Goal: Task Accomplishment & Management: Complete application form

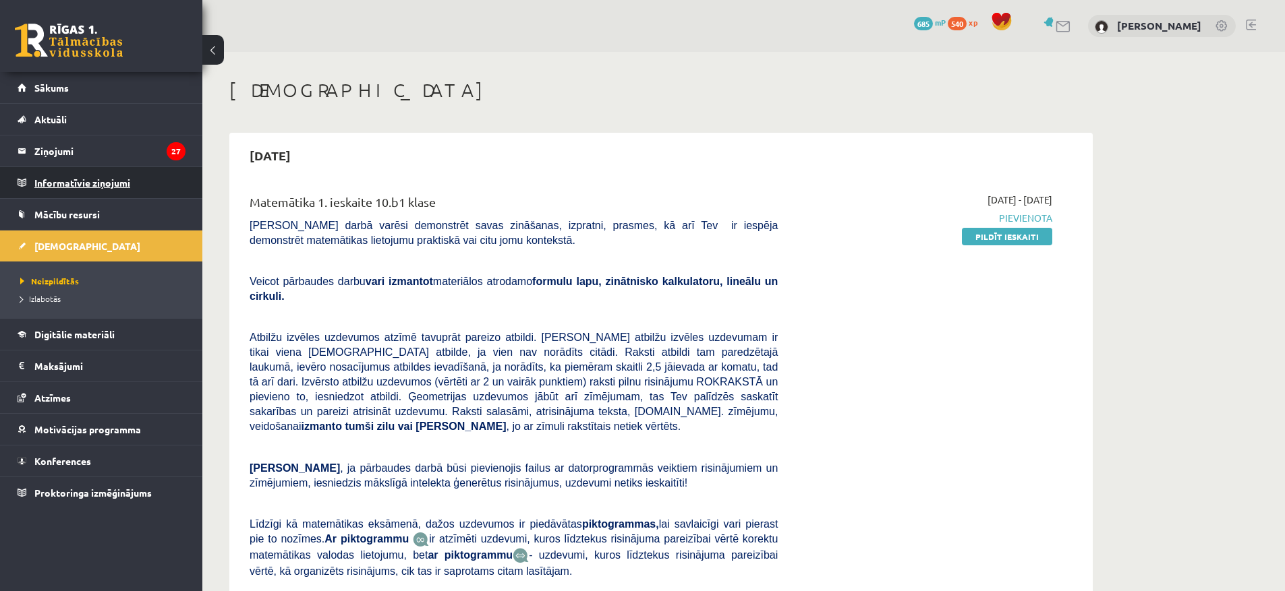
click at [78, 167] on legend "Informatīvie ziņojumi 0" at bounding box center [109, 182] width 151 height 31
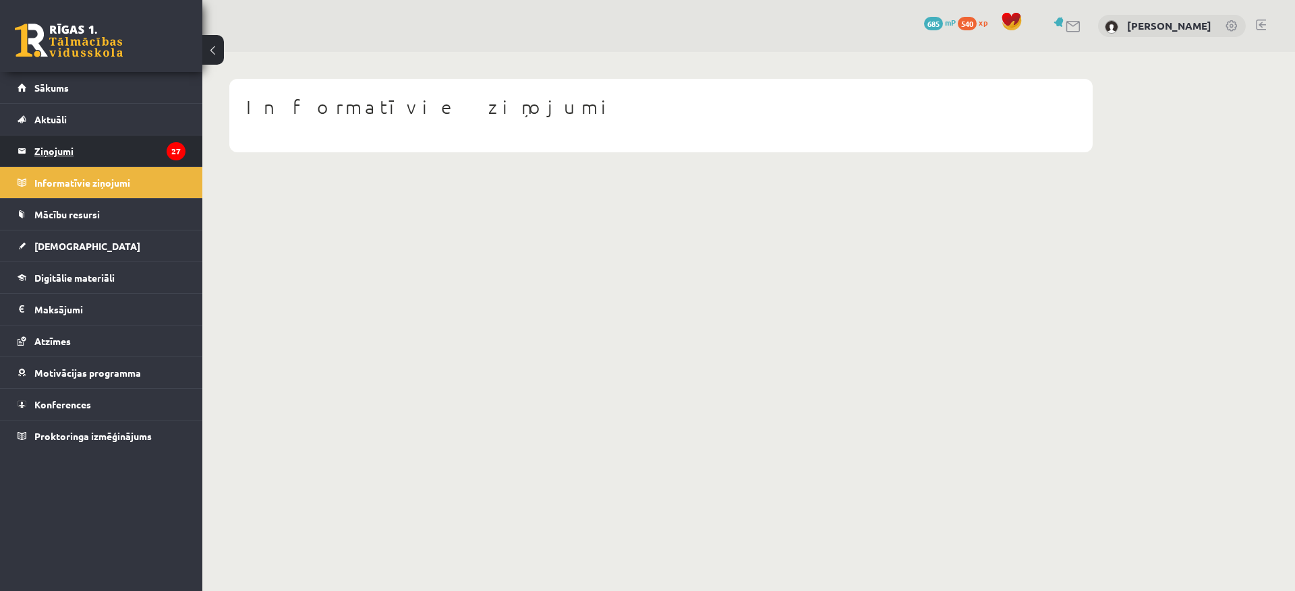
click at [71, 148] on legend "Ziņojumi 27" at bounding box center [109, 151] width 151 height 31
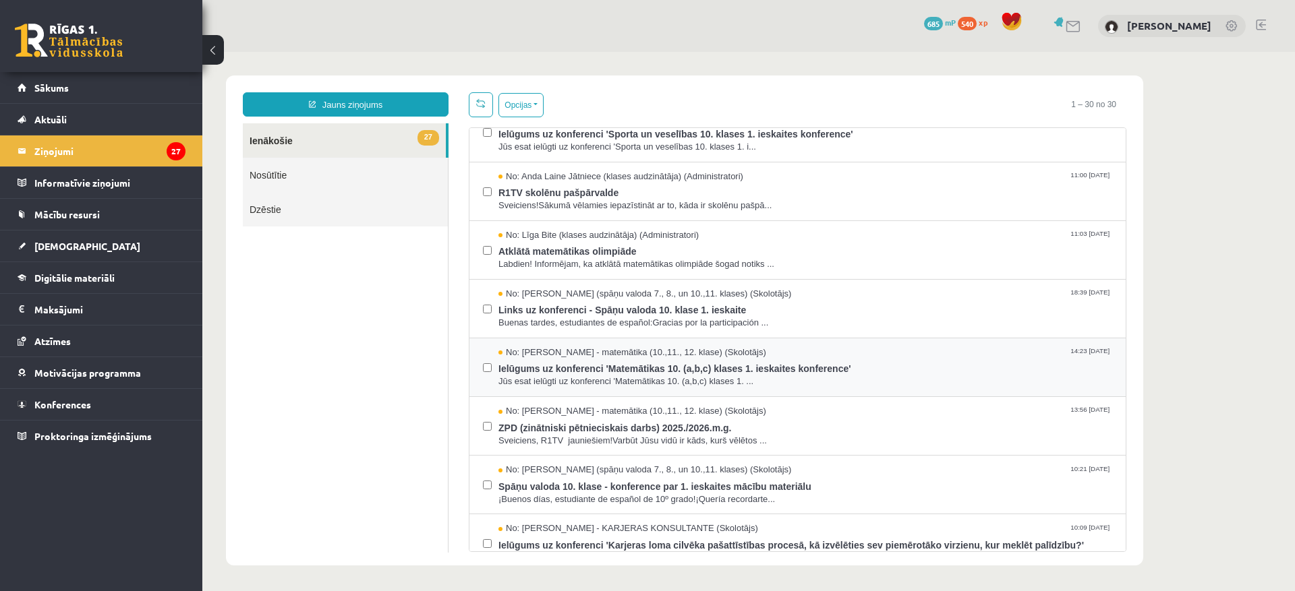
scroll to position [202, 0]
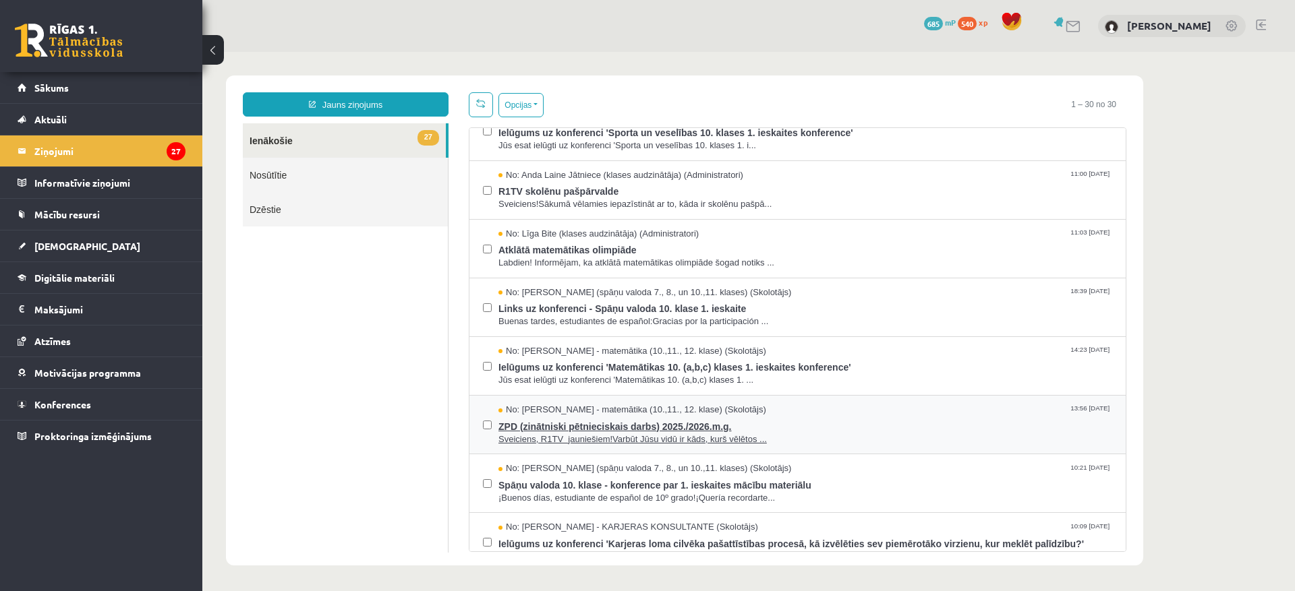
click at [550, 428] on span "ZPD (zinātniski pētnieciskais darbs) 2025./2026.m.g." at bounding box center [805, 425] width 614 height 17
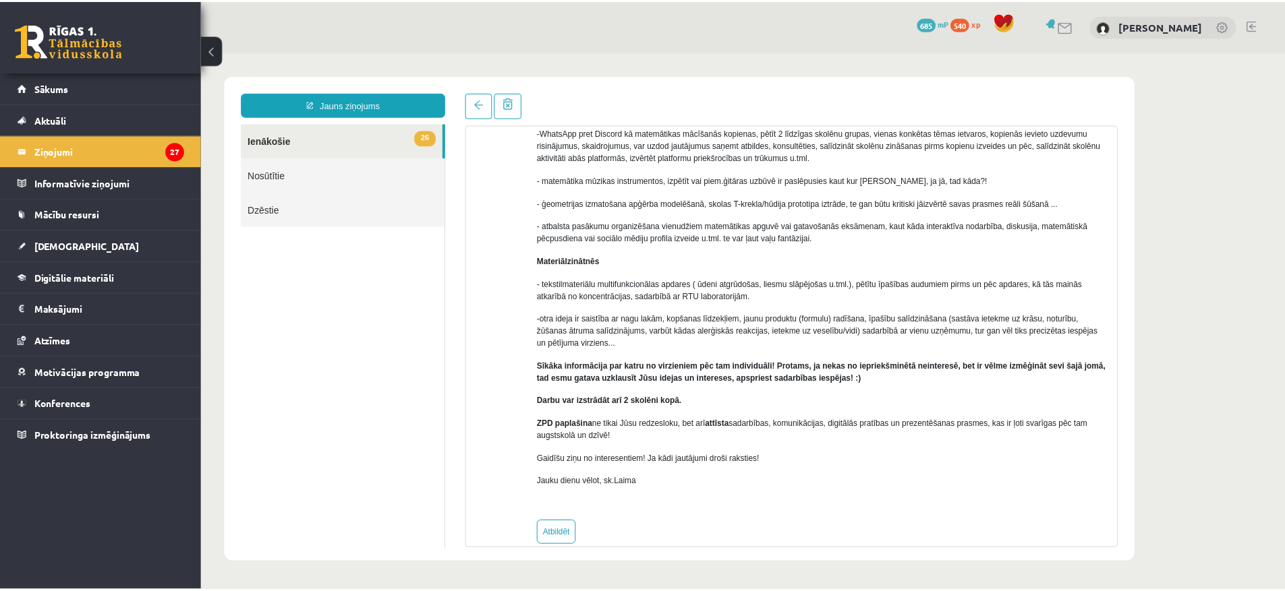
scroll to position [277, 0]
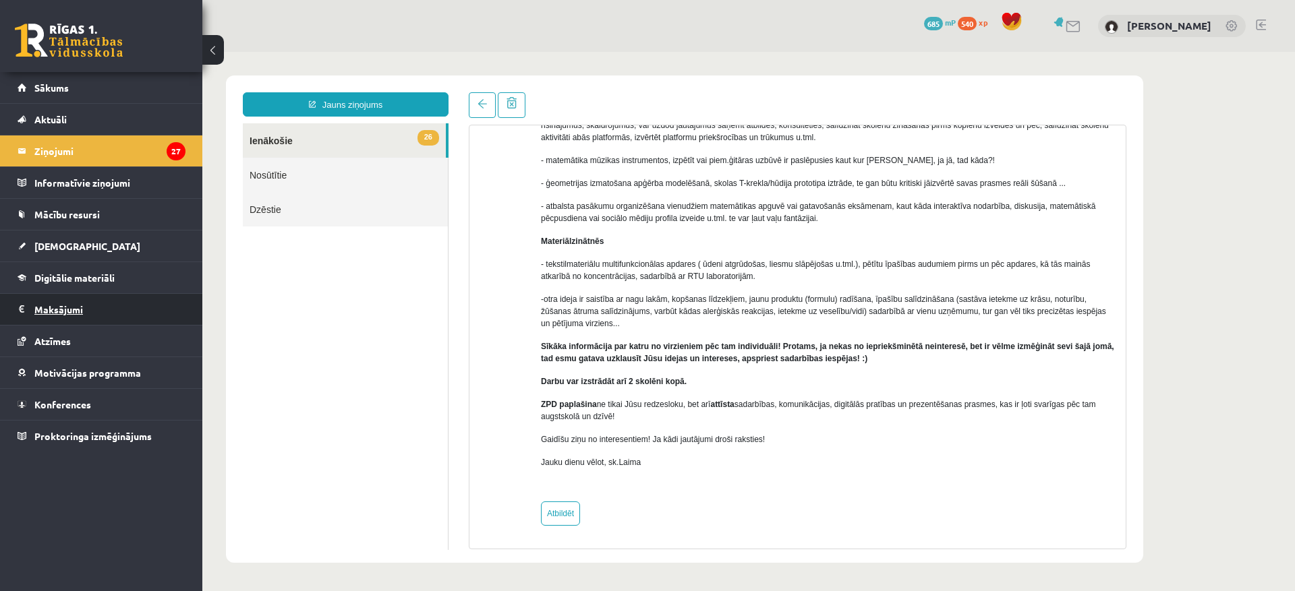
click at [56, 307] on legend "Maksājumi 0" at bounding box center [109, 309] width 151 height 31
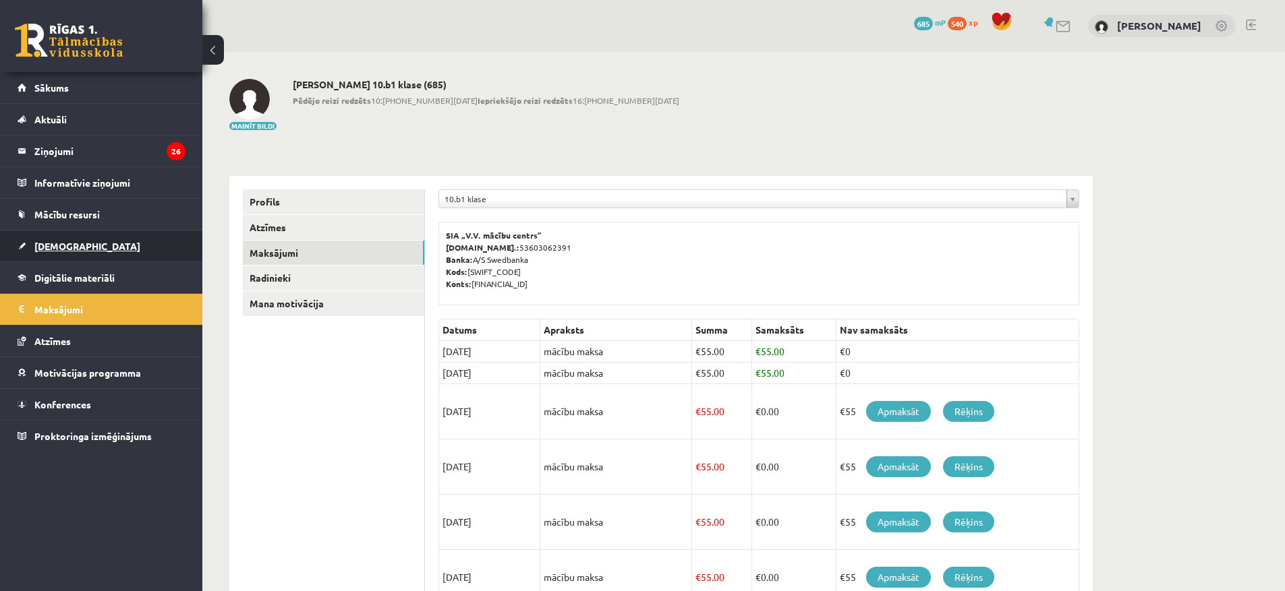
click at [59, 255] on link "[DEMOGRAPHIC_DATA]" at bounding box center [102, 246] width 168 height 31
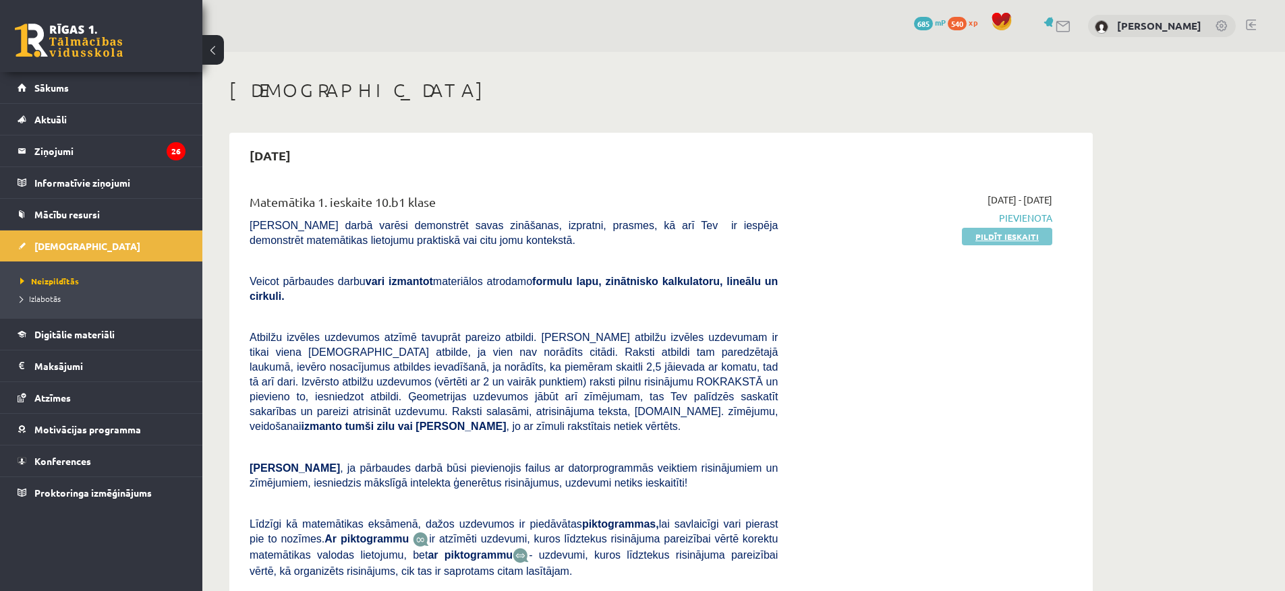
click at [1013, 231] on link "Pildīt ieskaiti" at bounding box center [1007, 237] width 90 height 18
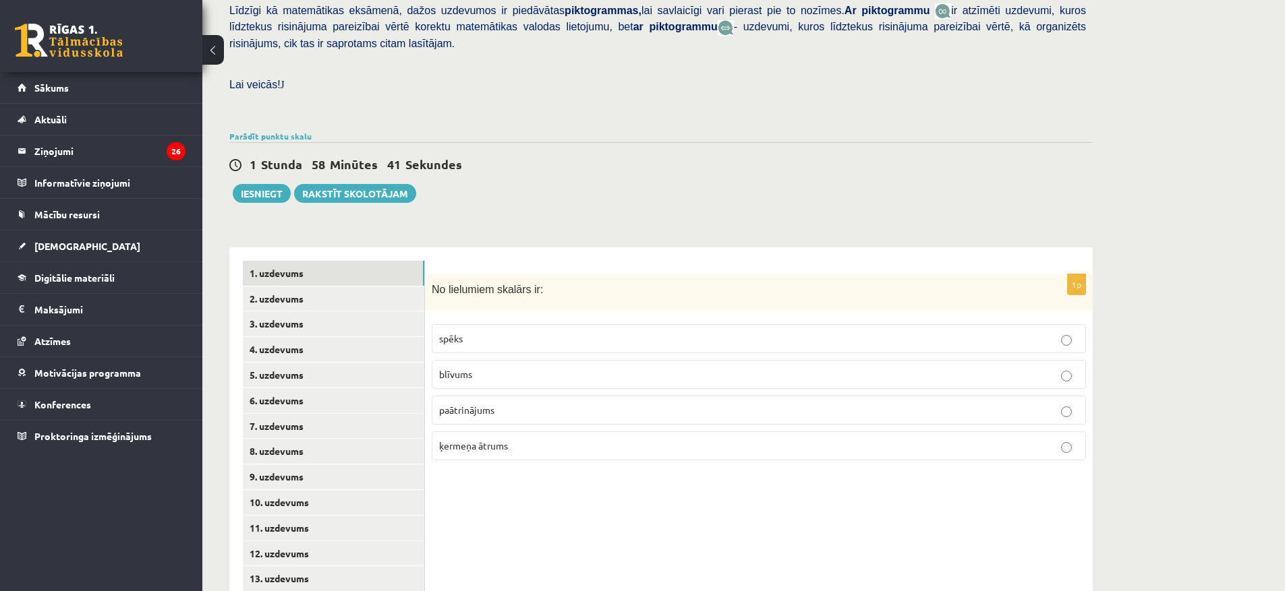
scroll to position [349, 0]
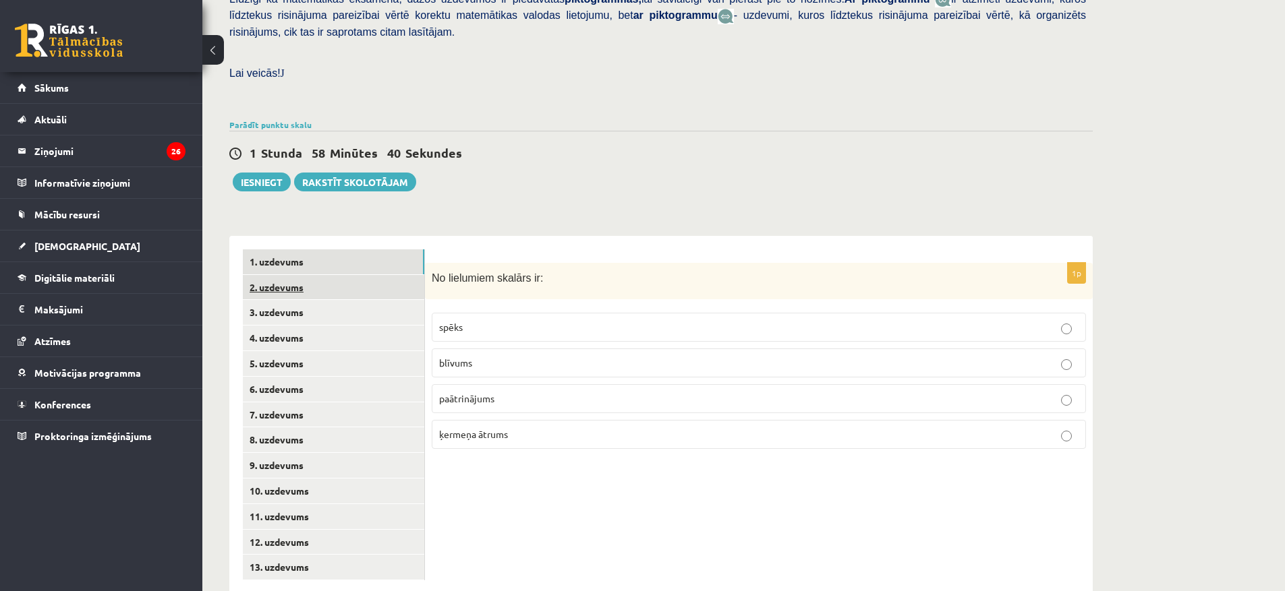
click at [278, 275] on link "2. uzdevums" at bounding box center [333, 287] width 181 height 25
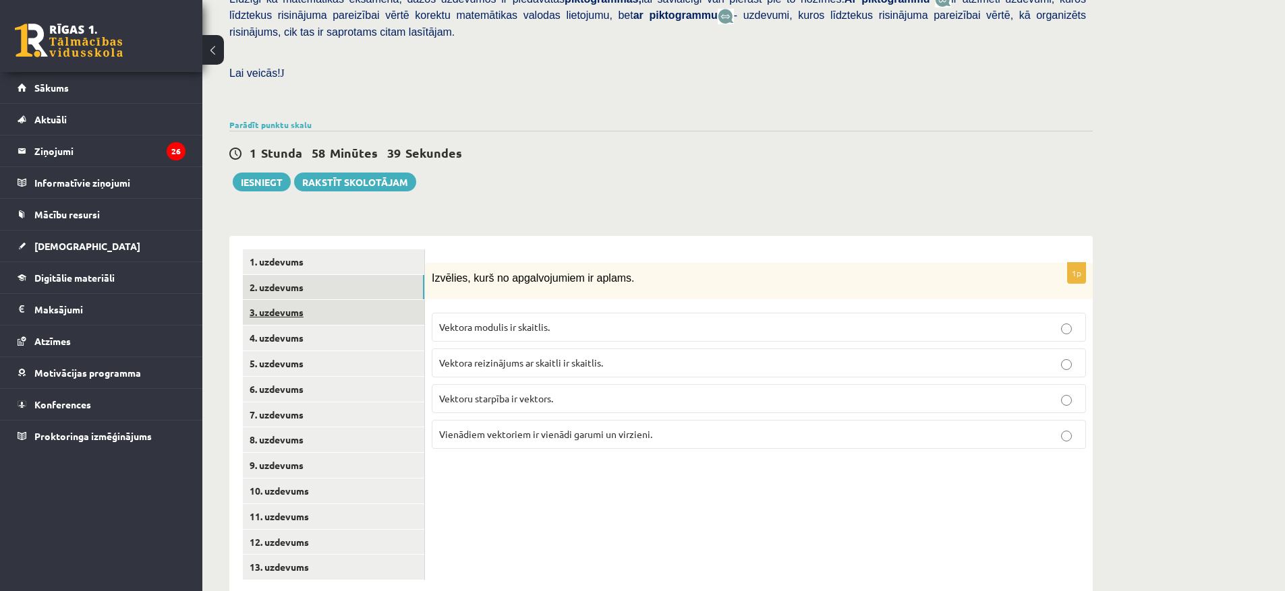
click at [271, 300] on link "3. uzdevums" at bounding box center [333, 312] width 181 height 25
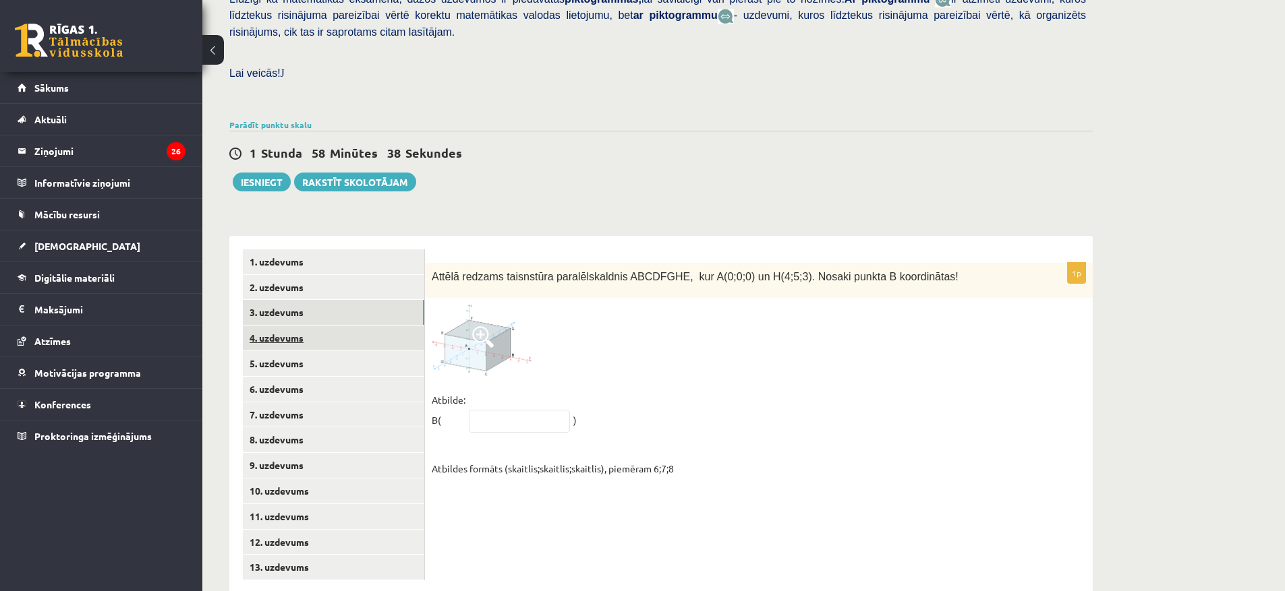
click at [275, 326] on link "4. uzdevums" at bounding box center [333, 338] width 181 height 25
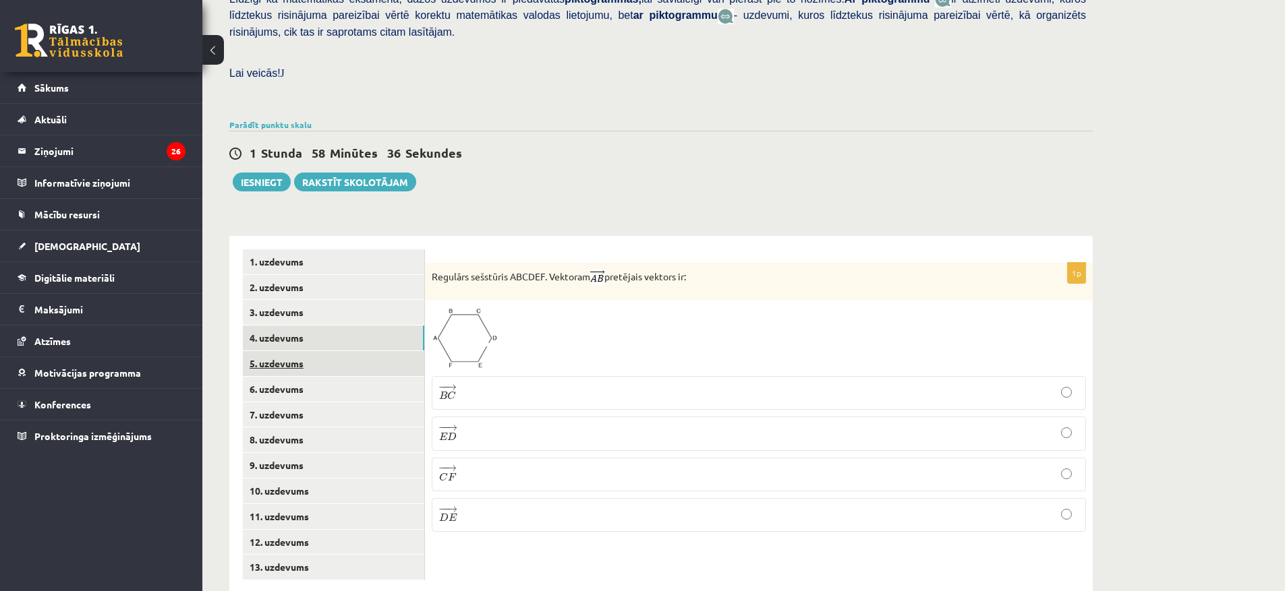
click at [283, 351] on link "5. uzdevums" at bounding box center [333, 363] width 181 height 25
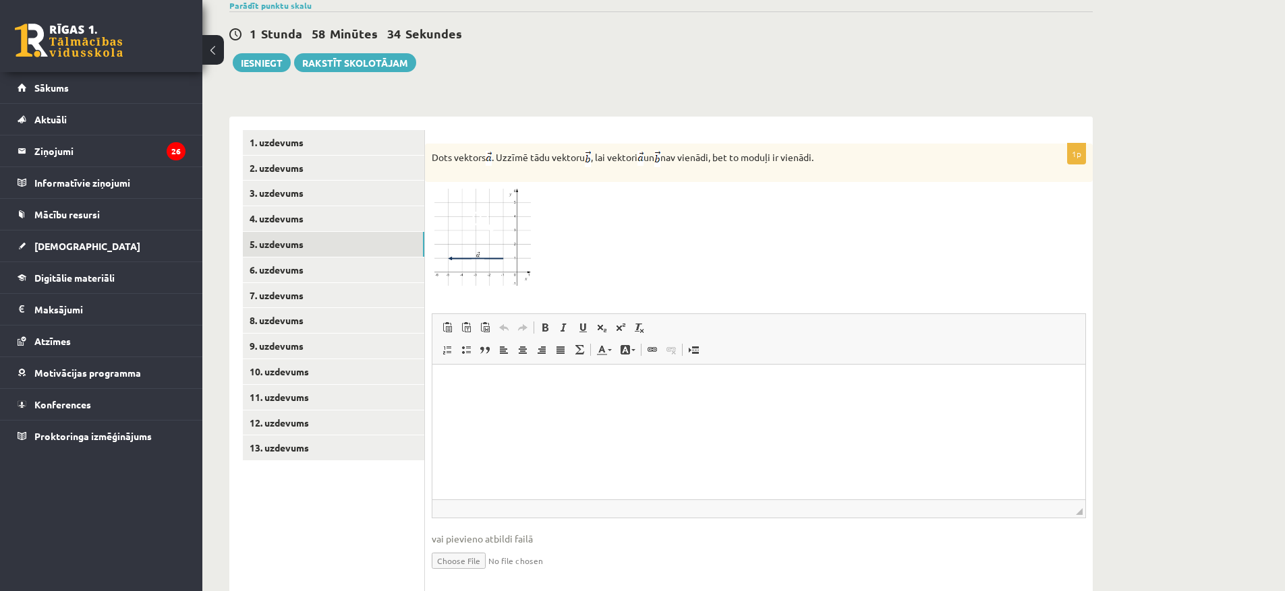
scroll to position [483, 0]
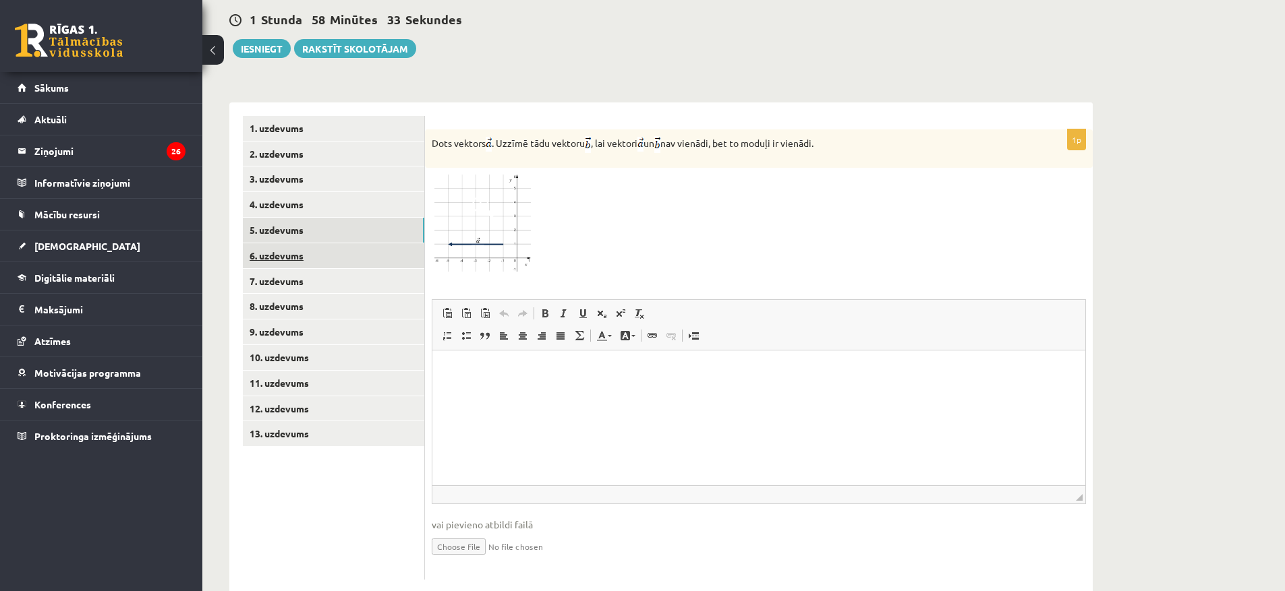
click at [304, 243] on link "6. uzdevums" at bounding box center [333, 255] width 181 height 25
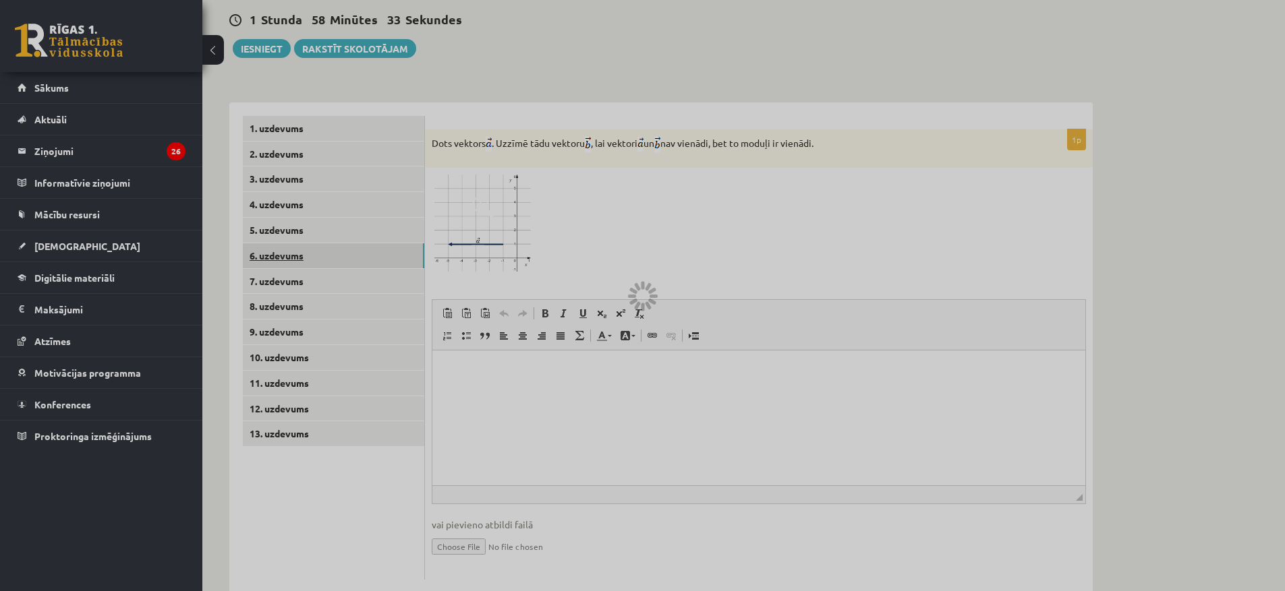
scroll to position [350, 0]
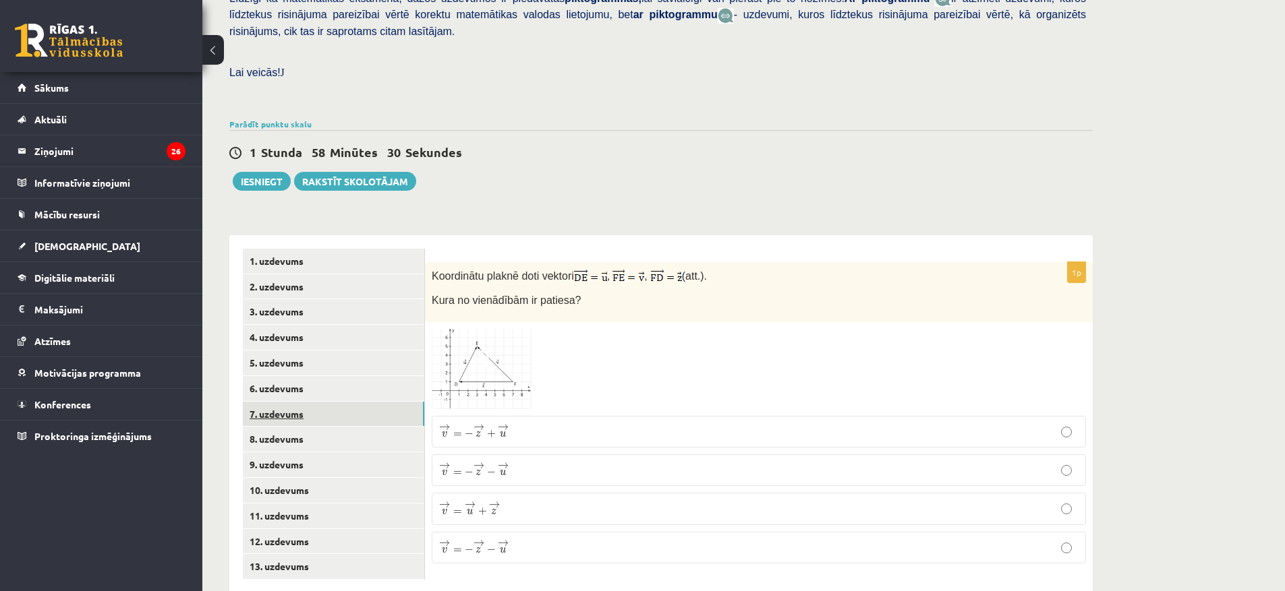
click at [308, 402] on link "7. uzdevums" at bounding box center [333, 414] width 181 height 25
click at [297, 427] on link "8. uzdevums" at bounding box center [333, 439] width 181 height 25
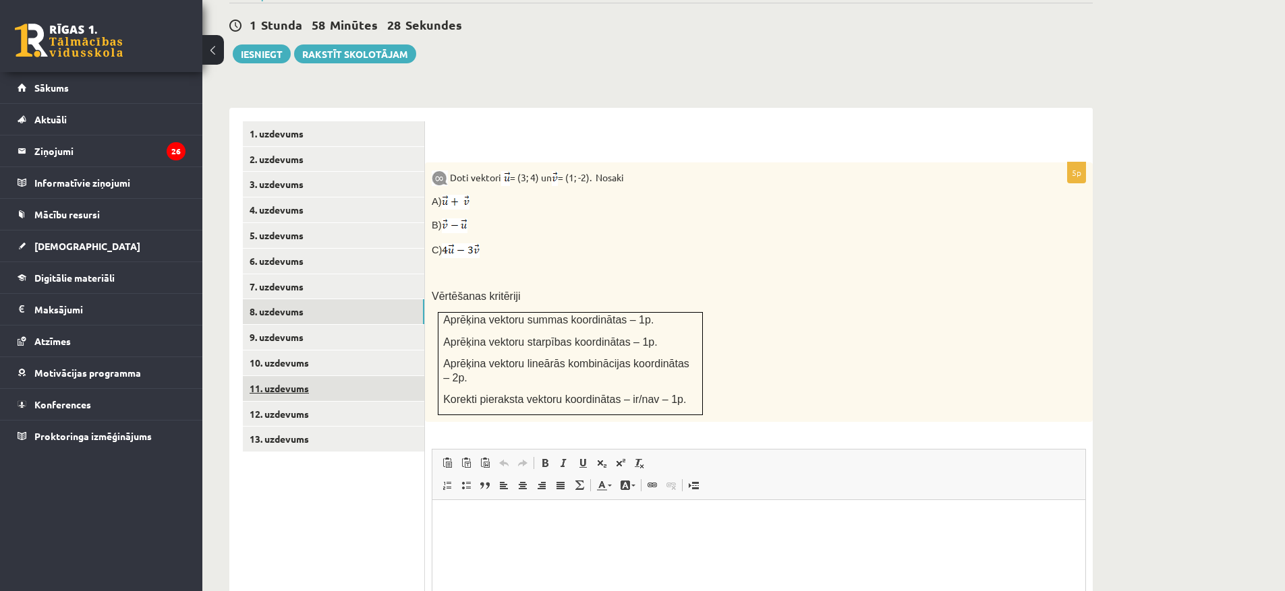
scroll to position [0, 0]
click at [297, 325] on link "9. uzdevums" at bounding box center [333, 337] width 181 height 25
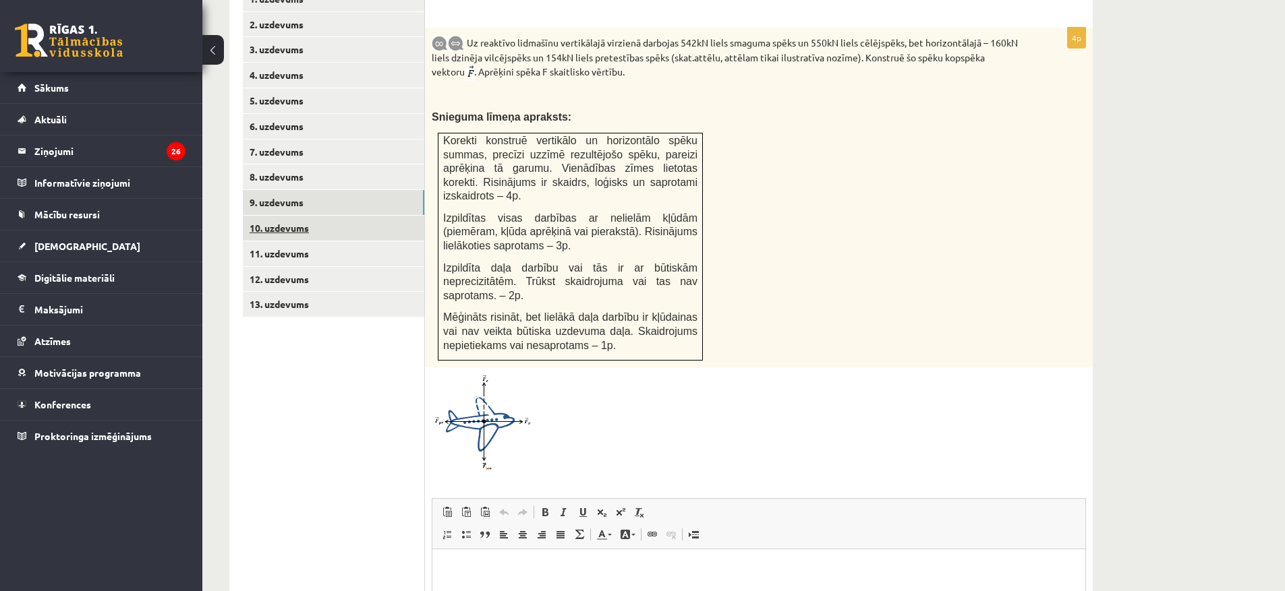
click at [279, 216] on link "10. uzdevums" at bounding box center [333, 228] width 181 height 25
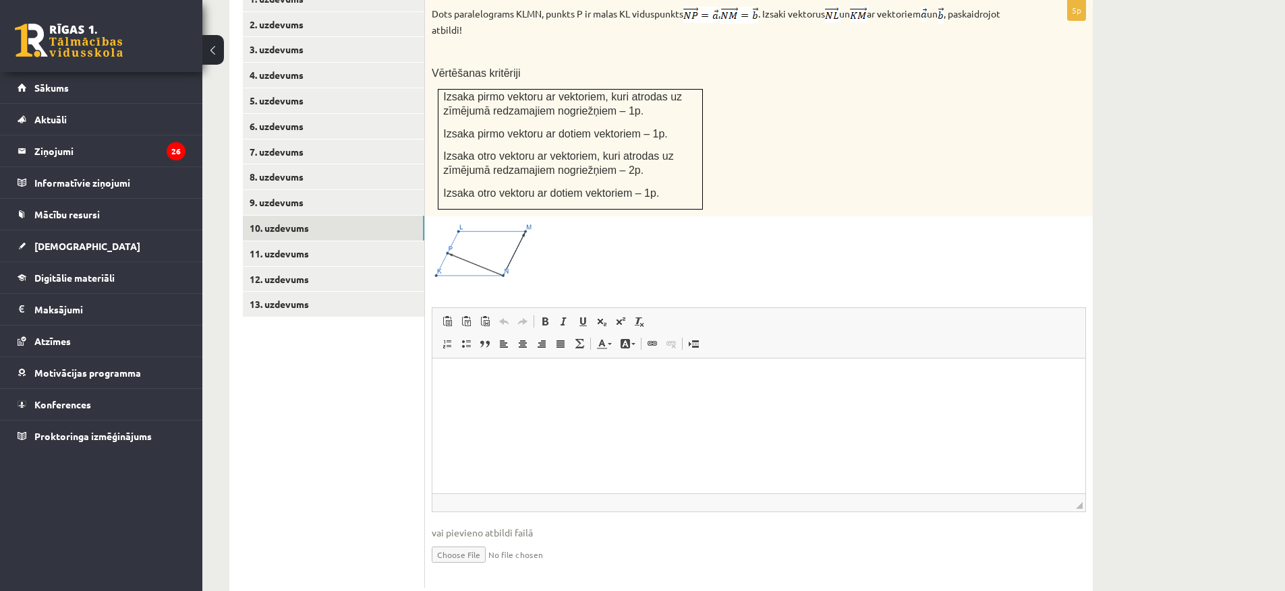
click at [283, 345] on ul "1. uzdevums 2. uzdevums 3. uzdevums 4. uzdevums 5. uzdevums 6. uzdevums 7. uzde…" at bounding box center [334, 287] width 182 height 601
click at [293, 241] on link "11. uzdevums" at bounding box center [333, 253] width 181 height 25
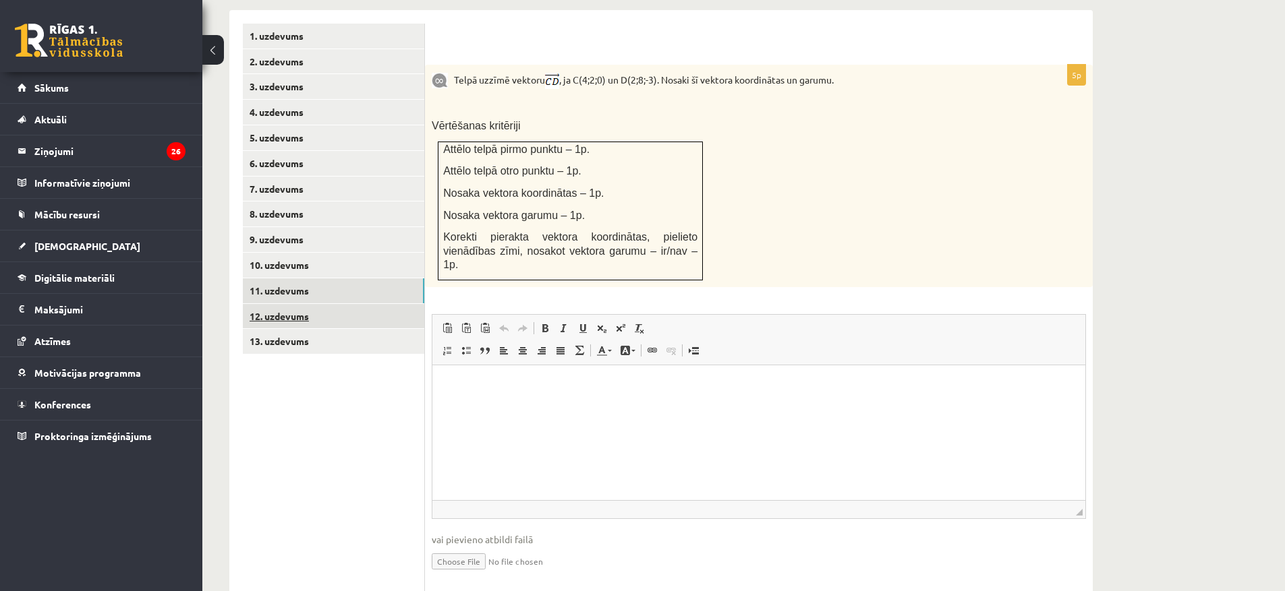
click at [291, 304] on link "12. uzdevums" at bounding box center [333, 316] width 181 height 25
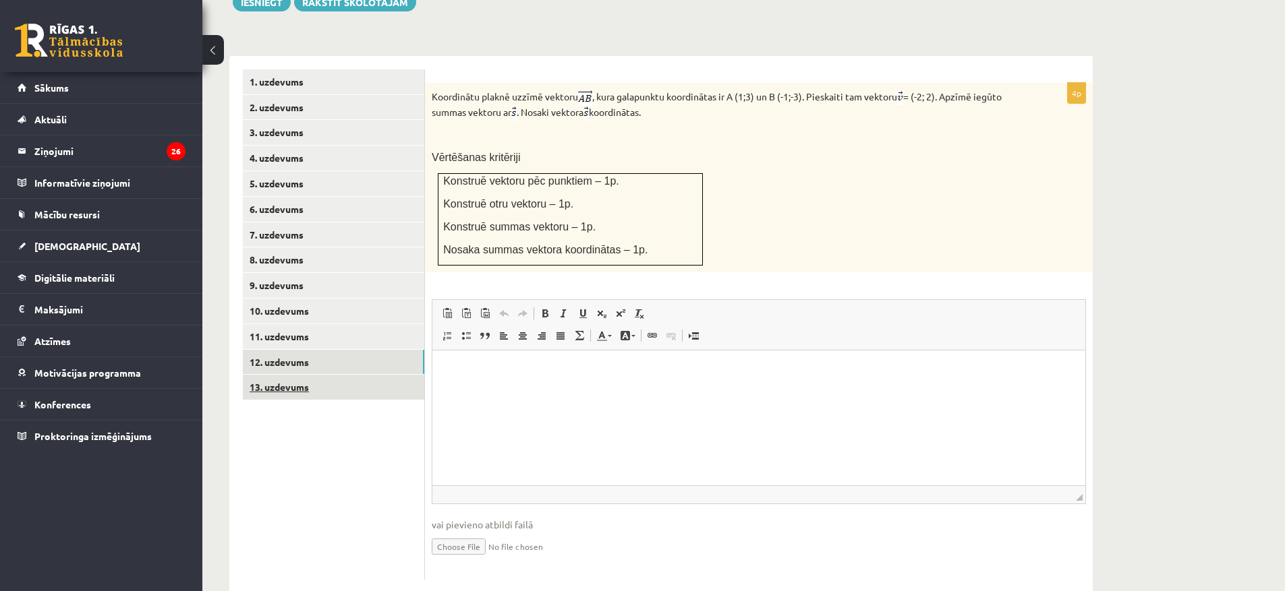
click at [298, 375] on link "13. uzdevums" at bounding box center [333, 387] width 181 height 25
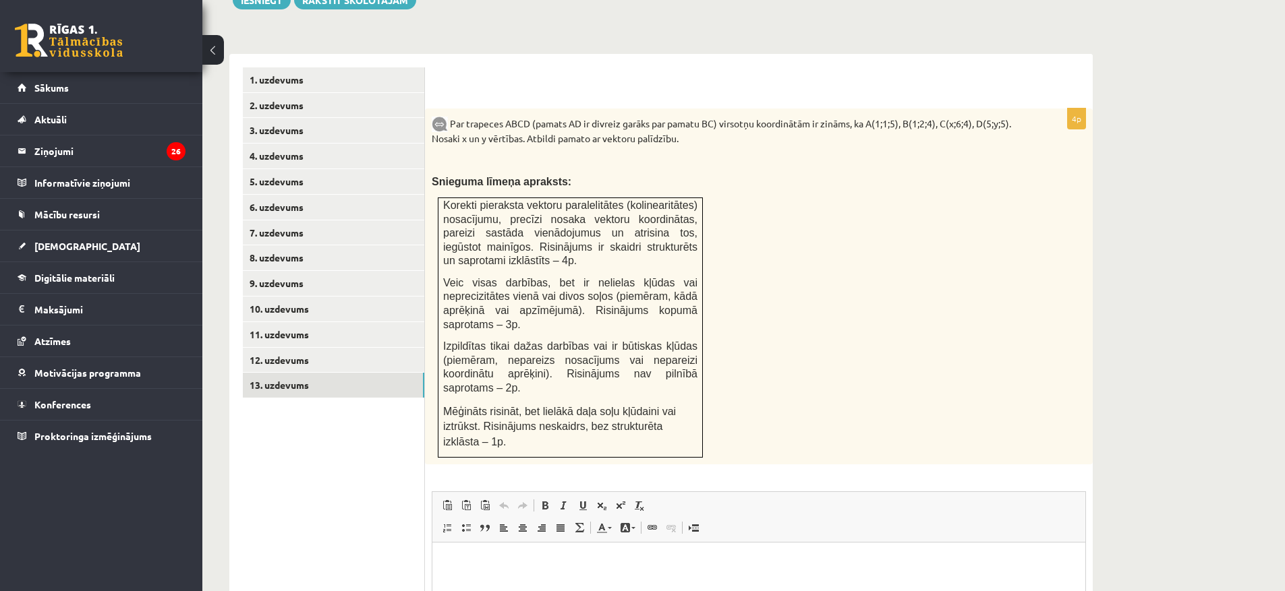
scroll to position [529, 0]
click at [281, 69] on link "1. uzdevums" at bounding box center [333, 81] width 181 height 25
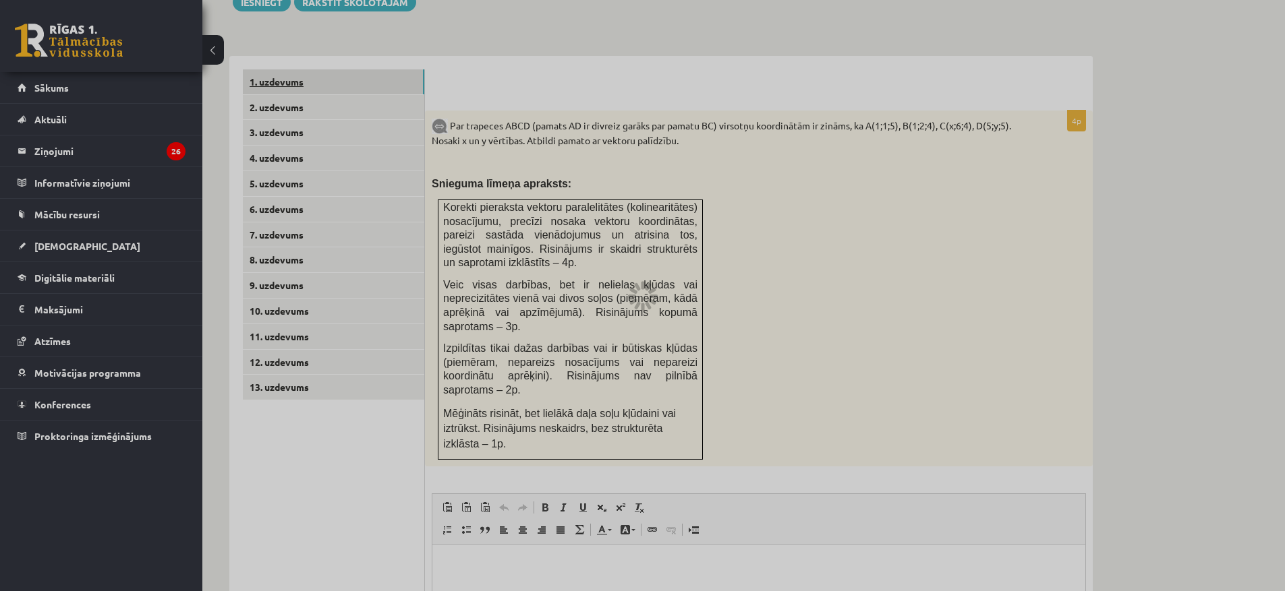
scroll to position [350, 0]
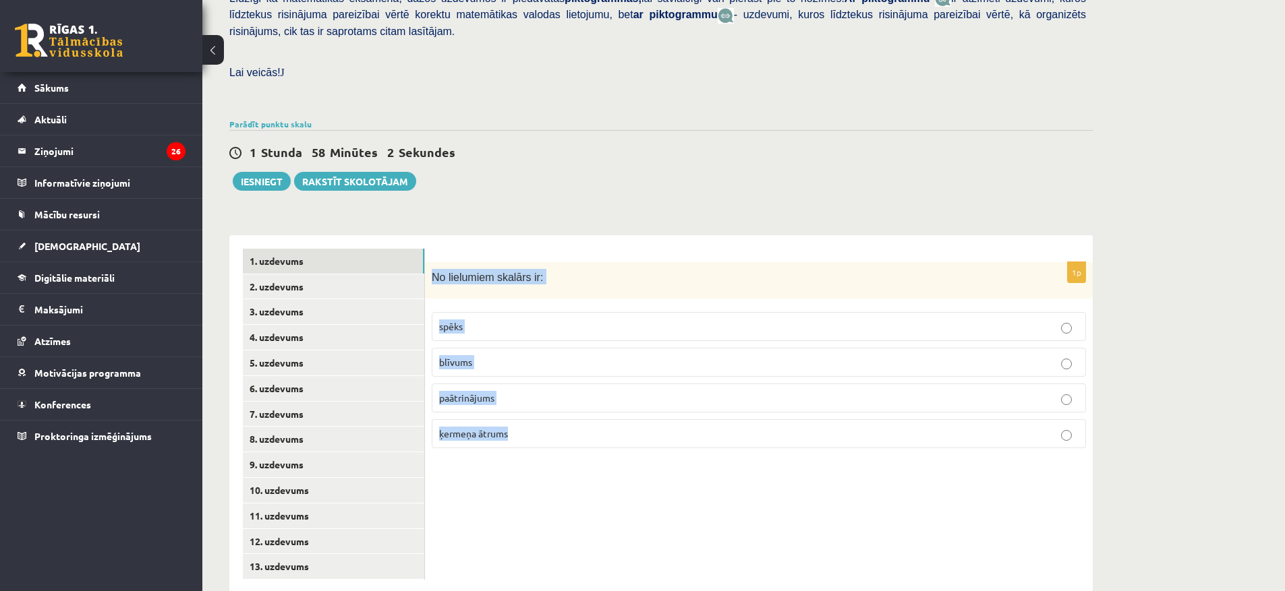
drag, startPoint x: 430, startPoint y: 243, endPoint x: 606, endPoint y: 394, distance: 232.9
click at [606, 394] on div "1p No lielumiem skalārs ir: spēks blīvums paātrinājums ķermeņa ātrums" at bounding box center [759, 361] width 668 height 198
copy div "No lielumiem skalārs ir: spēks blīvums paātrinājums ķermeņa ātrums"
click at [572, 355] on p "blīvums" at bounding box center [758, 362] width 639 height 14
click at [657, 463] on div "1p No lielumiem skalārs ir: spēks blīvums paātrinājums ķermeņa ātrums" at bounding box center [759, 414] width 668 height 358
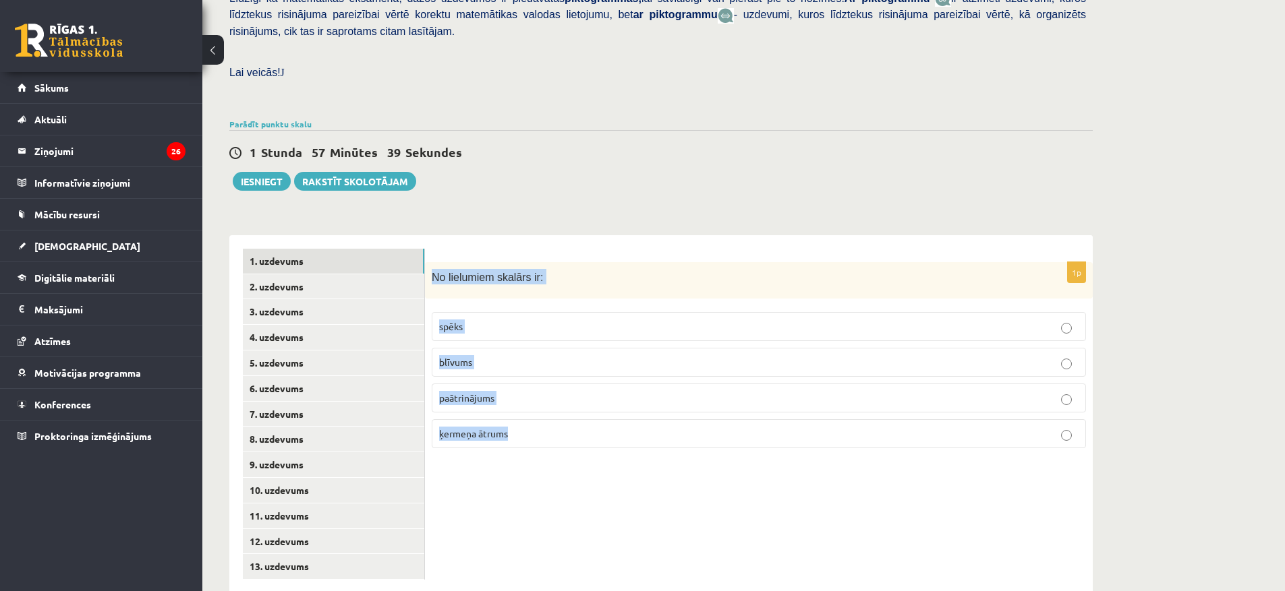
click at [613, 421] on fieldset "spēks blīvums paātrinājums ķermeņa ātrums" at bounding box center [759, 378] width 654 height 147
click at [619, 427] on p "ķermeņa ātrums" at bounding box center [758, 434] width 639 height 14
click at [1036, 355] on p "blīvums" at bounding box center [758, 362] width 639 height 14
click at [287, 274] on link "2. uzdevums" at bounding box center [333, 286] width 181 height 25
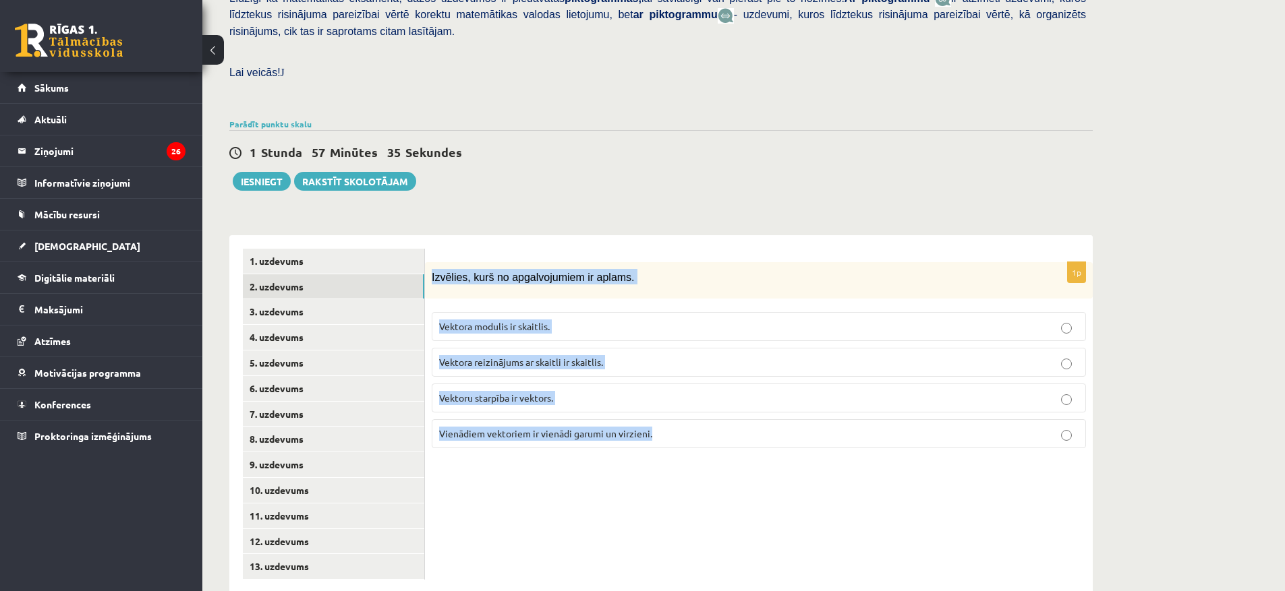
drag, startPoint x: 425, startPoint y: 244, endPoint x: 728, endPoint y: 415, distance: 347.3
click at [728, 415] on div "1p Izvēlies, kurš no apgalvojumiem ir aplams. Vektora modulis ir skaitlis. Vekt…" at bounding box center [759, 361] width 668 height 198
copy div "Izvēlies, kurš no apgalvojumiem ir aplams. Vektora modulis ir skaitlis. Vektora…"
click at [621, 384] on label "Vektoru starpība ir vektors." at bounding box center [759, 398] width 654 height 29
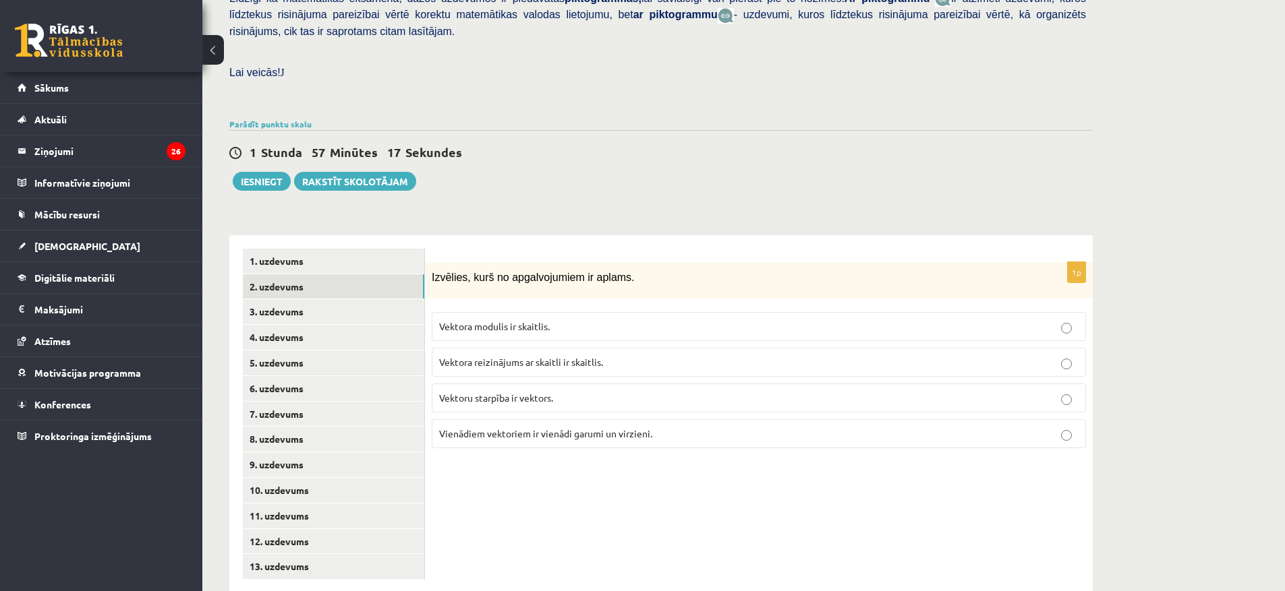
click at [653, 355] on p "Vektora reizinājums ar skaitli ir skaitlis." at bounding box center [758, 362] width 639 height 14
click at [297, 299] on link "3. uzdevums" at bounding box center [333, 311] width 181 height 25
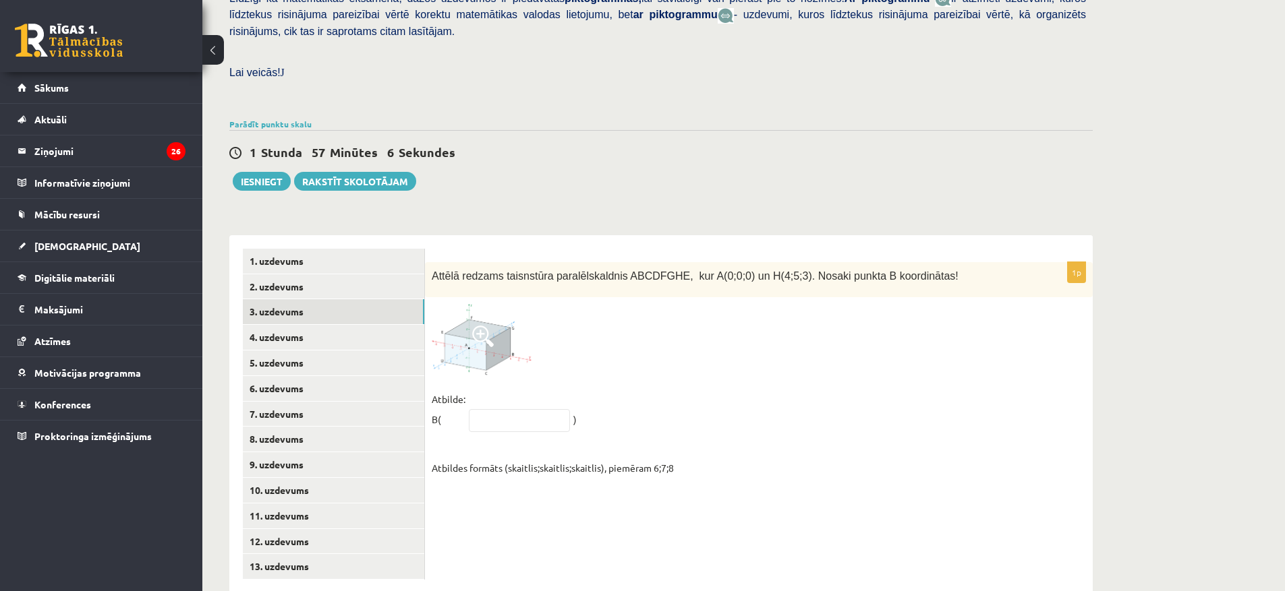
click at [493, 326] on span at bounding box center [483, 337] width 22 height 22
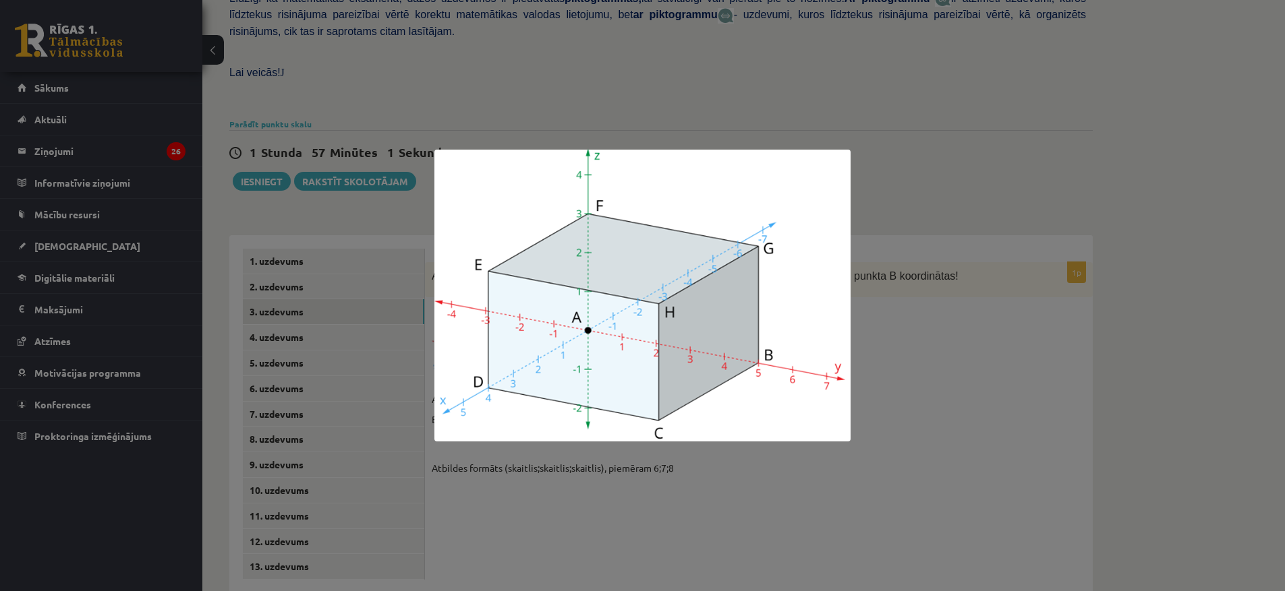
click at [981, 405] on div at bounding box center [642, 295] width 1285 height 591
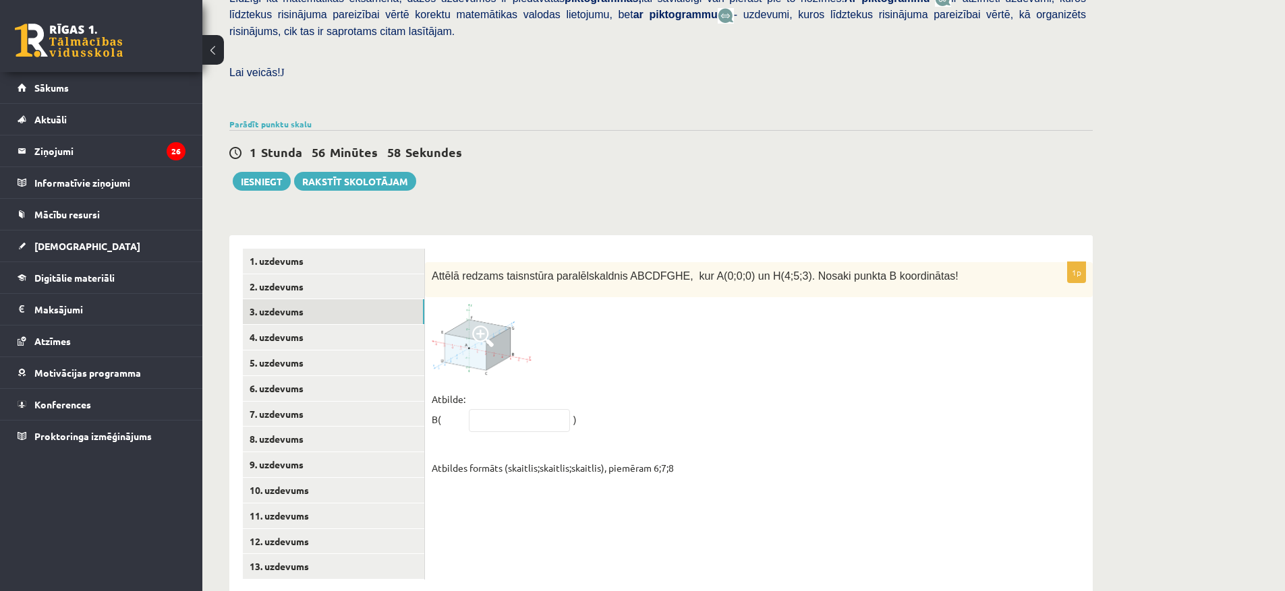
click at [499, 310] on img at bounding box center [482, 339] width 101 height 71
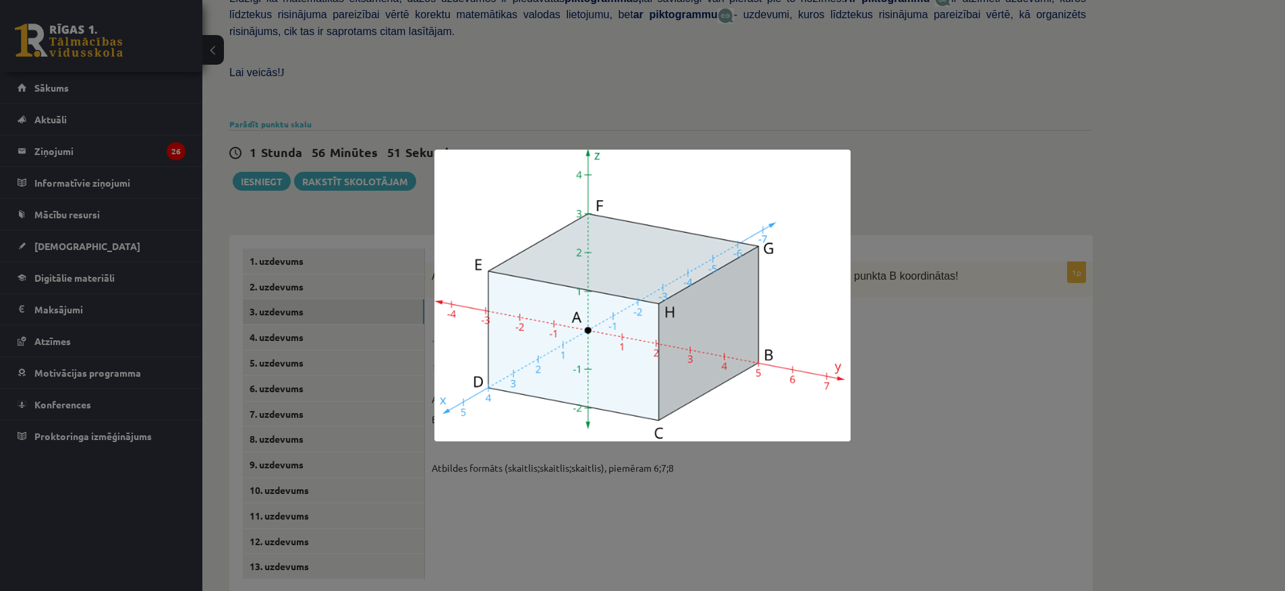
click at [949, 374] on div at bounding box center [642, 295] width 1285 height 591
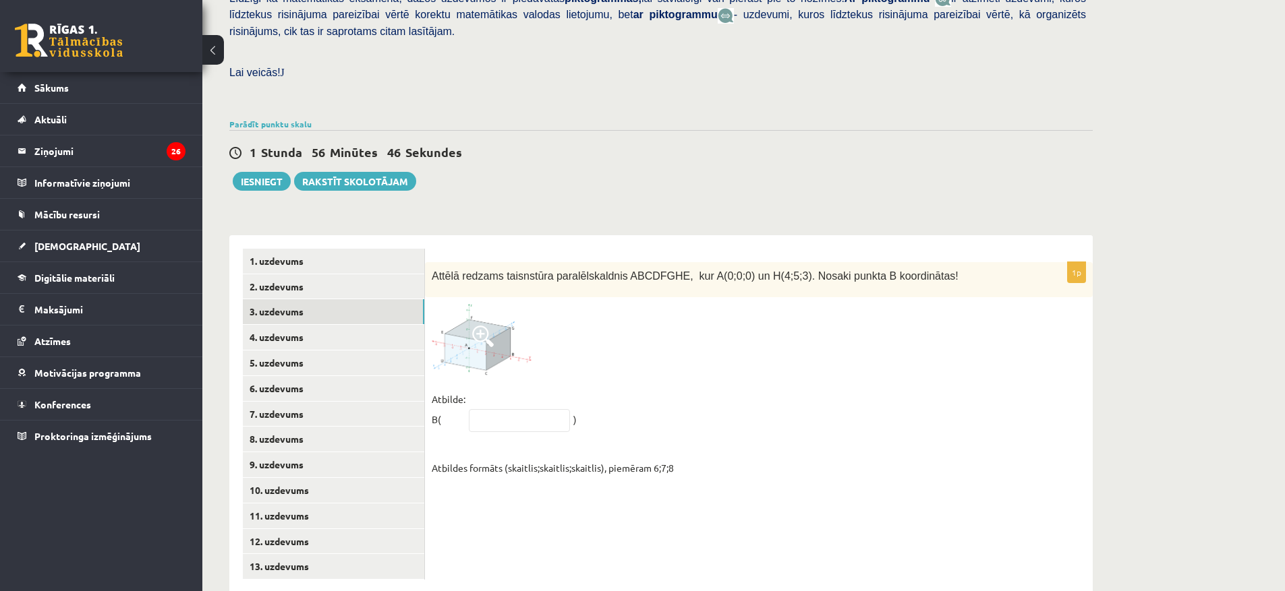
click at [495, 307] on img at bounding box center [482, 339] width 101 height 71
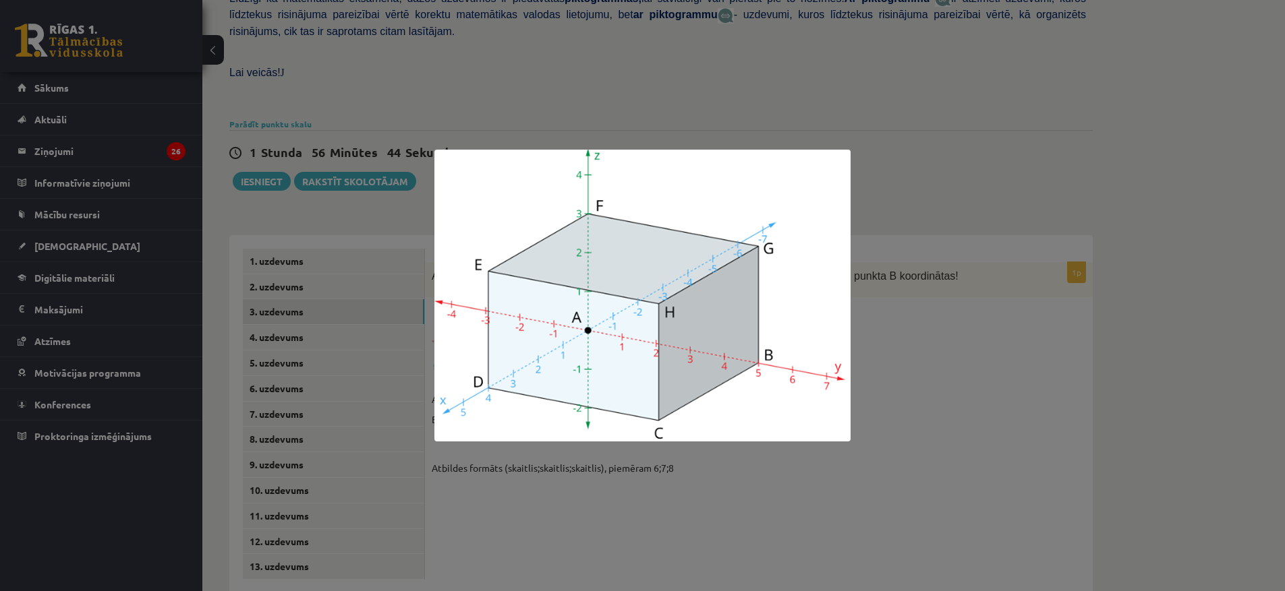
click at [930, 353] on div at bounding box center [642, 295] width 1285 height 591
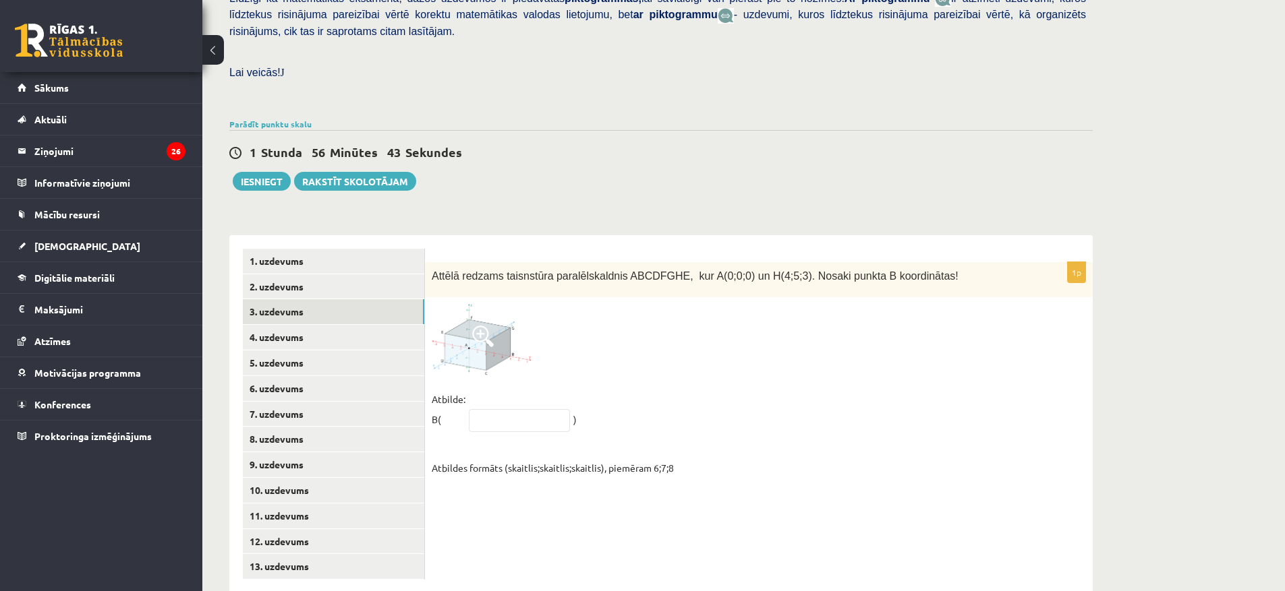
click at [471, 324] on img at bounding box center [482, 339] width 101 height 71
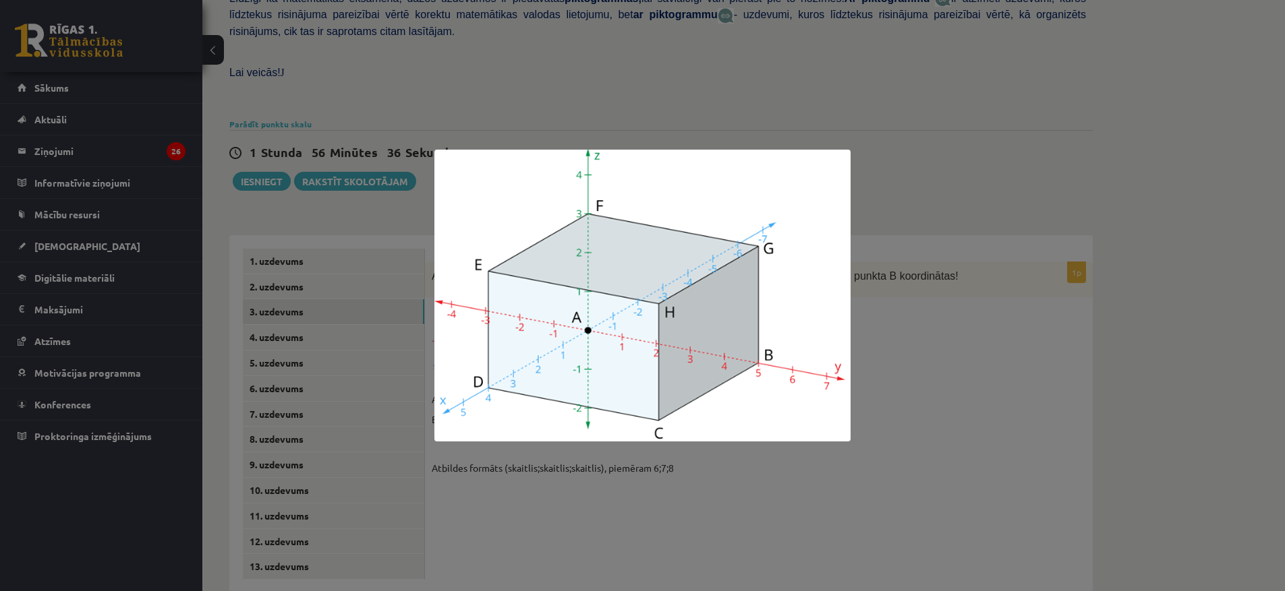
click at [960, 337] on div at bounding box center [642, 295] width 1285 height 591
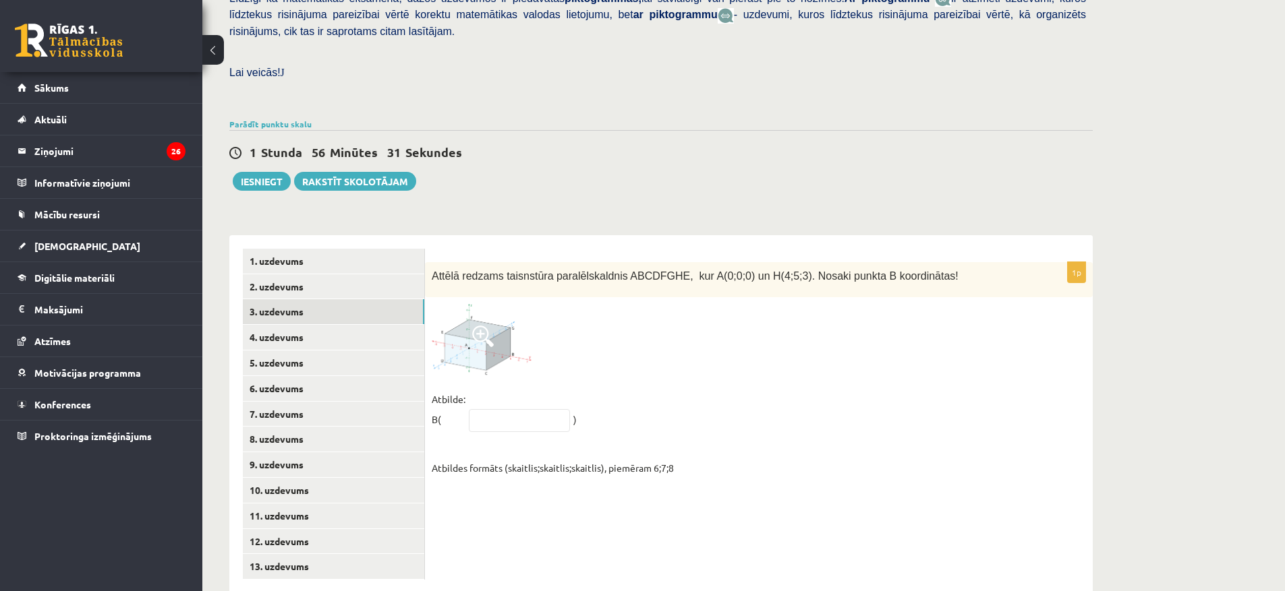
click at [477, 326] on span at bounding box center [483, 337] width 22 height 22
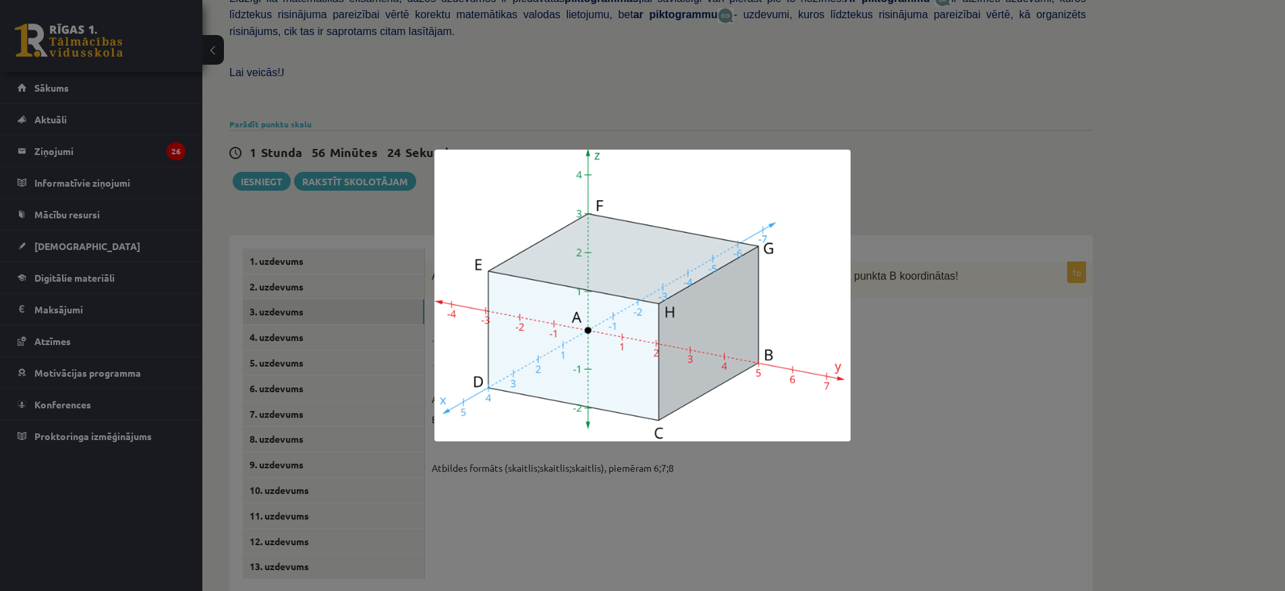
click at [953, 370] on div at bounding box center [642, 295] width 1285 height 591
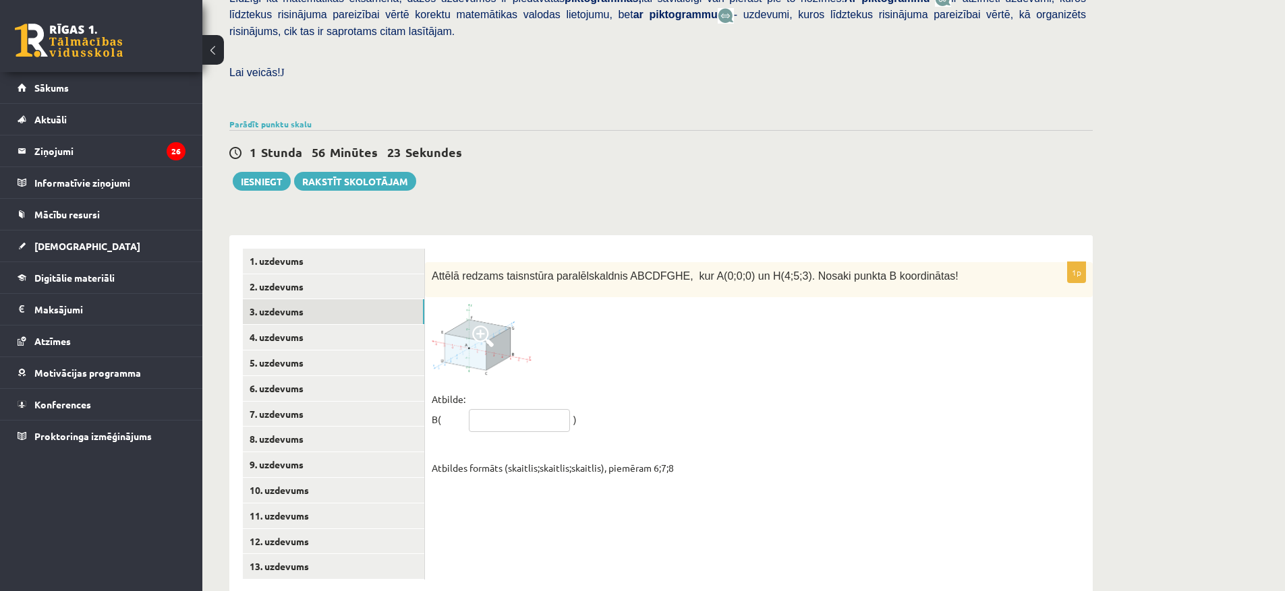
click at [496, 409] on input "text" at bounding box center [519, 420] width 101 height 23
click at [465, 330] on img at bounding box center [482, 339] width 101 height 71
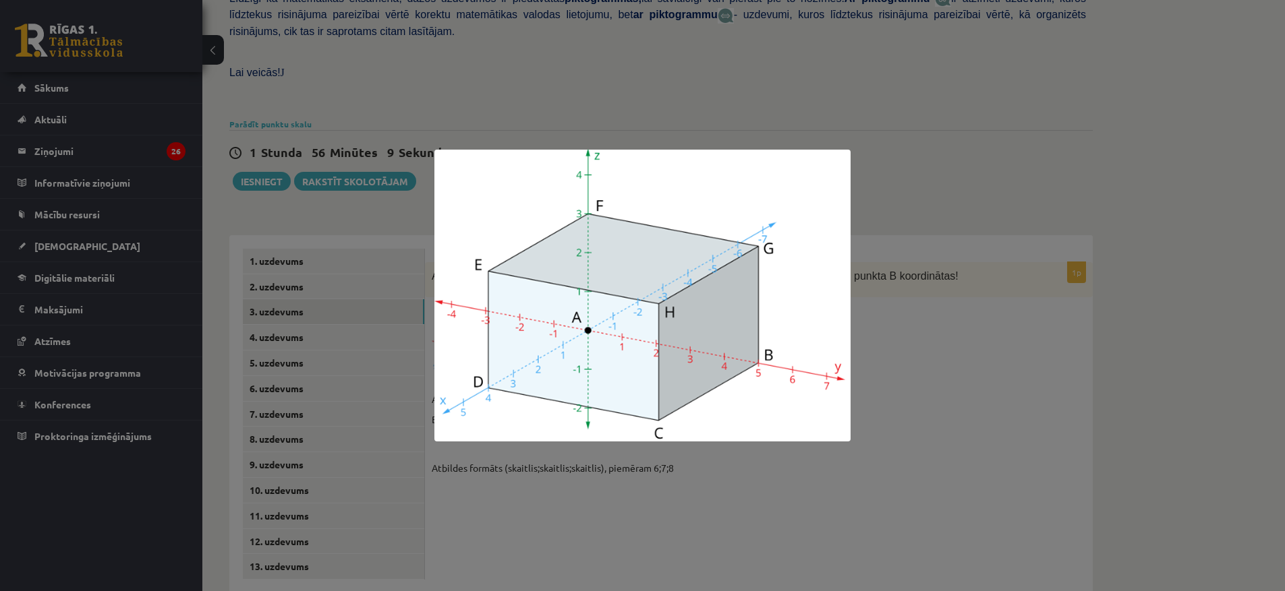
click at [977, 392] on div at bounding box center [642, 295] width 1285 height 591
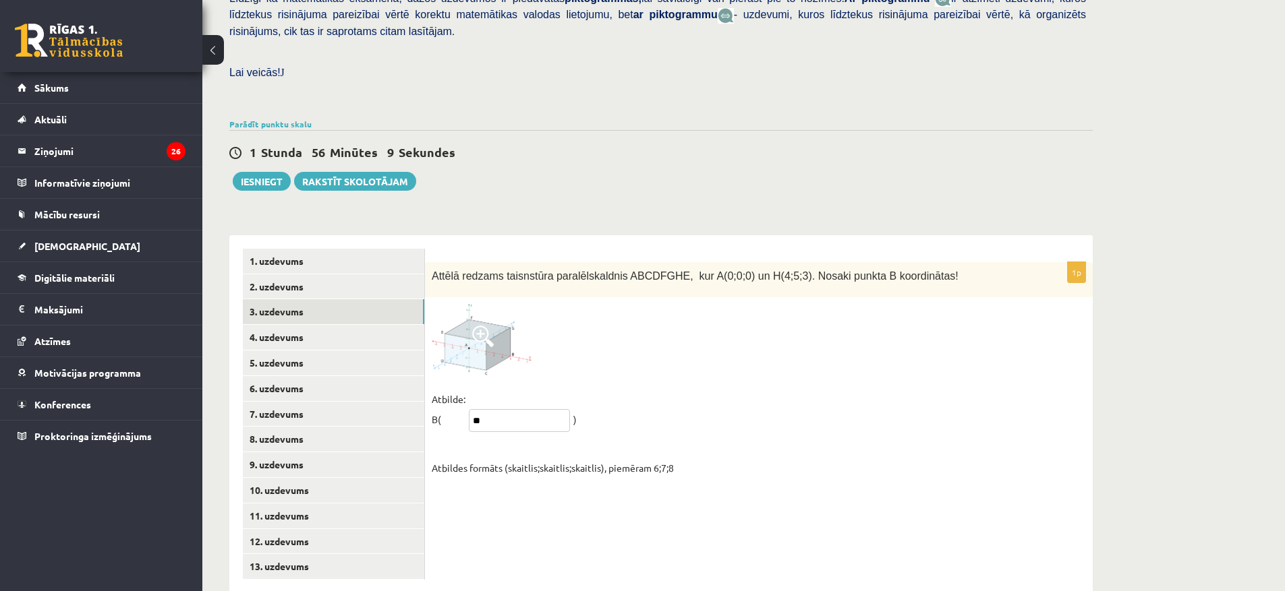
click at [523, 409] on input "**" at bounding box center [519, 420] width 101 height 23
type input "*****"
click at [471, 318] on img at bounding box center [482, 339] width 101 height 71
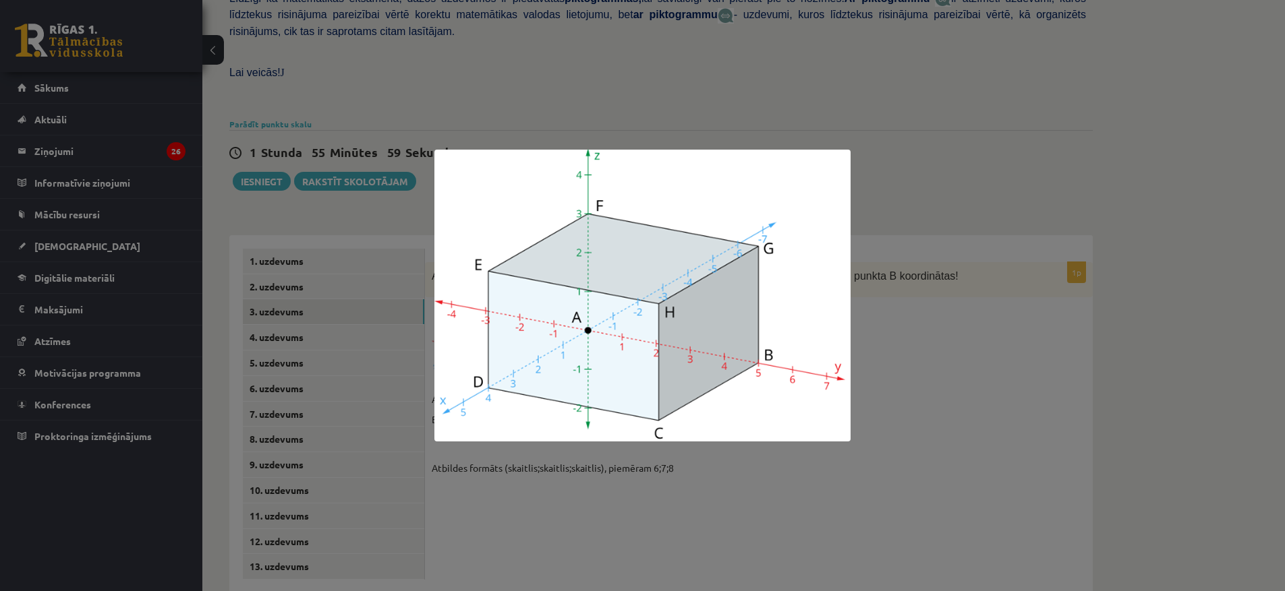
click at [971, 398] on div at bounding box center [642, 295] width 1285 height 591
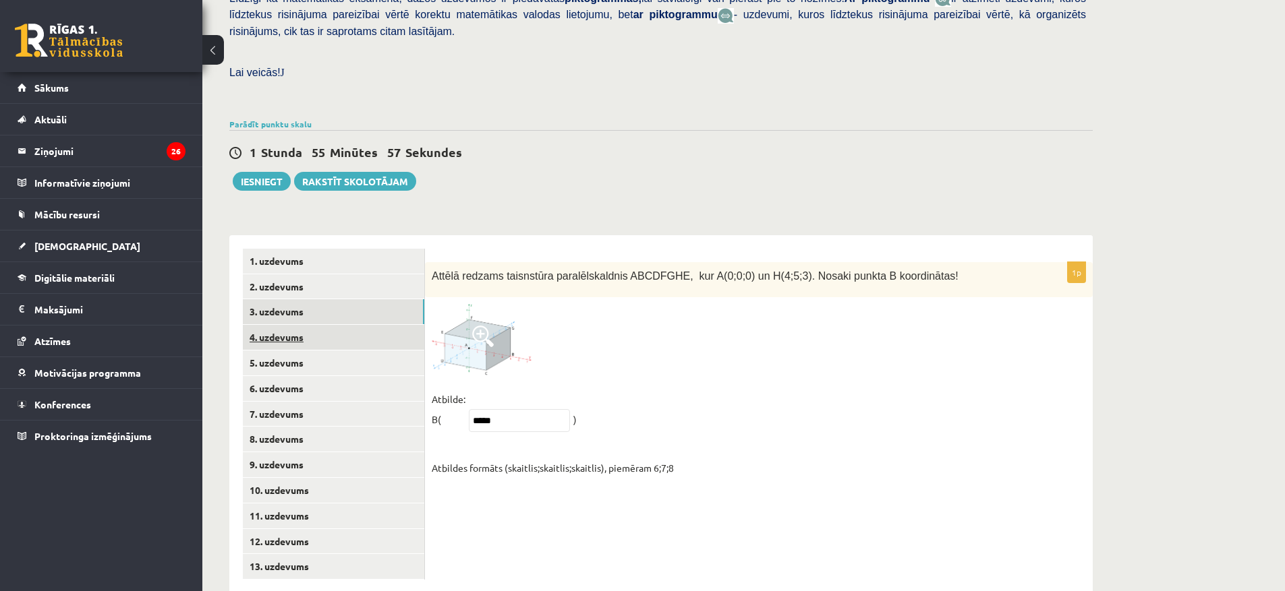
click at [279, 325] on link "4. uzdevums" at bounding box center [333, 337] width 181 height 25
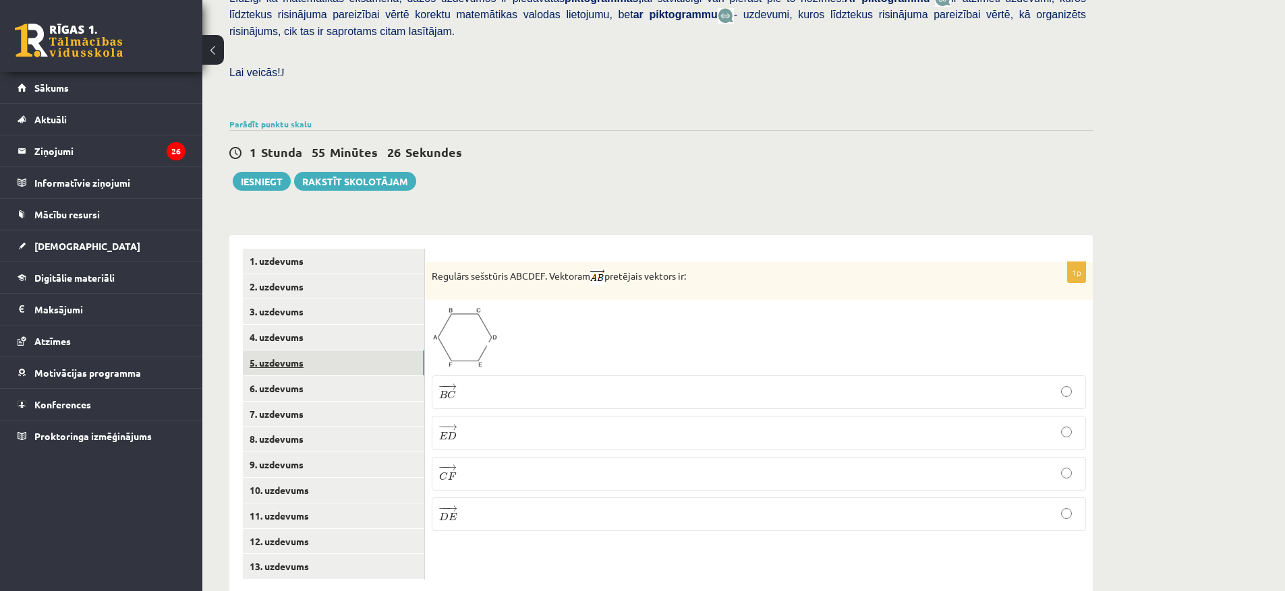
click at [275, 351] on link "5. uzdevums" at bounding box center [333, 363] width 181 height 25
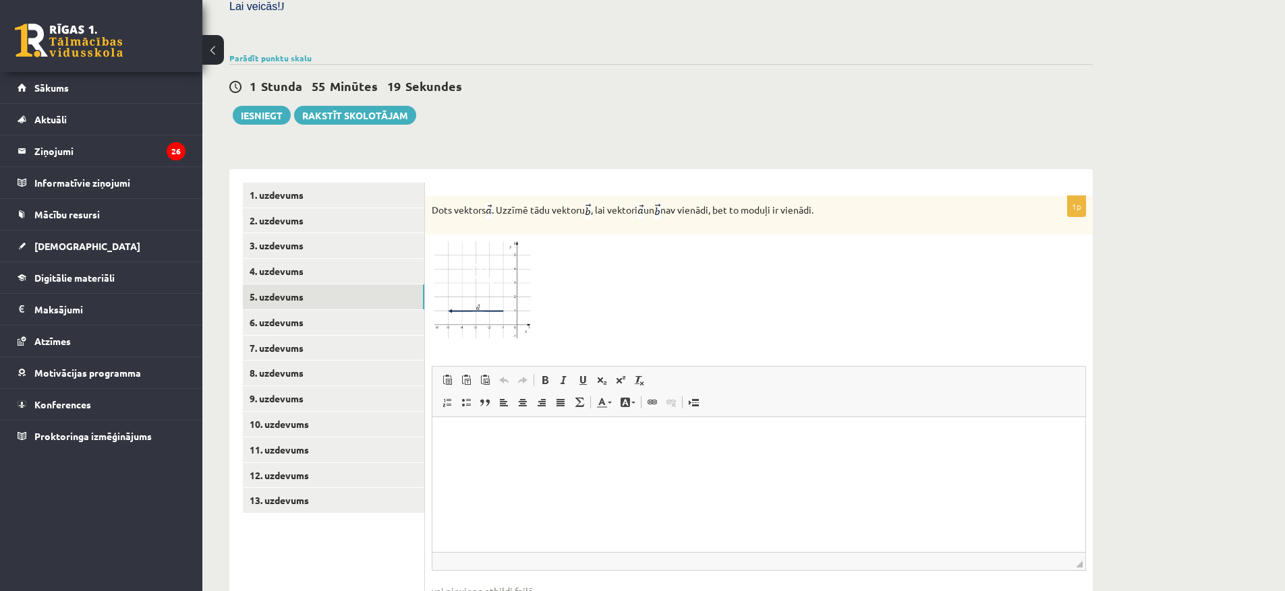
scroll to position [417, 0]
click at [275, 309] on link "6. uzdevums" at bounding box center [333, 321] width 181 height 25
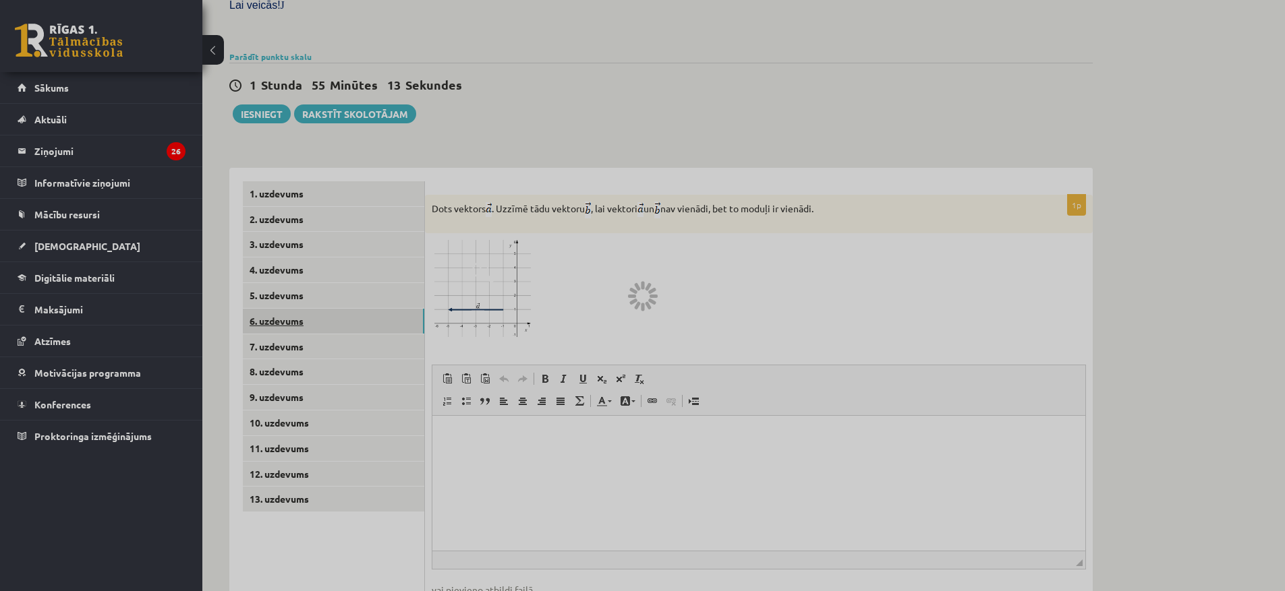
scroll to position [350, 0]
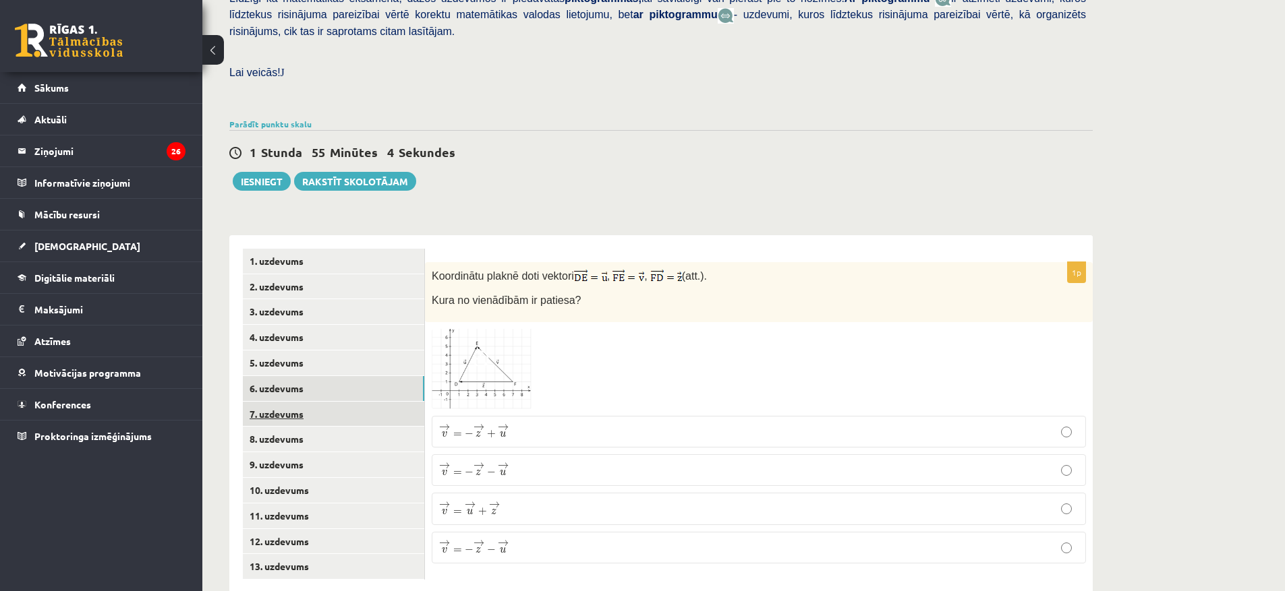
click at [295, 402] on link "7. uzdevums" at bounding box center [333, 414] width 181 height 25
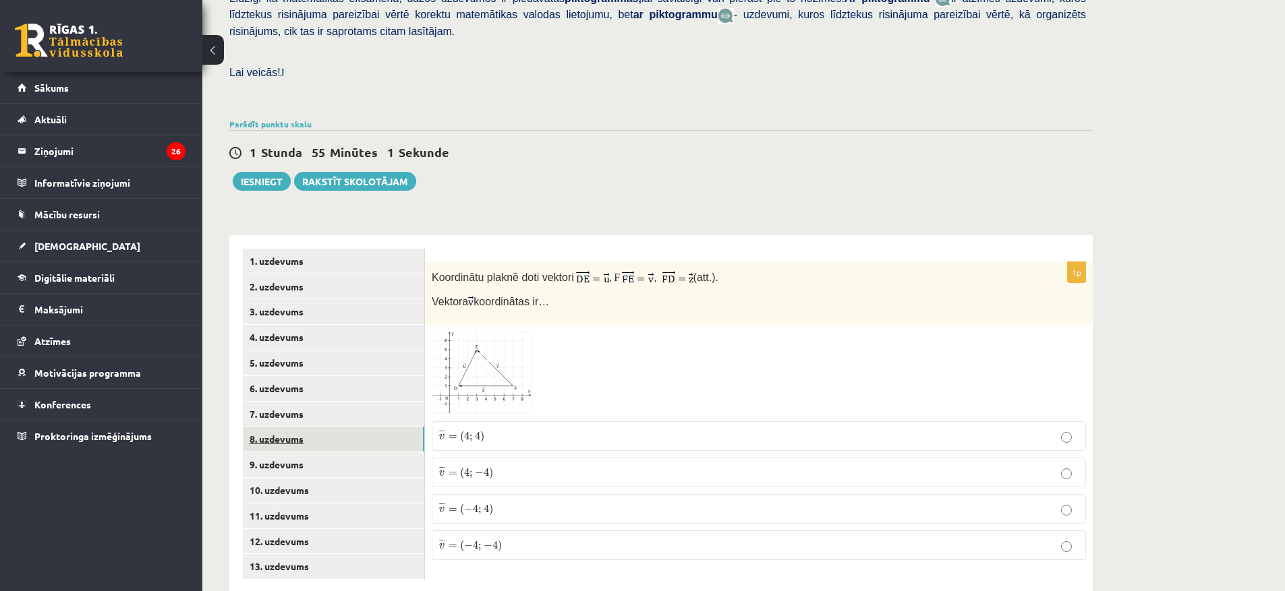
click at [274, 427] on link "8. uzdevums" at bounding box center [333, 439] width 181 height 25
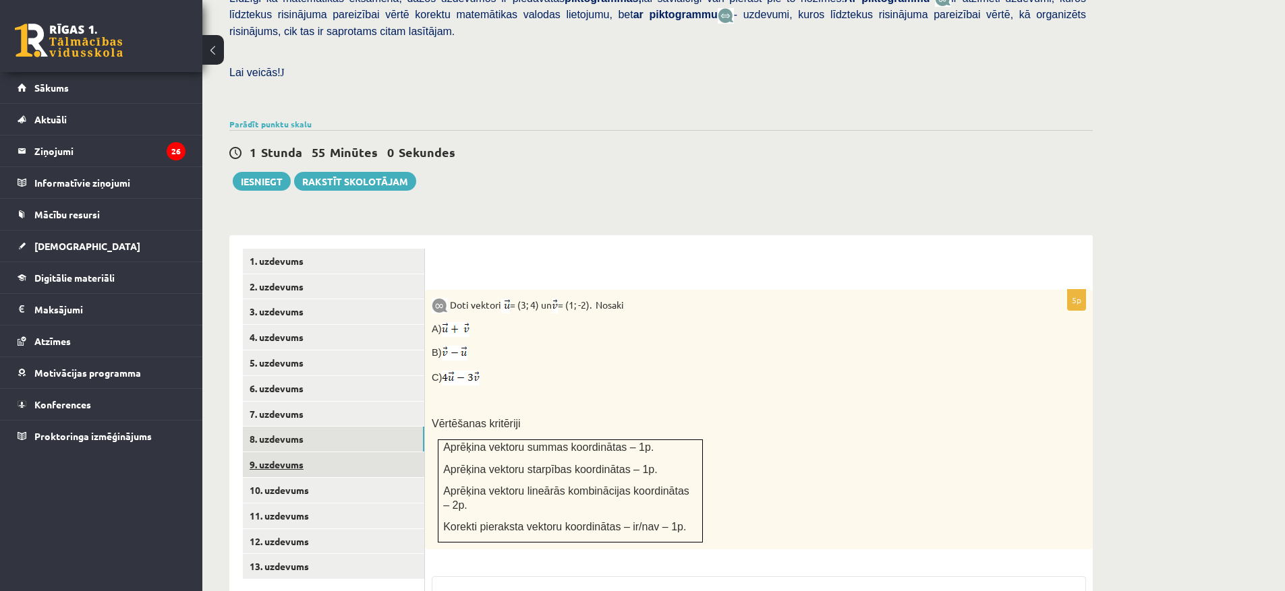
click at [278, 452] on link "9. uzdevums" at bounding box center [333, 464] width 181 height 25
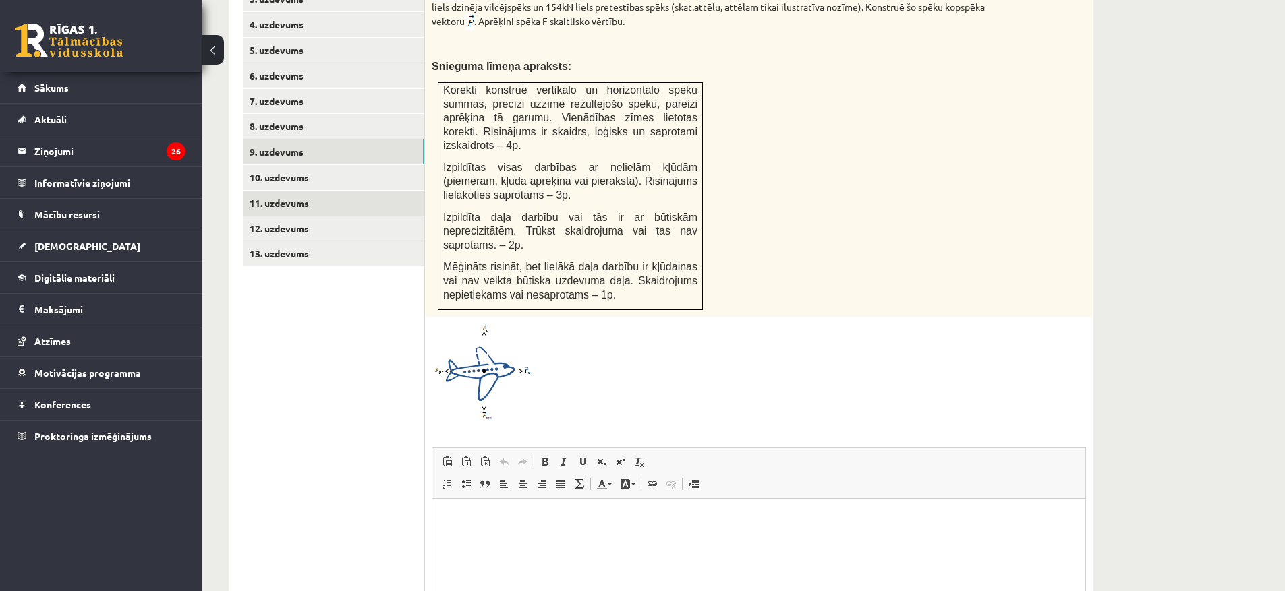
scroll to position [0, 0]
click at [282, 165] on link "10. uzdevums" at bounding box center [333, 177] width 181 height 25
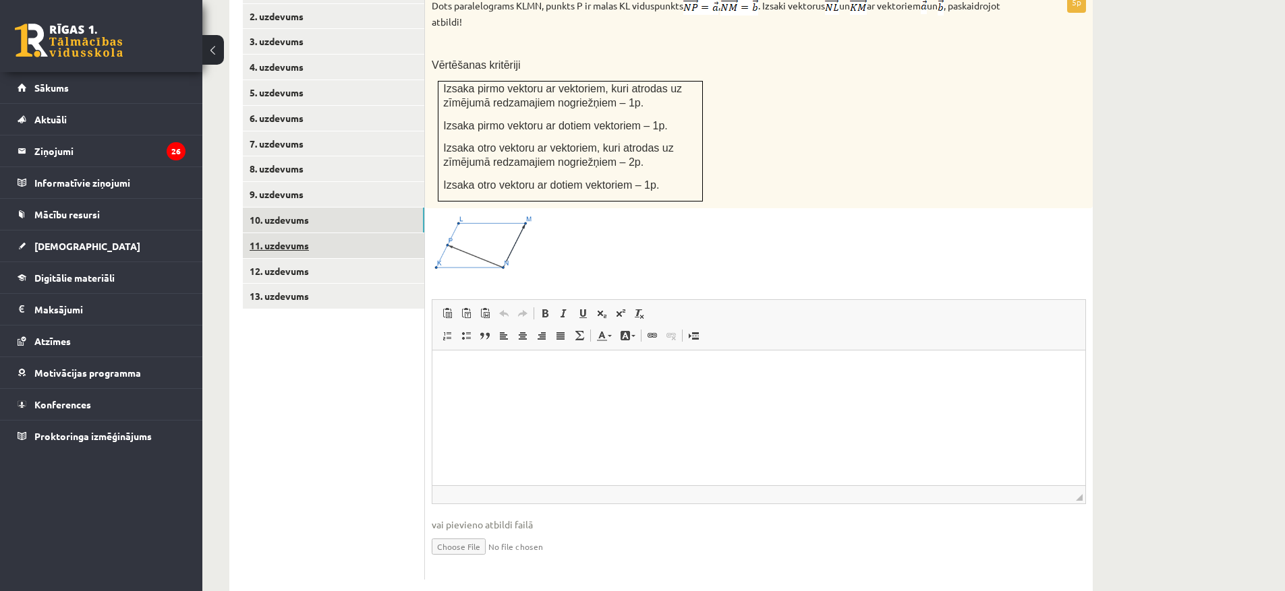
click at [292, 233] on link "11. uzdevums" at bounding box center [333, 245] width 181 height 25
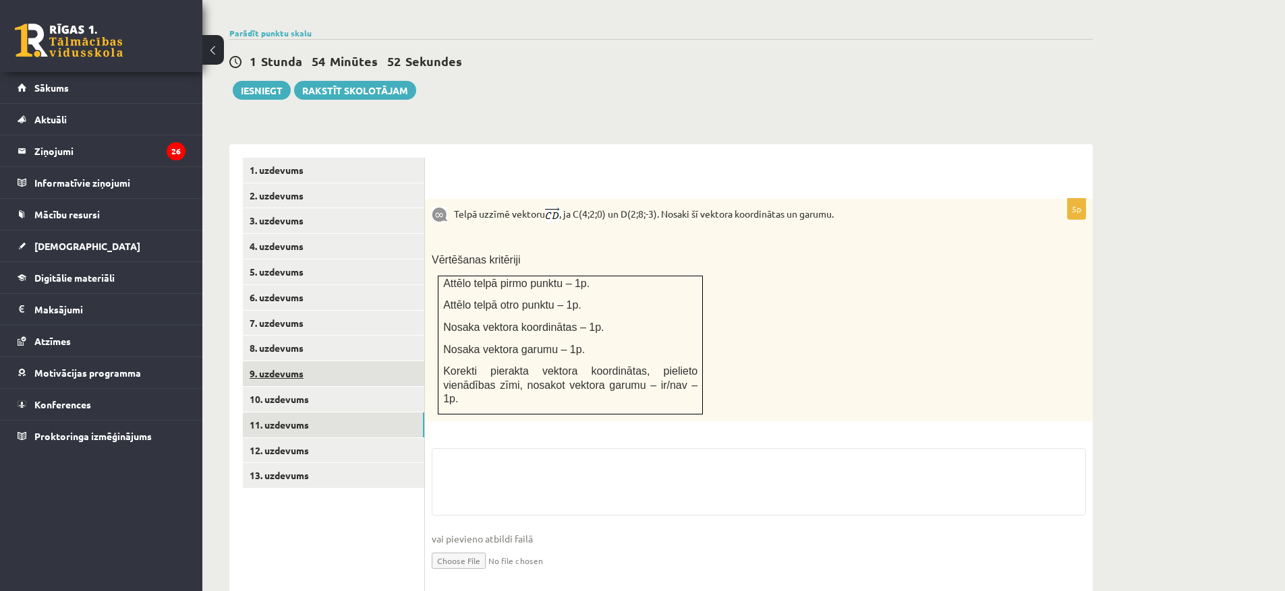
scroll to position [575, 0]
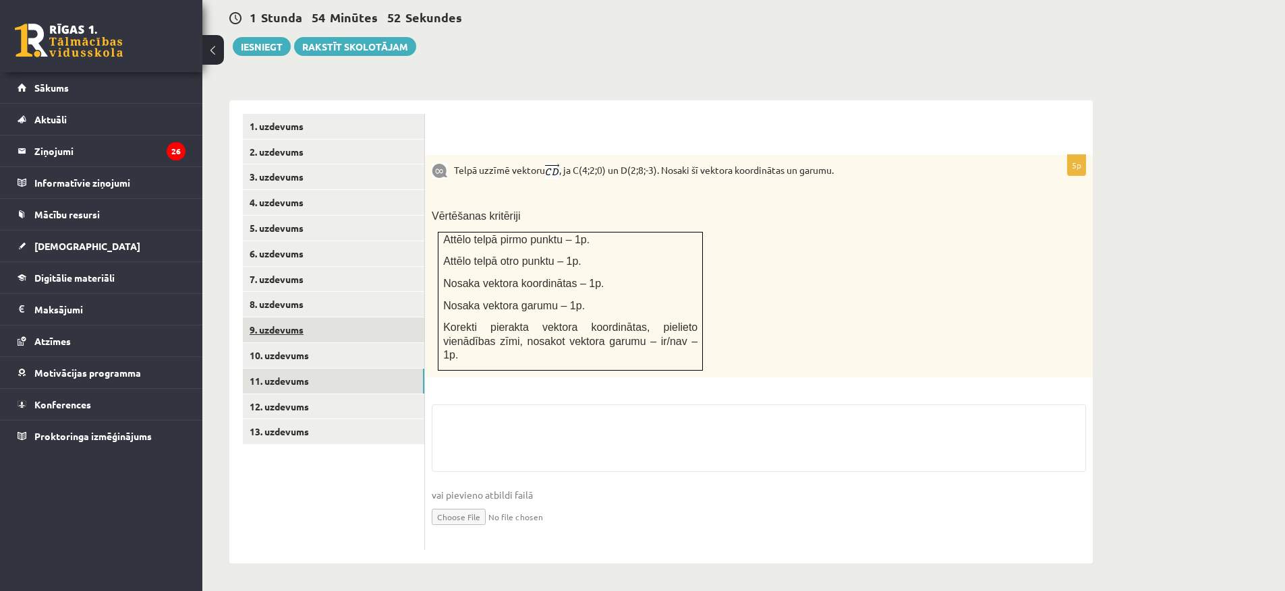
click at [283, 318] on link "9. uzdevums" at bounding box center [333, 330] width 181 height 25
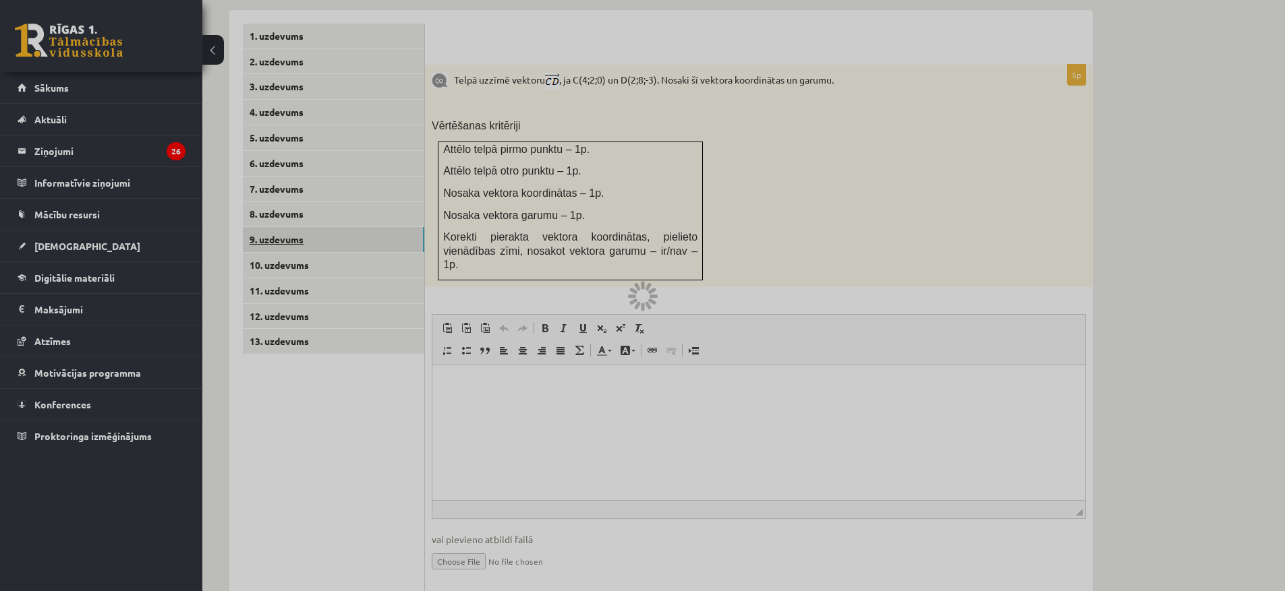
scroll to position [0, 0]
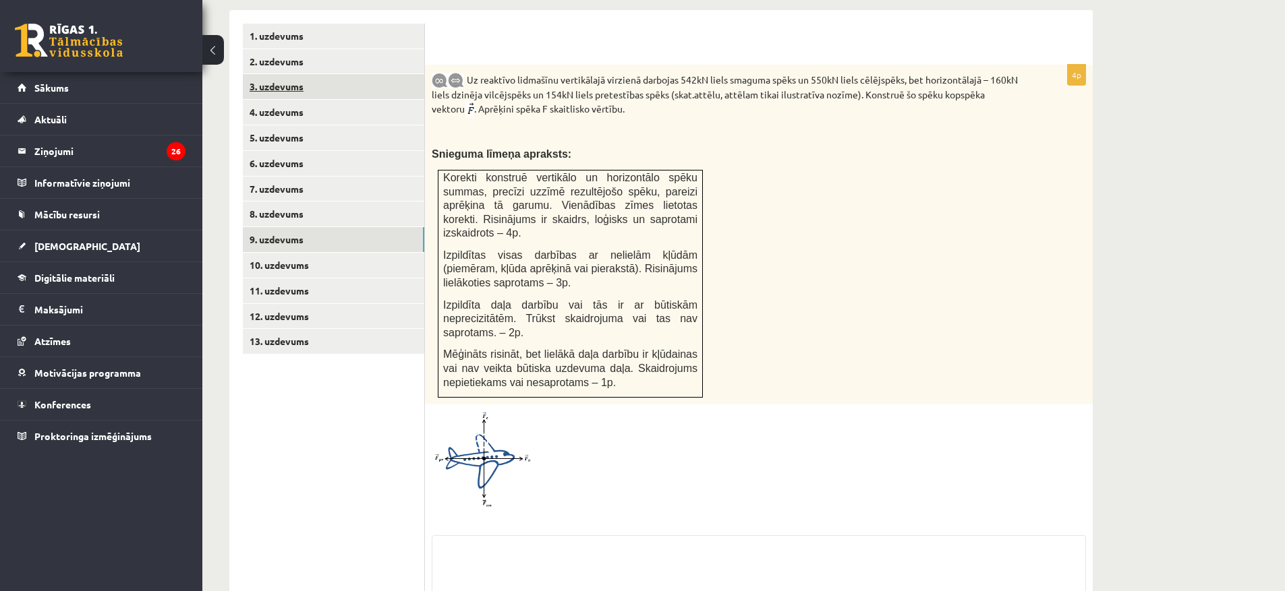
click at [279, 74] on link "3. uzdevums" at bounding box center [333, 86] width 181 height 25
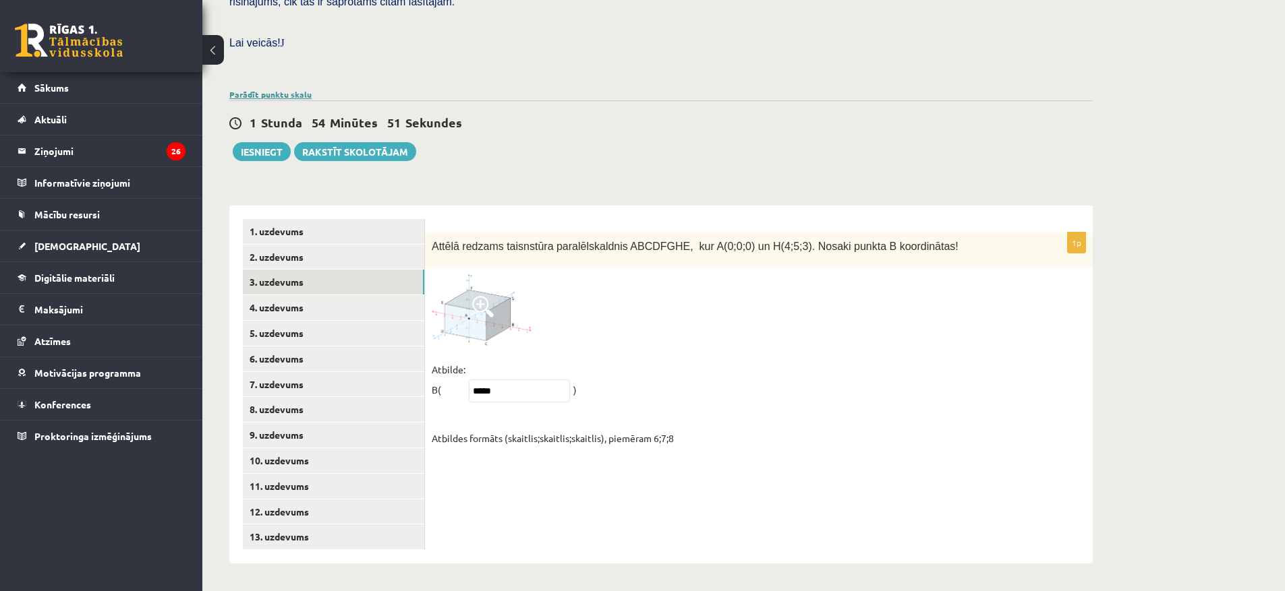
scroll to position [350, 0]
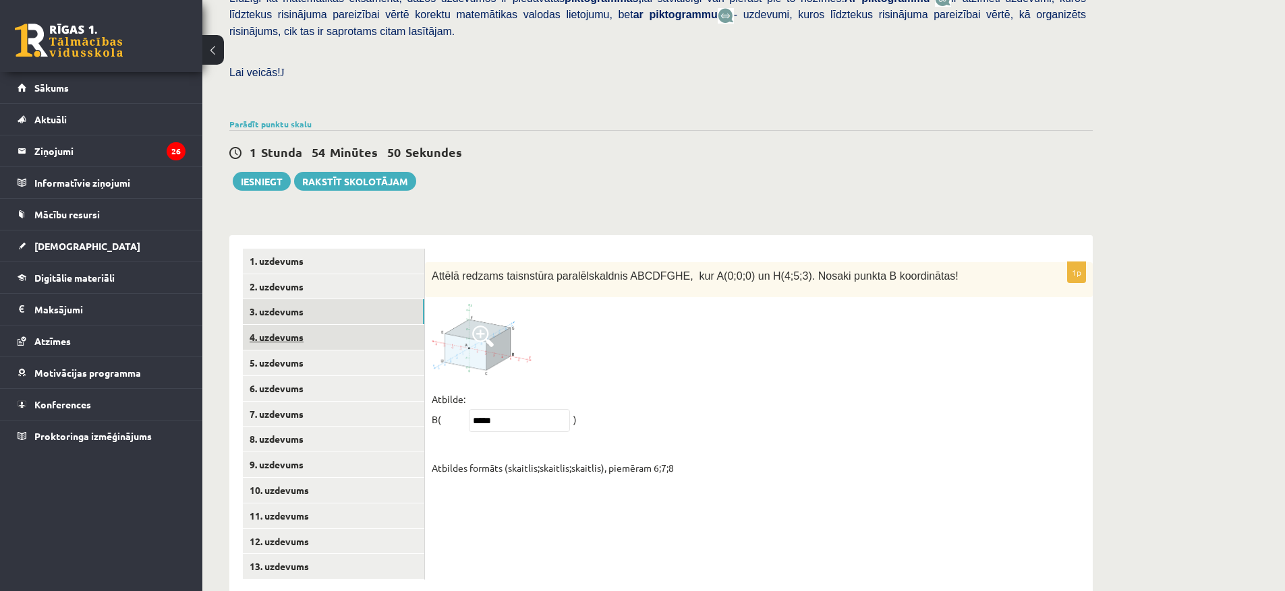
click at [272, 325] on link "4. uzdevums" at bounding box center [333, 337] width 181 height 25
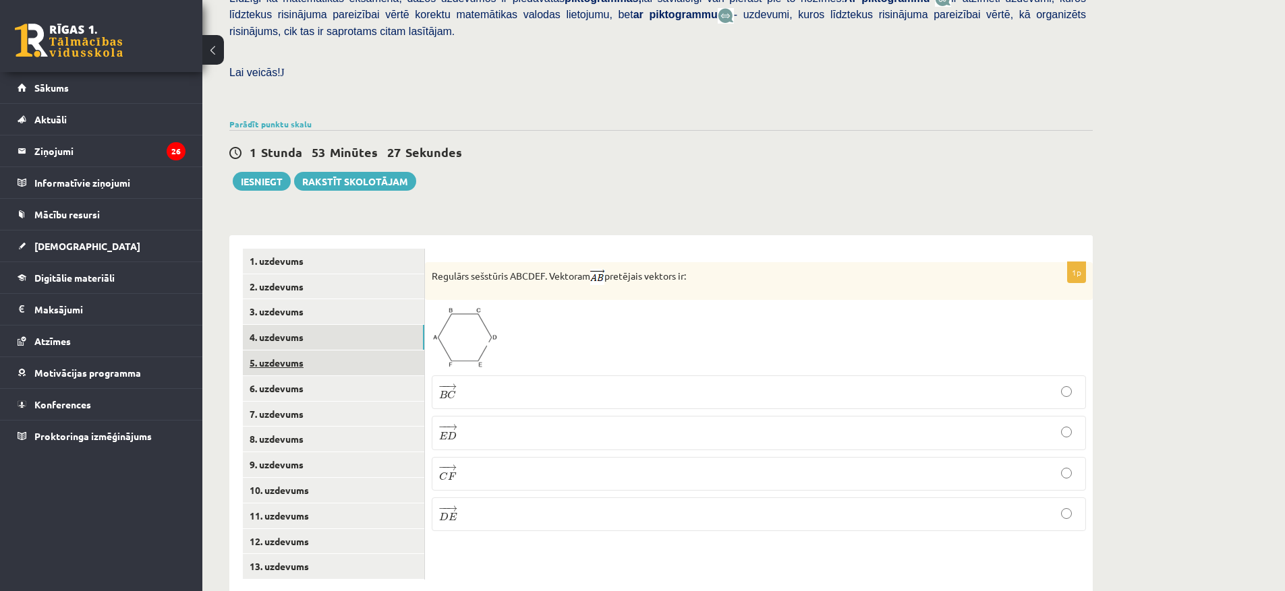
click at [275, 351] on link "5. uzdevums" at bounding box center [333, 363] width 181 height 25
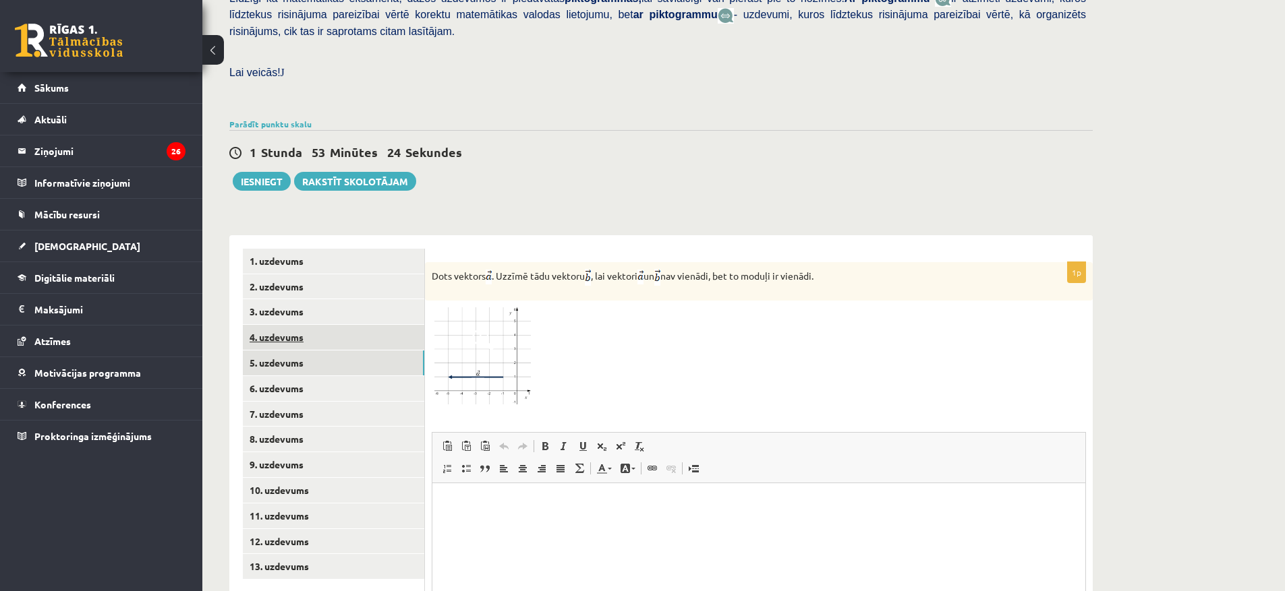
scroll to position [0, 0]
click at [289, 325] on link "4. uzdevums" at bounding box center [333, 337] width 181 height 25
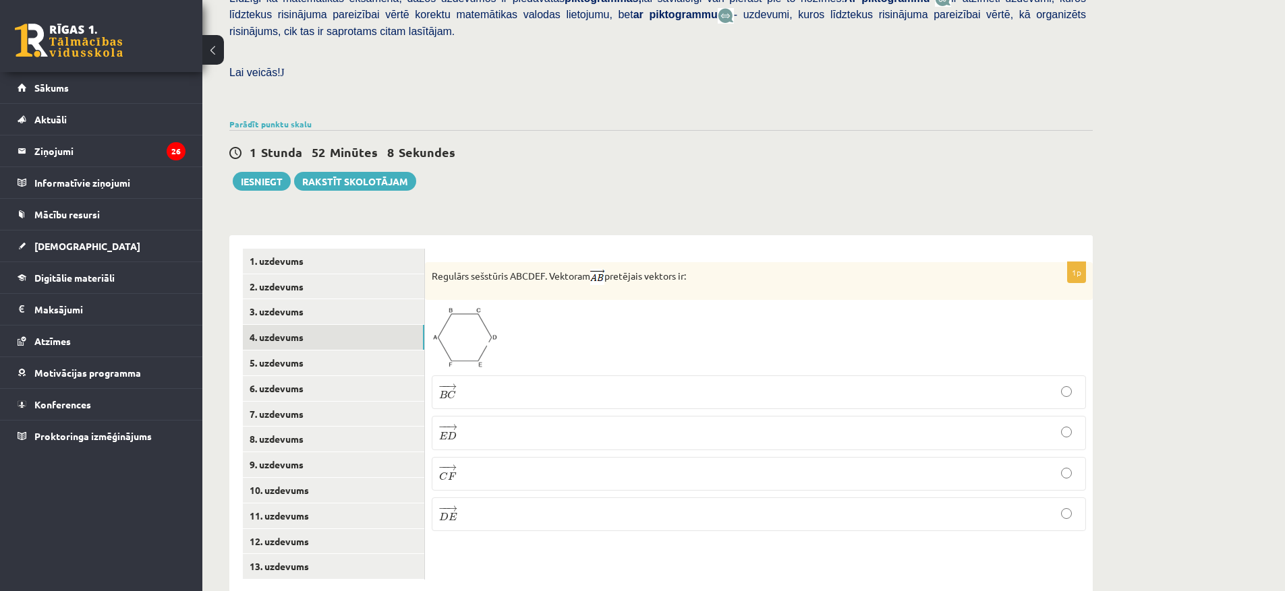
click at [461, 505] on p "− − → D E D E →" at bounding box center [758, 514] width 639 height 19
click at [299, 351] on link "5. uzdevums" at bounding box center [333, 363] width 181 height 25
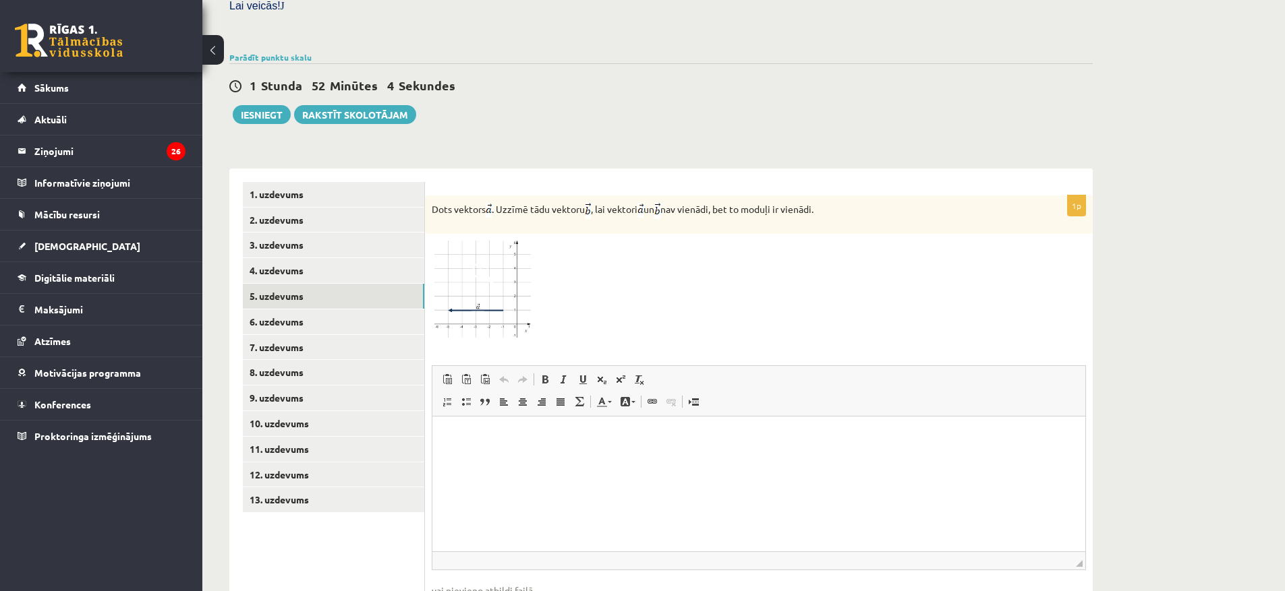
scroll to position [417, 0]
click at [499, 240] on img at bounding box center [482, 289] width 101 height 98
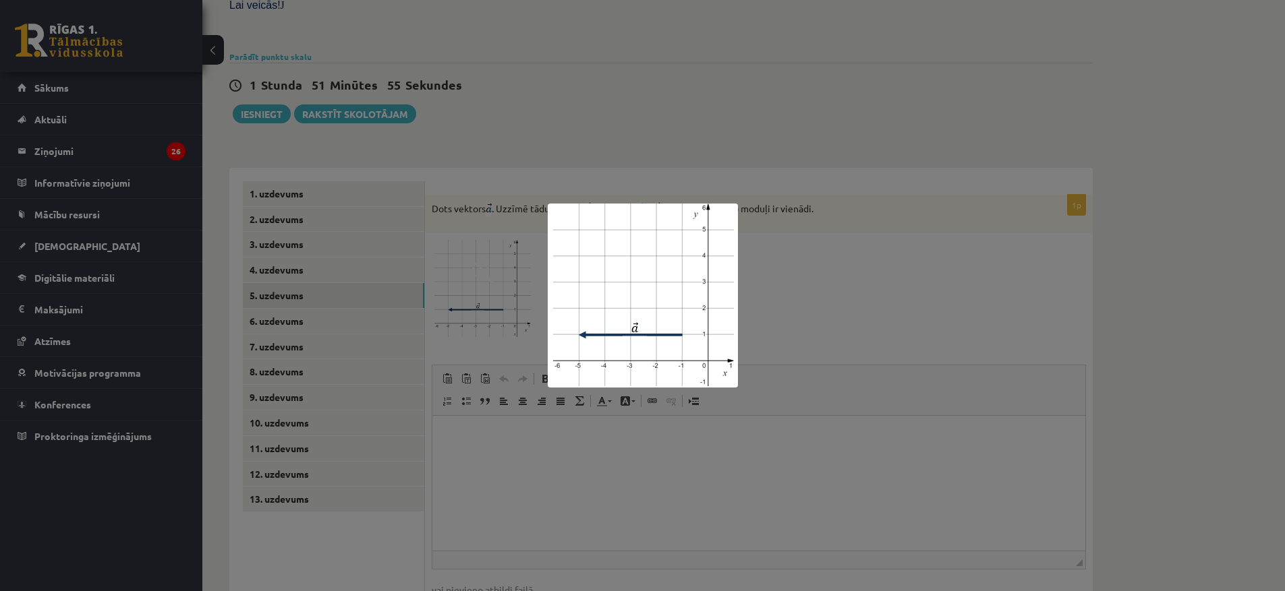
click at [880, 288] on div at bounding box center [642, 295] width 1285 height 591
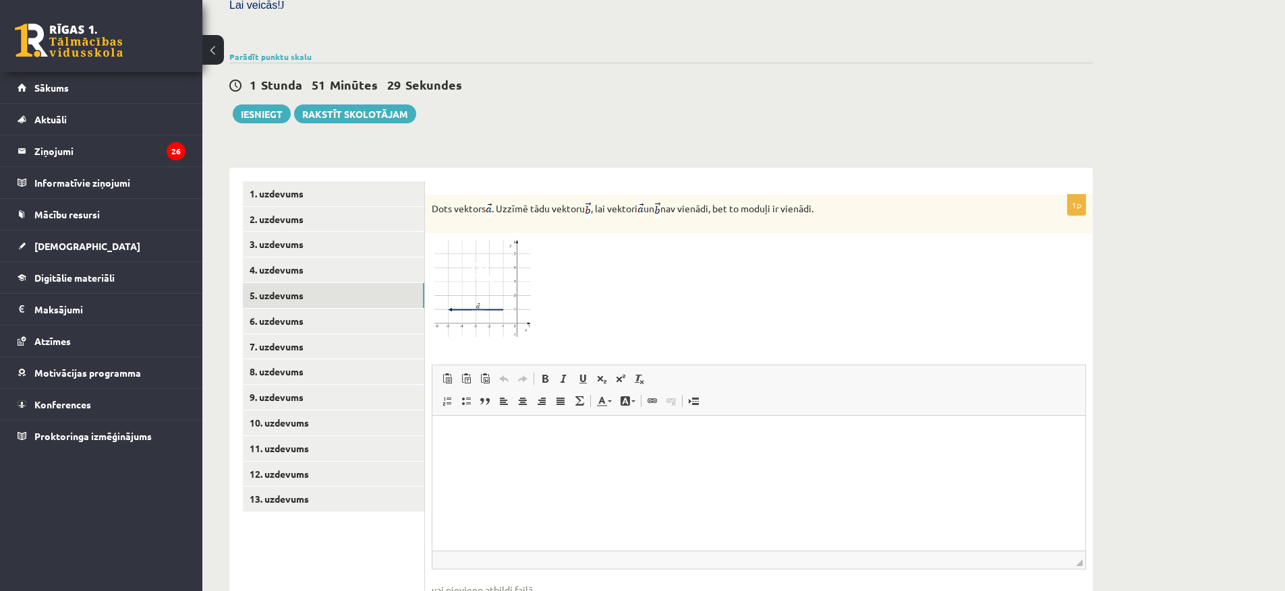
click at [494, 262] on img at bounding box center [482, 289] width 101 height 98
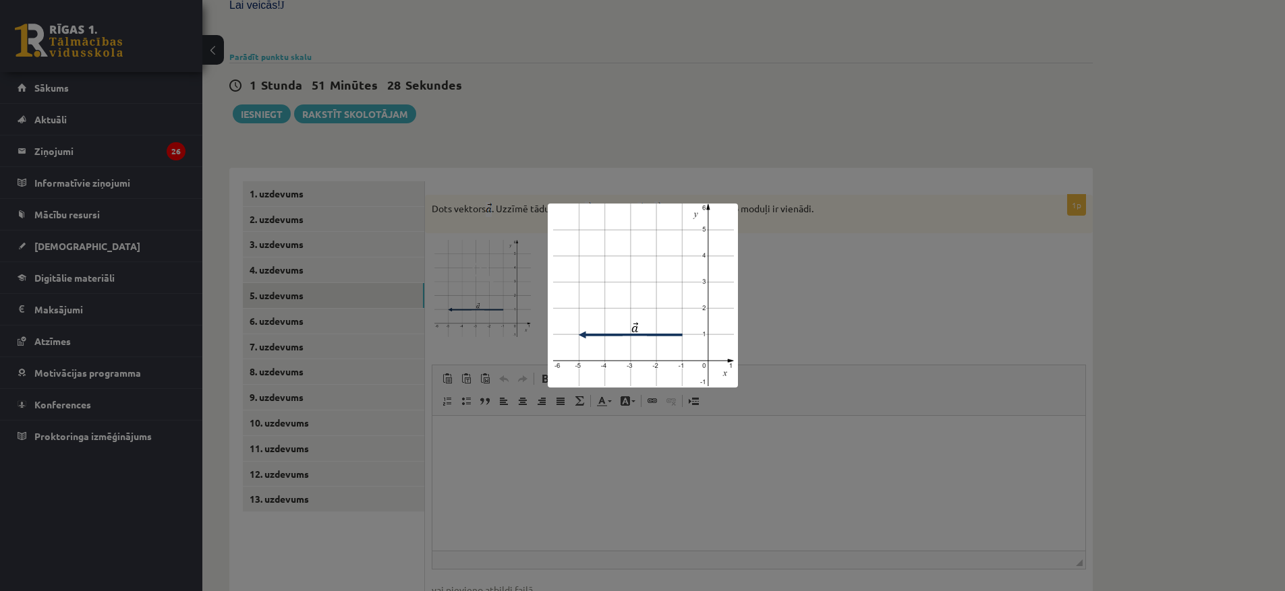
click at [1011, 284] on div at bounding box center [642, 295] width 1285 height 591
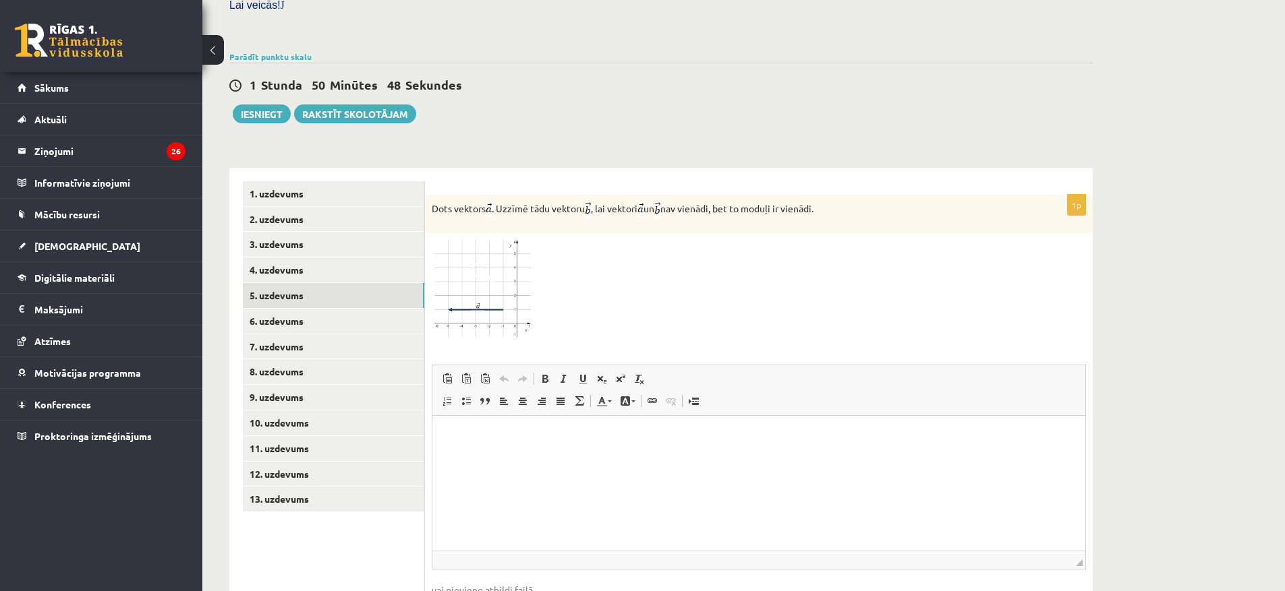
click at [481, 262] on span at bounding box center [483, 273] width 22 height 22
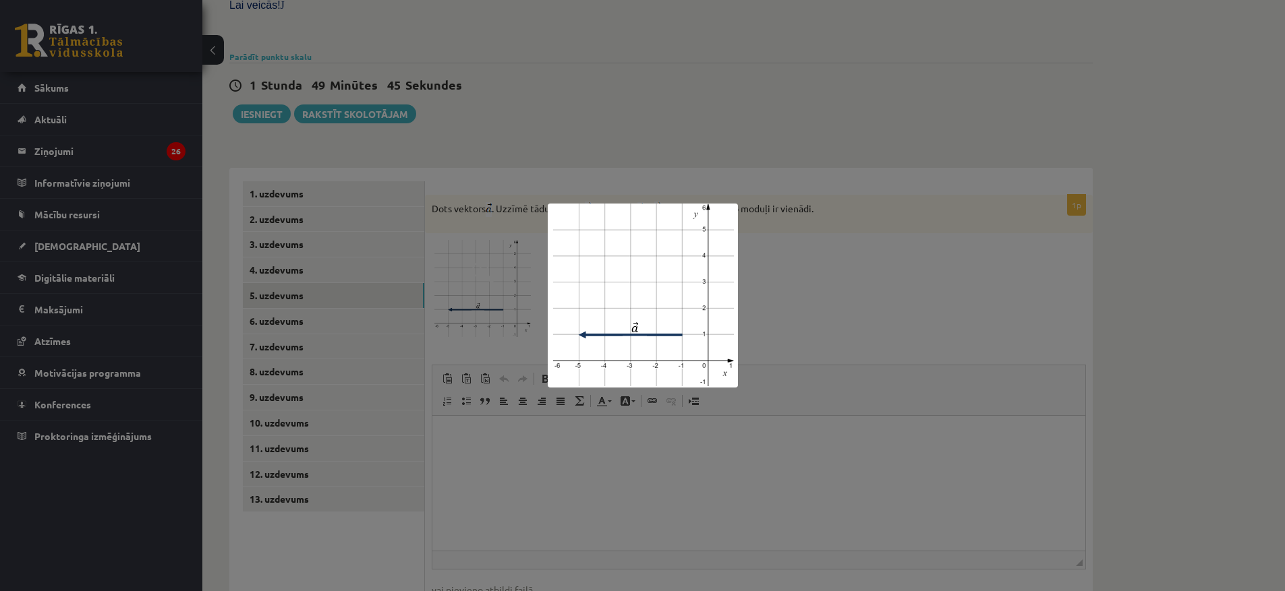
click at [875, 265] on div at bounding box center [642, 295] width 1285 height 591
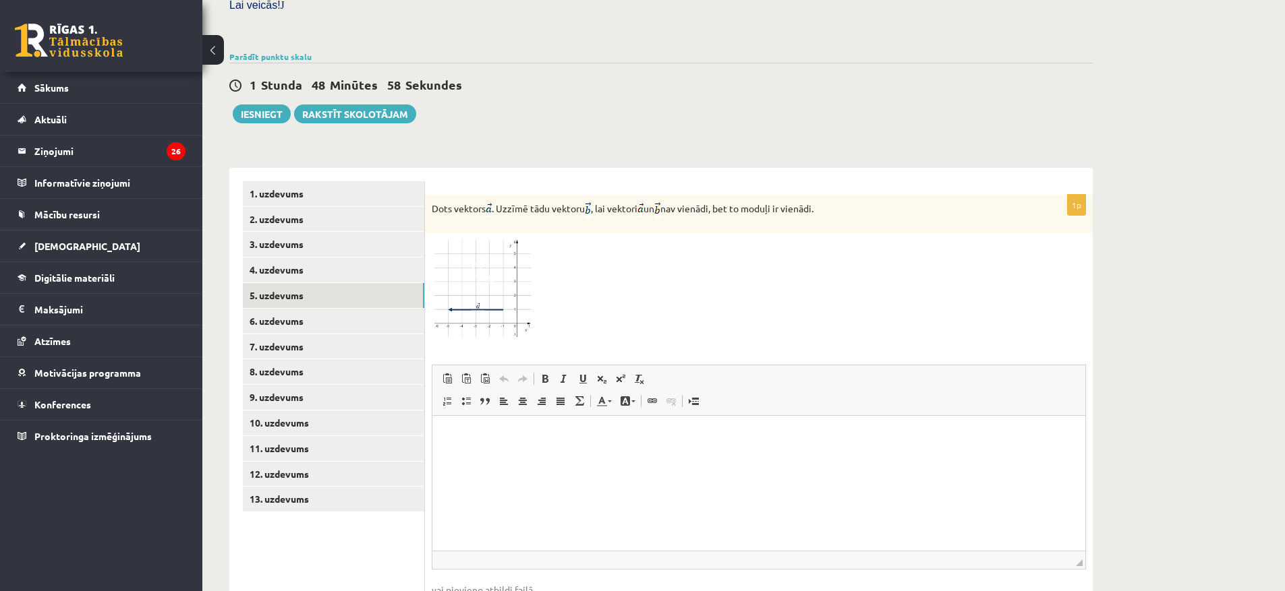
click at [506, 240] on img at bounding box center [482, 289] width 101 height 98
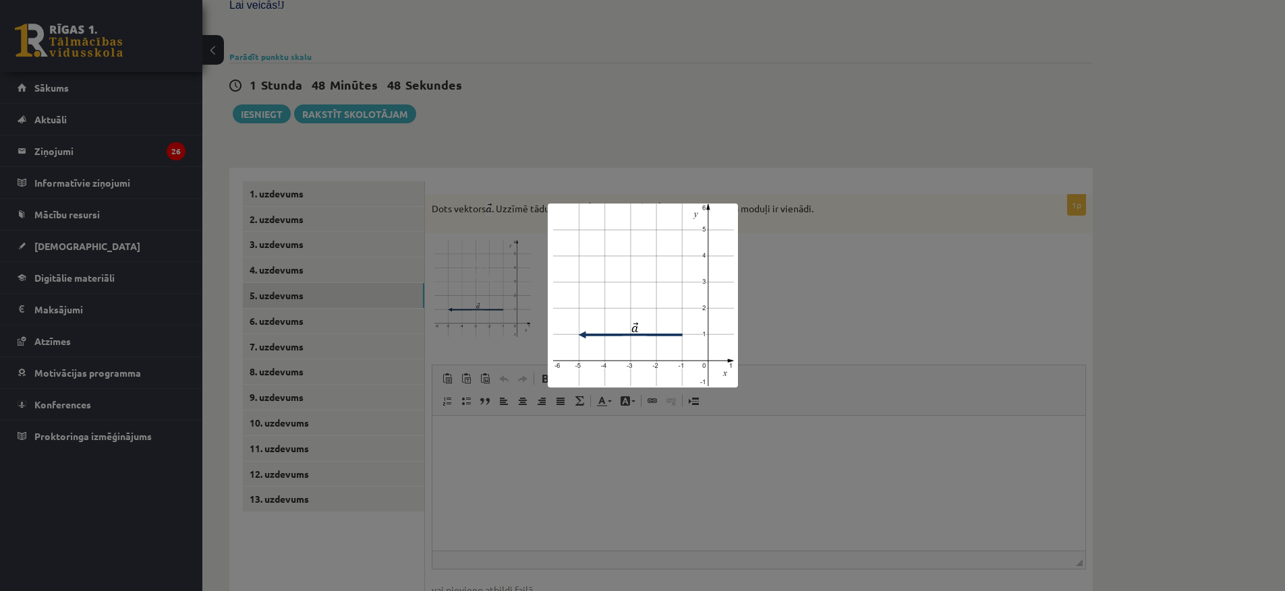
click at [1011, 384] on div at bounding box center [642, 295] width 1285 height 591
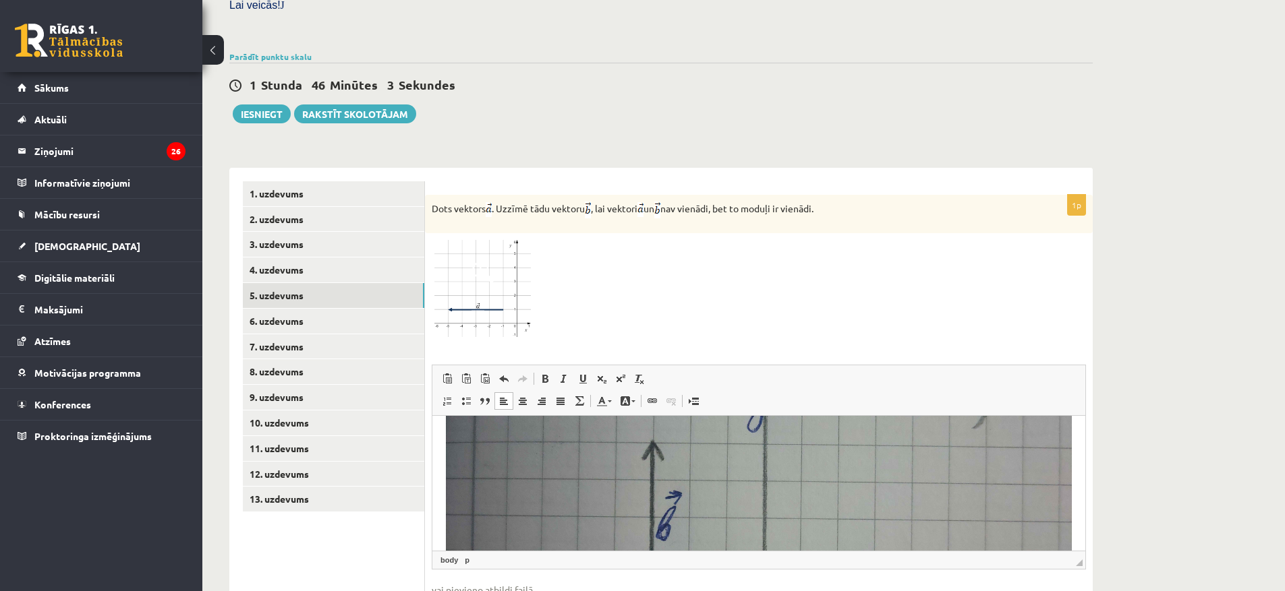
scroll to position [313, 0]
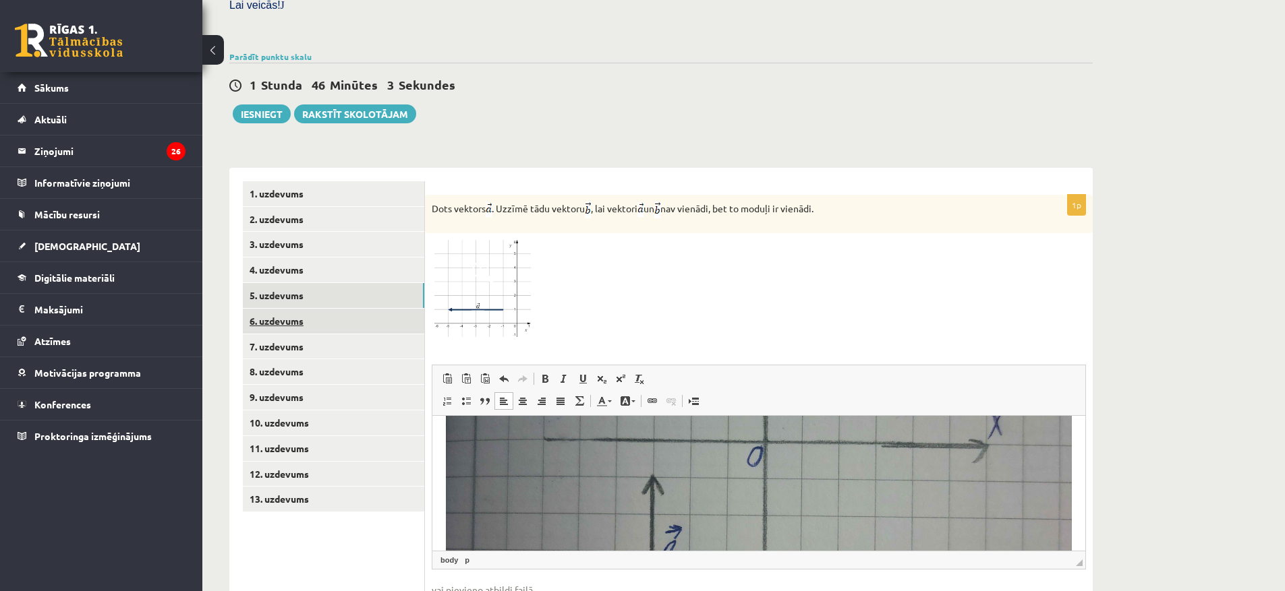
click at [303, 309] on link "6. uzdevums" at bounding box center [333, 321] width 181 height 25
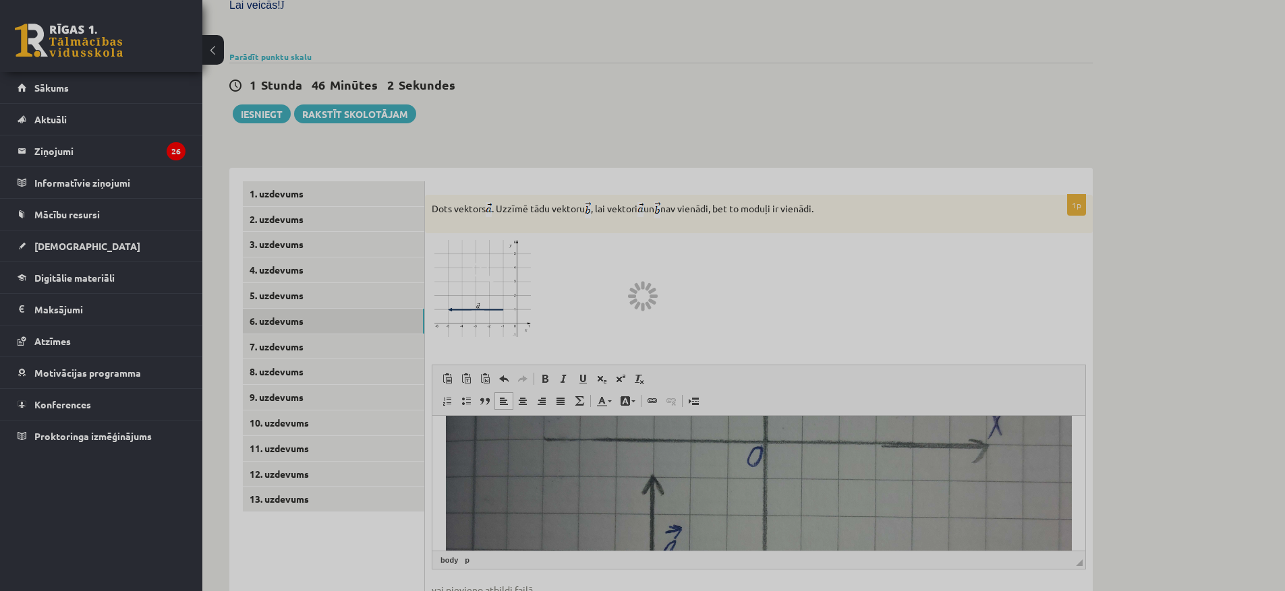
scroll to position [350, 0]
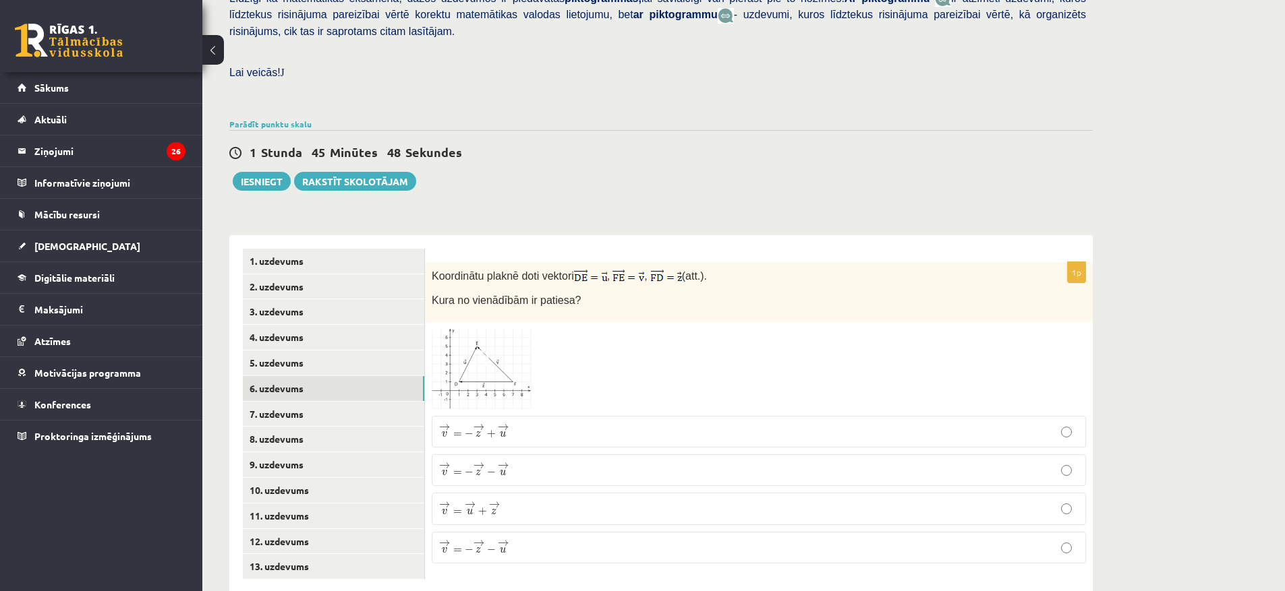
click at [483, 351] on span at bounding box center [483, 362] width 22 height 22
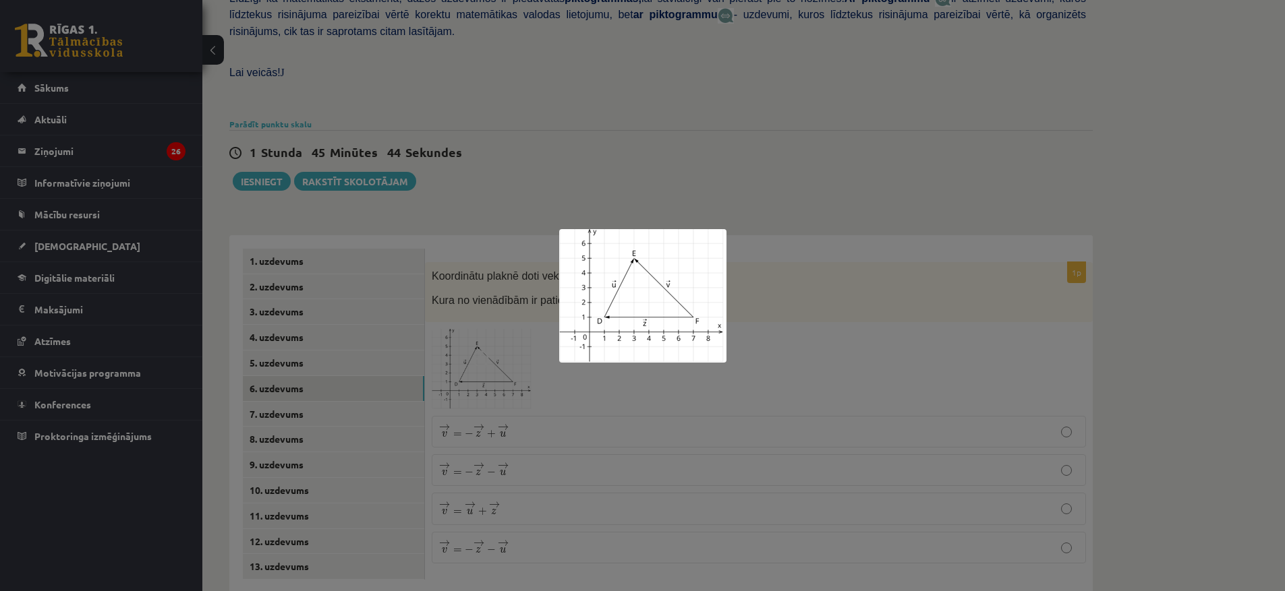
click at [804, 322] on div at bounding box center [642, 295] width 1285 height 591
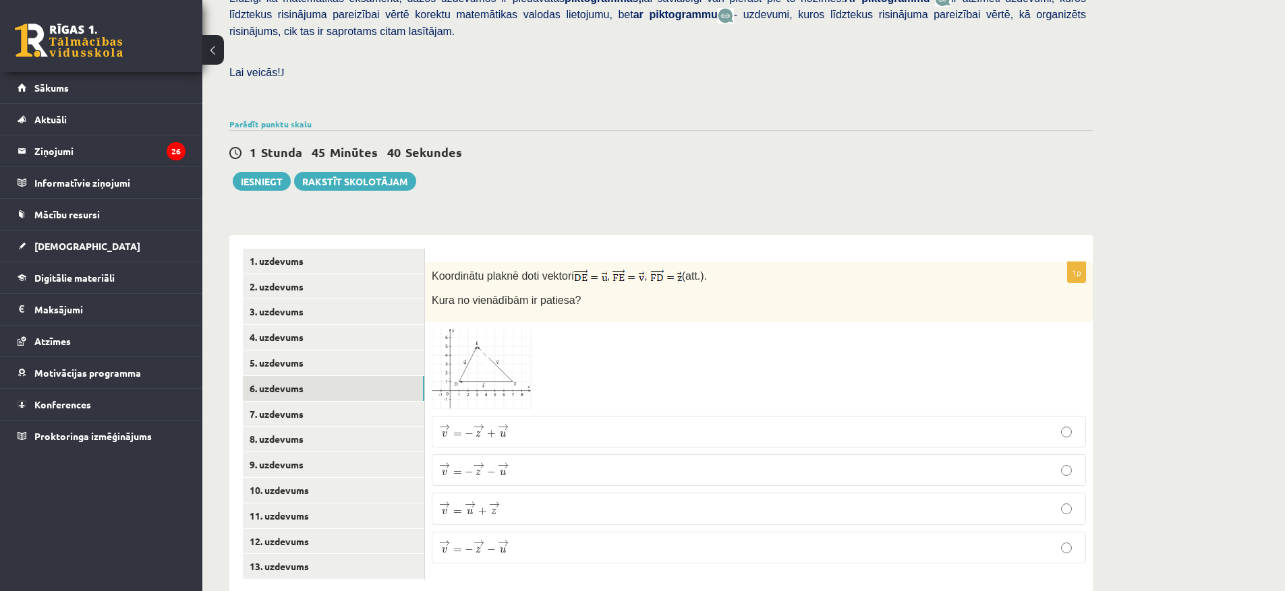
click at [481, 344] on img at bounding box center [482, 369] width 101 height 81
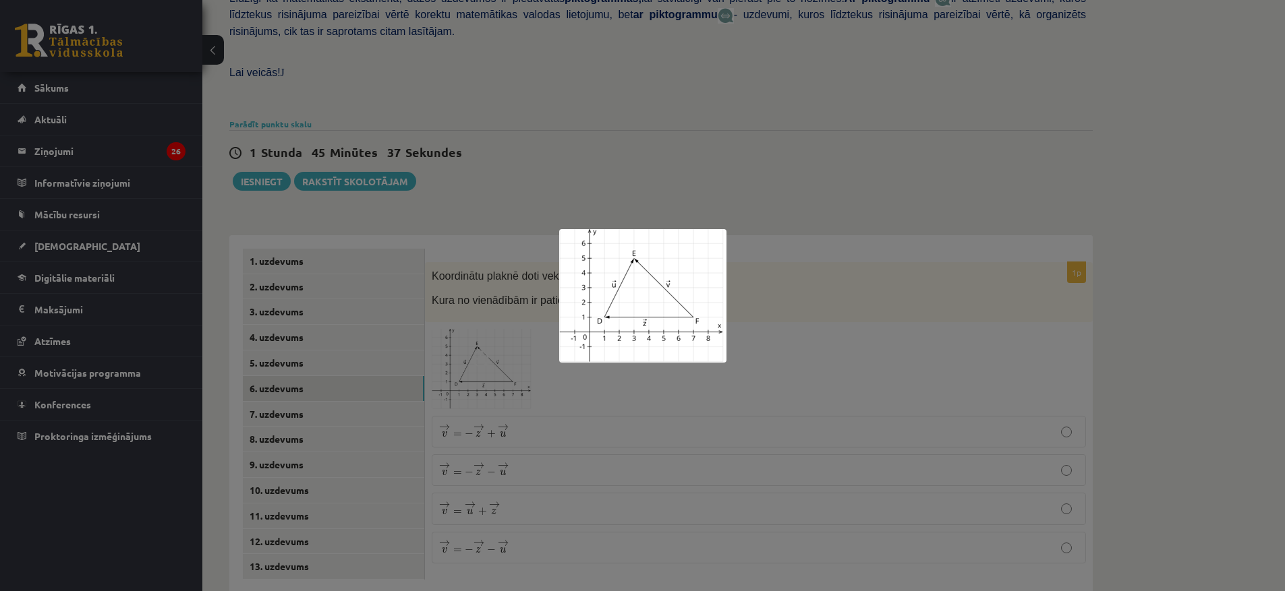
click at [793, 317] on div at bounding box center [642, 295] width 1285 height 591
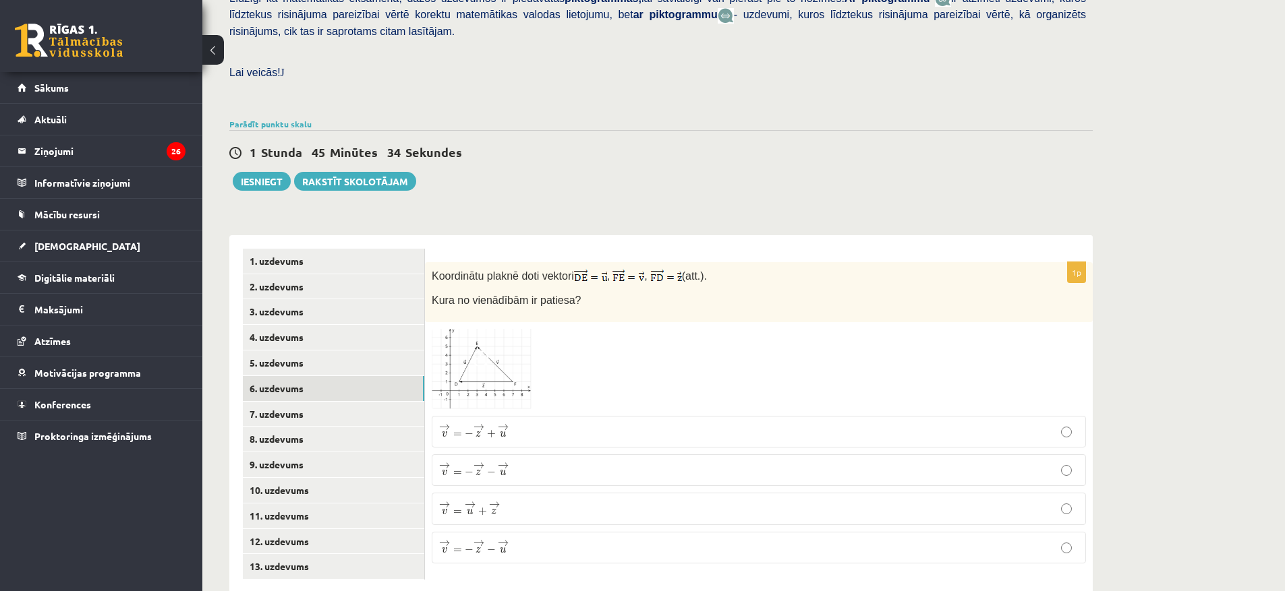
click at [467, 330] on img at bounding box center [482, 369] width 101 height 81
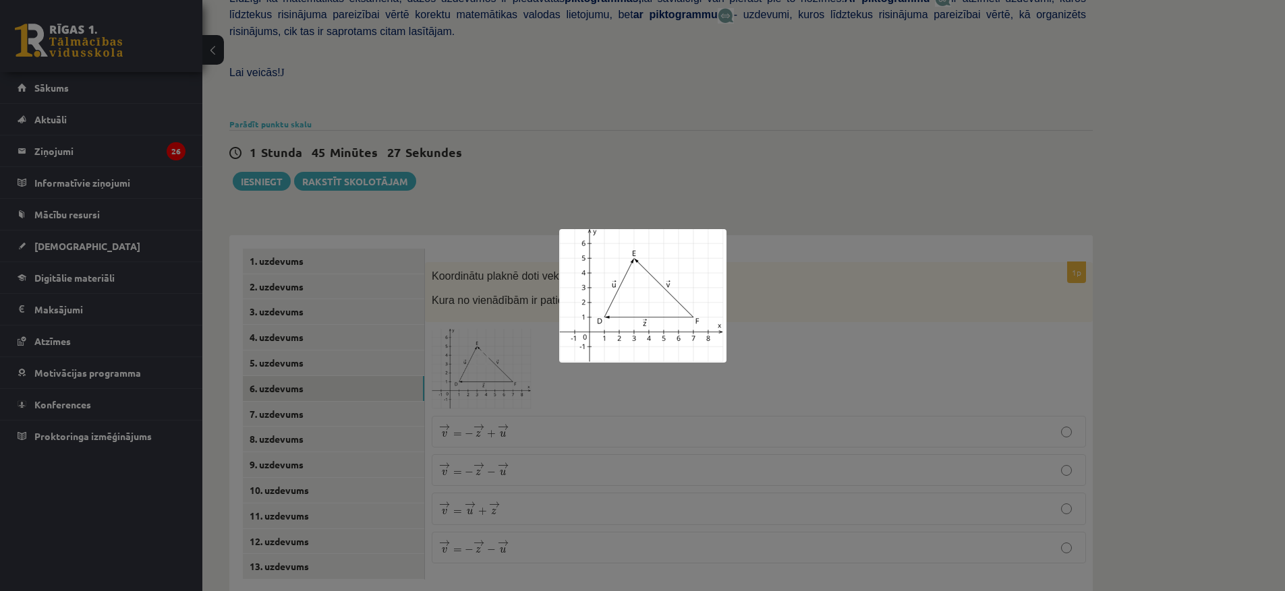
click at [783, 331] on div at bounding box center [642, 295] width 1285 height 591
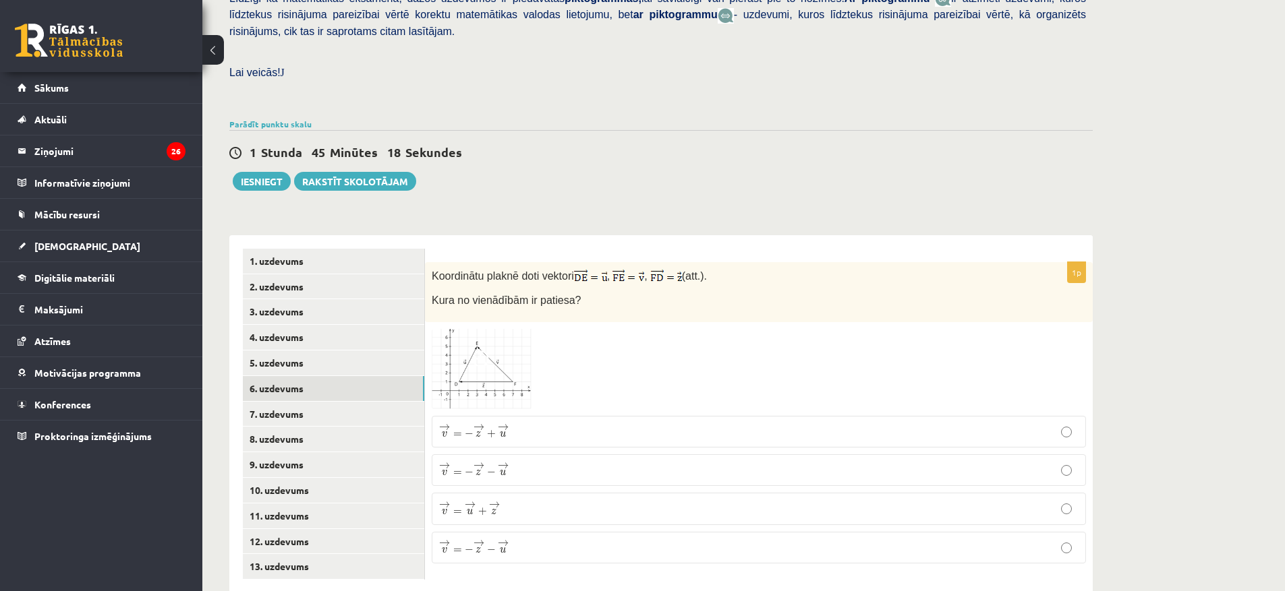
click at [512, 500] on p "→ v = → u + → z v → = u → + z →" at bounding box center [758, 508] width 639 height 17
click at [492, 329] on img at bounding box center [482, 369] width 101 height 81
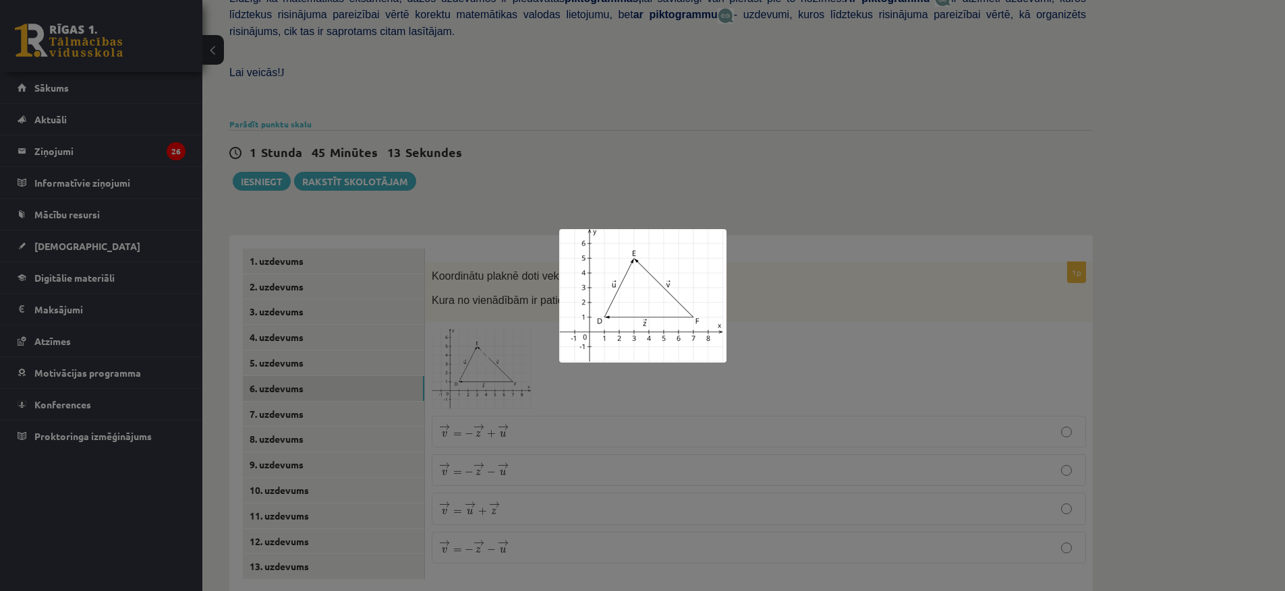
click at [800, 332] on div at bounding box center [642, 295] width 1285 height 591
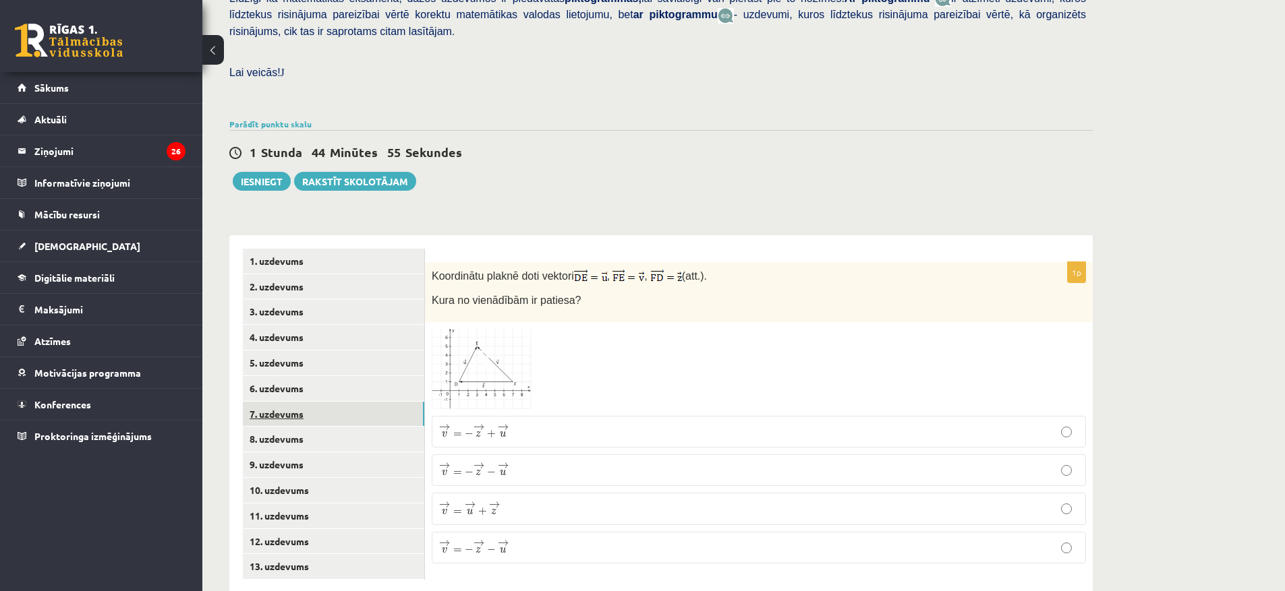
click at [271, 402] on link "7. uzdevums" at bounding box center [333, 414] width 181 height 25
click at [508, 344] on img at bounding box center [482, 373] width 101 height 83
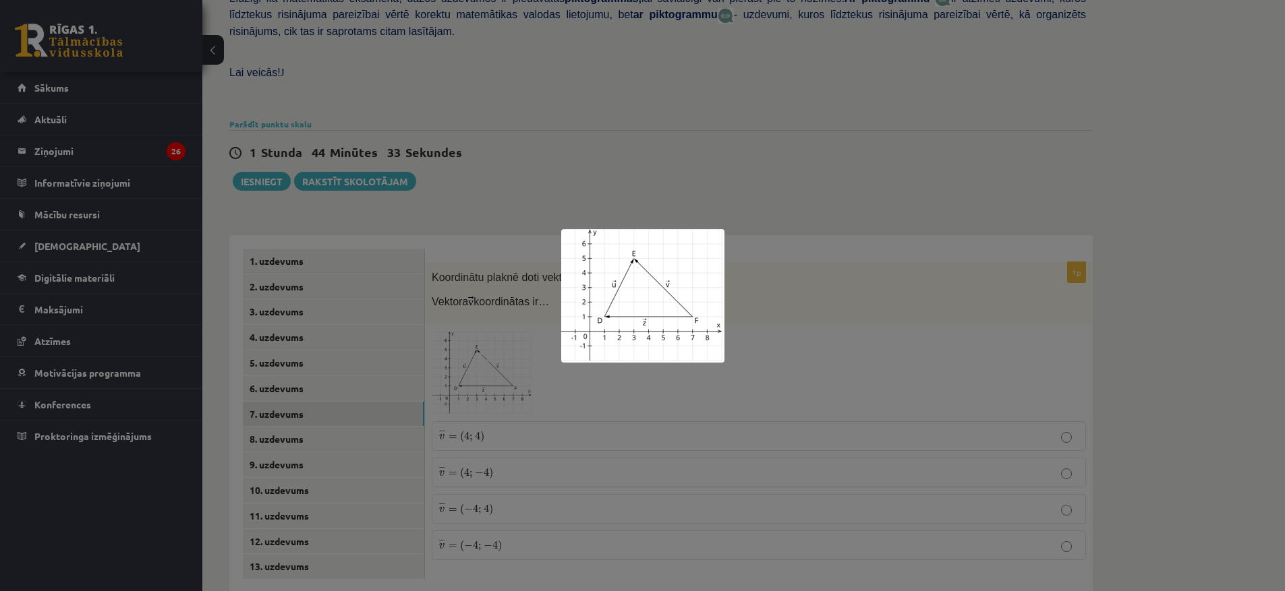
click at [842, 344] on div at bounding box center [642, 295] width 1285 height 591
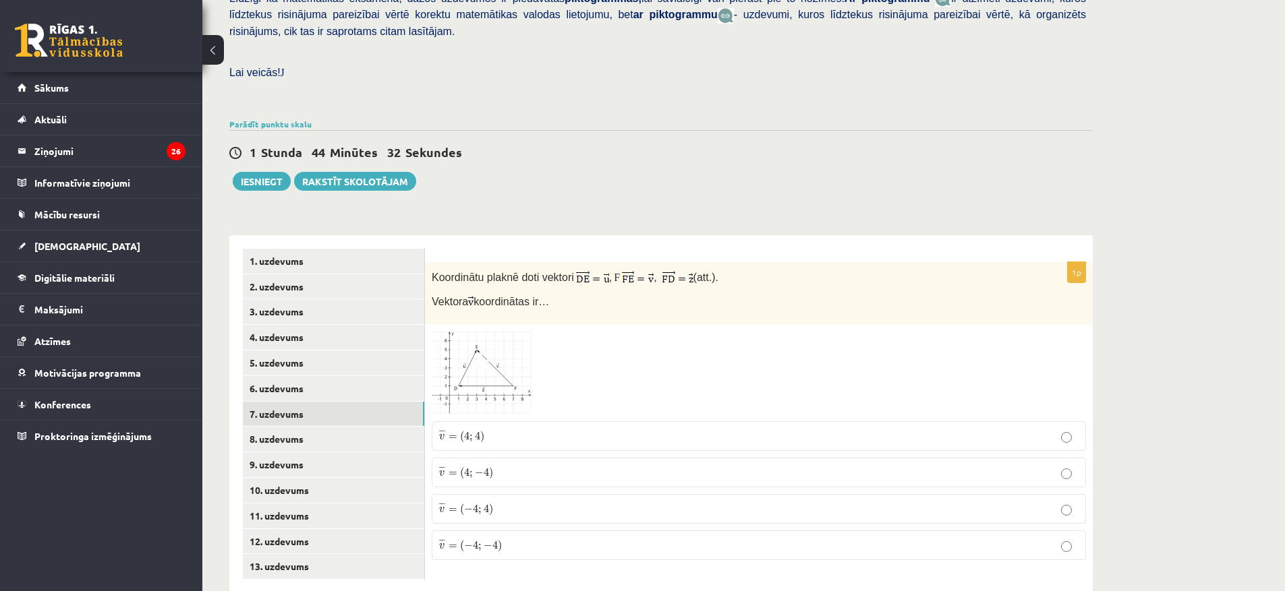
click at [546, 502] on p "¯ ¯ ¯ v = ( − 4 ; 4 ) v ¯ = ( − 4 ; 4 )" at bounding box center [758, 509] width 639 height 15
click at [268, 427] on link "8. uzdevums" at bounding box center [333, 439] width 181 height 25
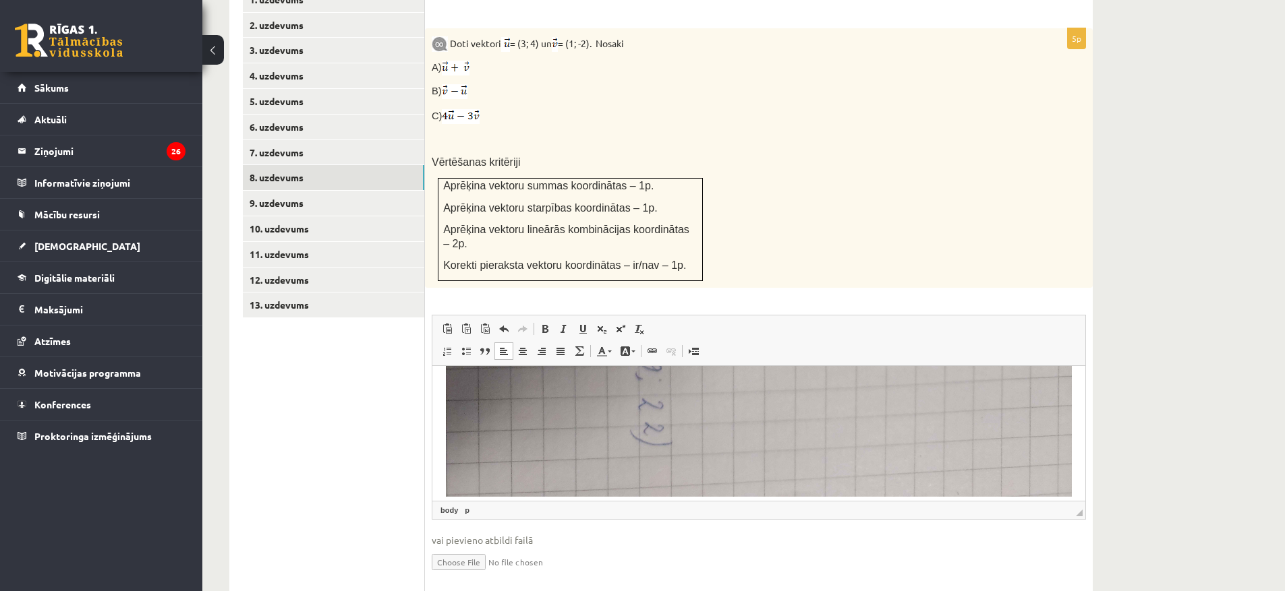
scroll to position [717, 0]
click at [301, 191] on link "9. uzdevums" at bounding box center [333, 203] width 181 height 25
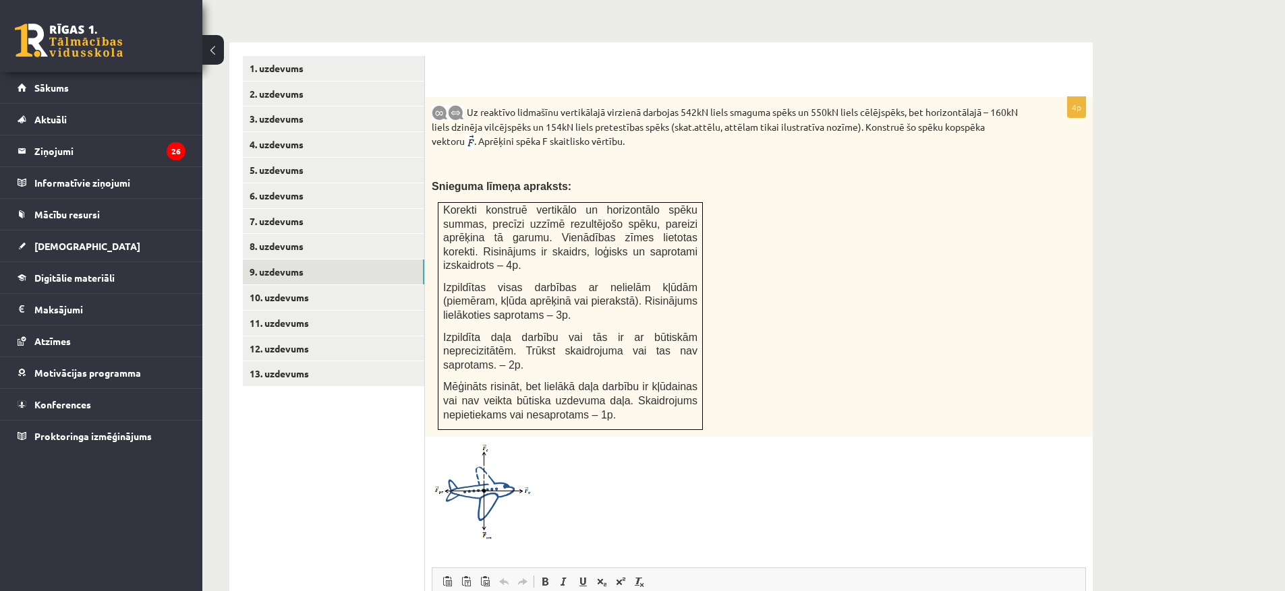
scroll to position [544, 0]
click at [264, 284] on link "10. uzdevums" at bounding box center [333, 296] width 181 height 25
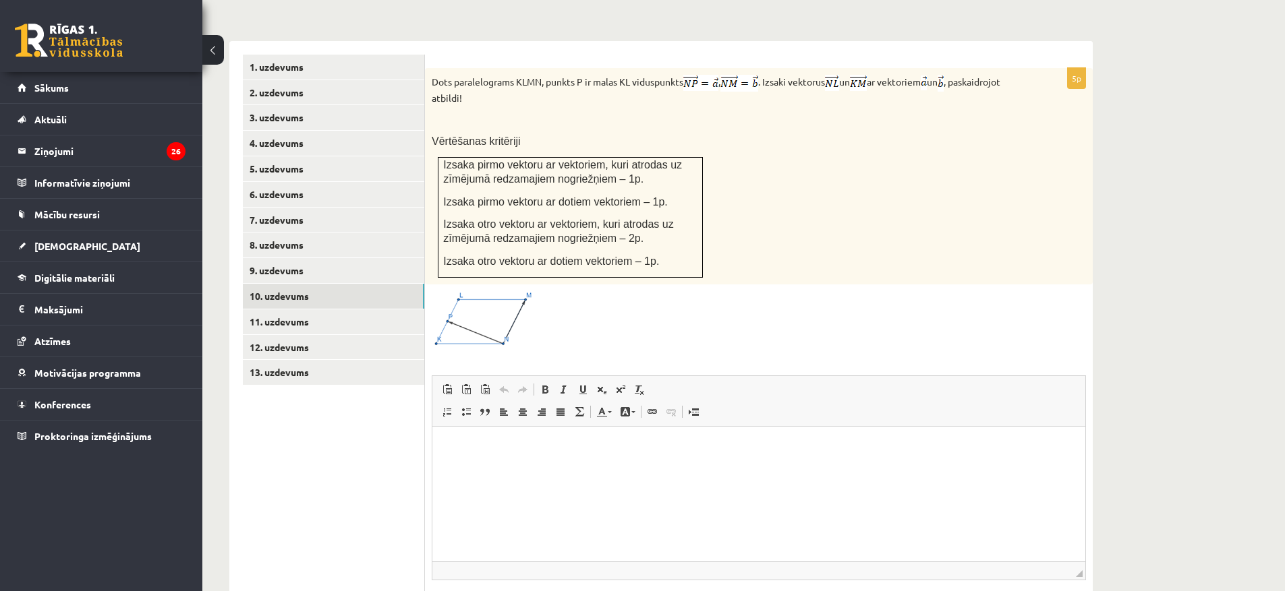
scroll to position [0, 0]
click at [272, 310] on link "11. uzdevums" at bounding box center [333, 322] width 181 height 25
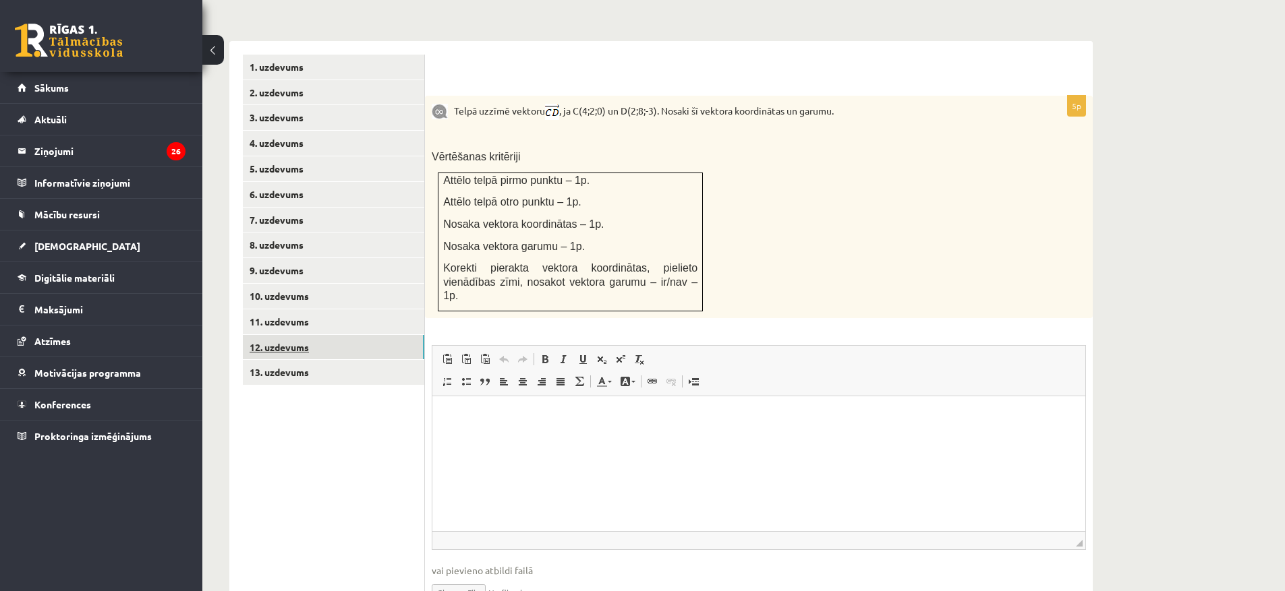
click at [261, 335] on link "12. uzdevums" at bounding box center [333, 347] width 181 height 25
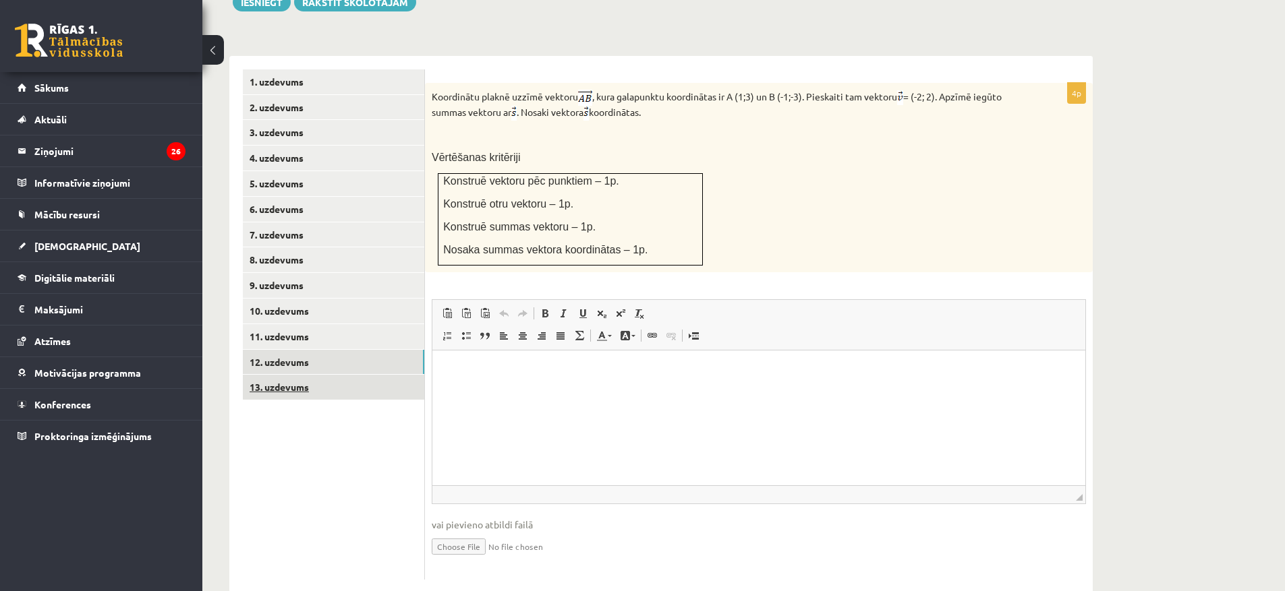
click at [285, 375] on link "13. uzdevums" at bounding box center [333, 387] width 181 height 25
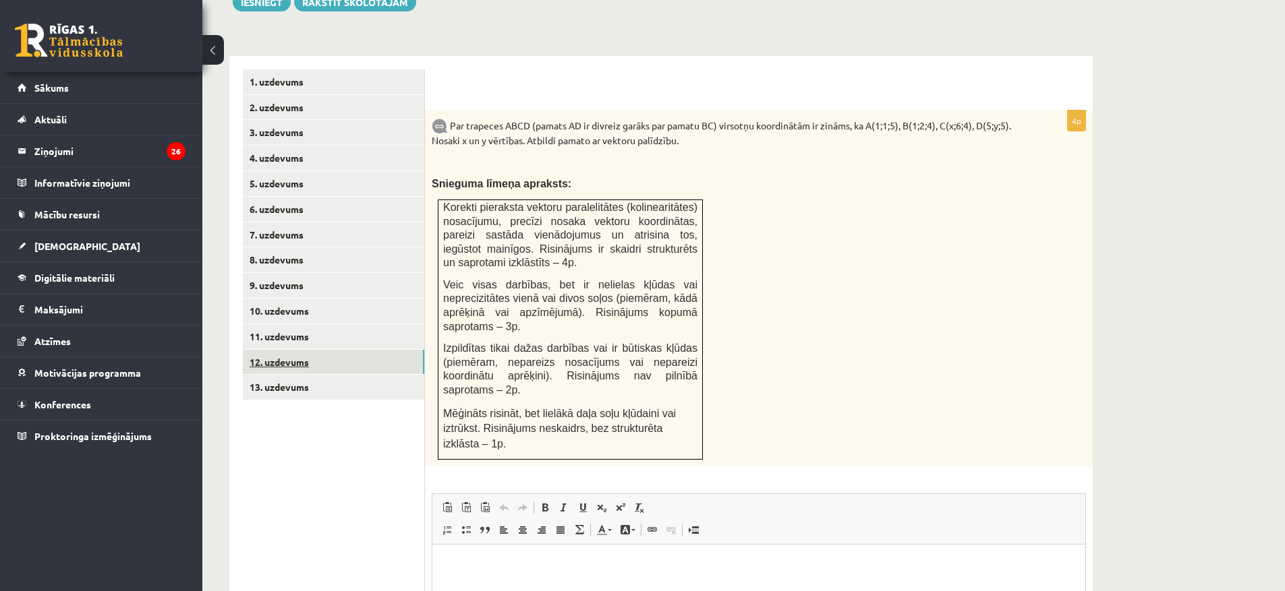
click at [281, 350] on link "12. uzdevums" at bounding box center [333, 362] width 181 height 25
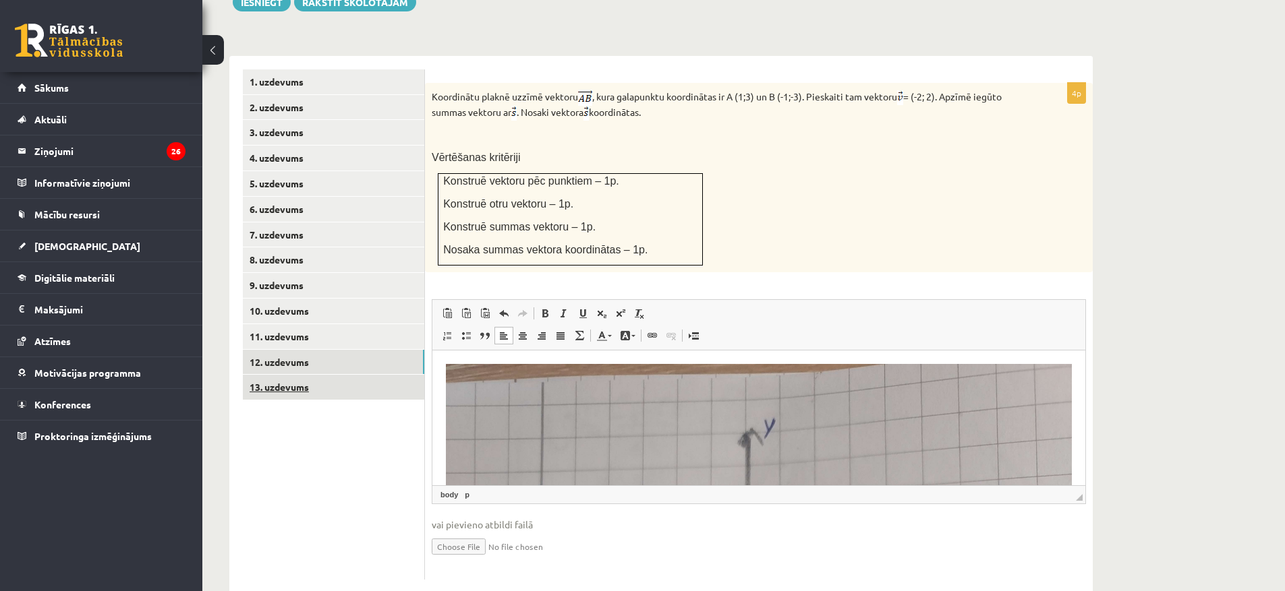
click at [276, 375] on link "13. uzdevums" at bounding box center [333, 387] width 181 height 25
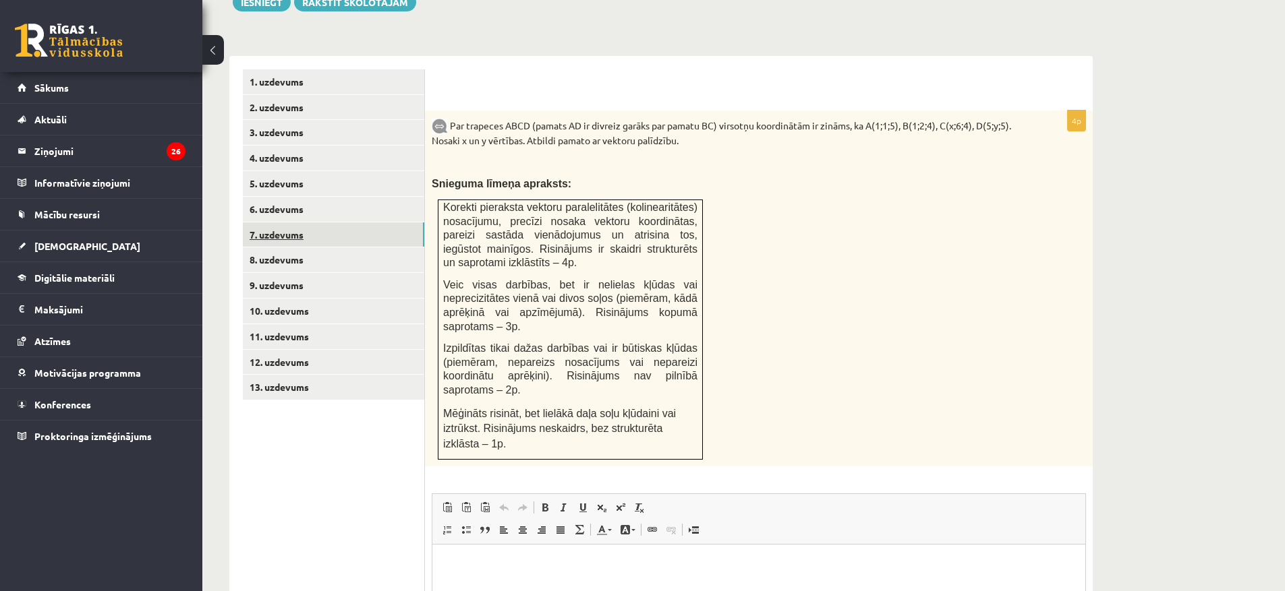
click at [293, 223] on link "7. uzdevums" at bounding box center [333, 235] width 181 height 25
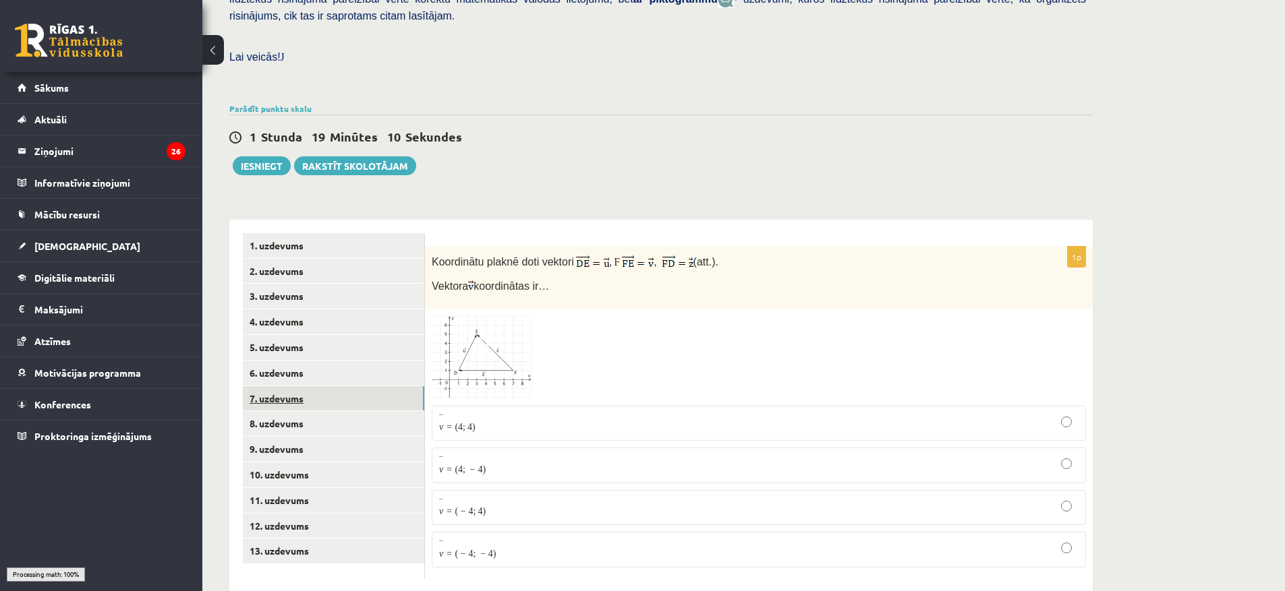
scroll to position [350, 0]
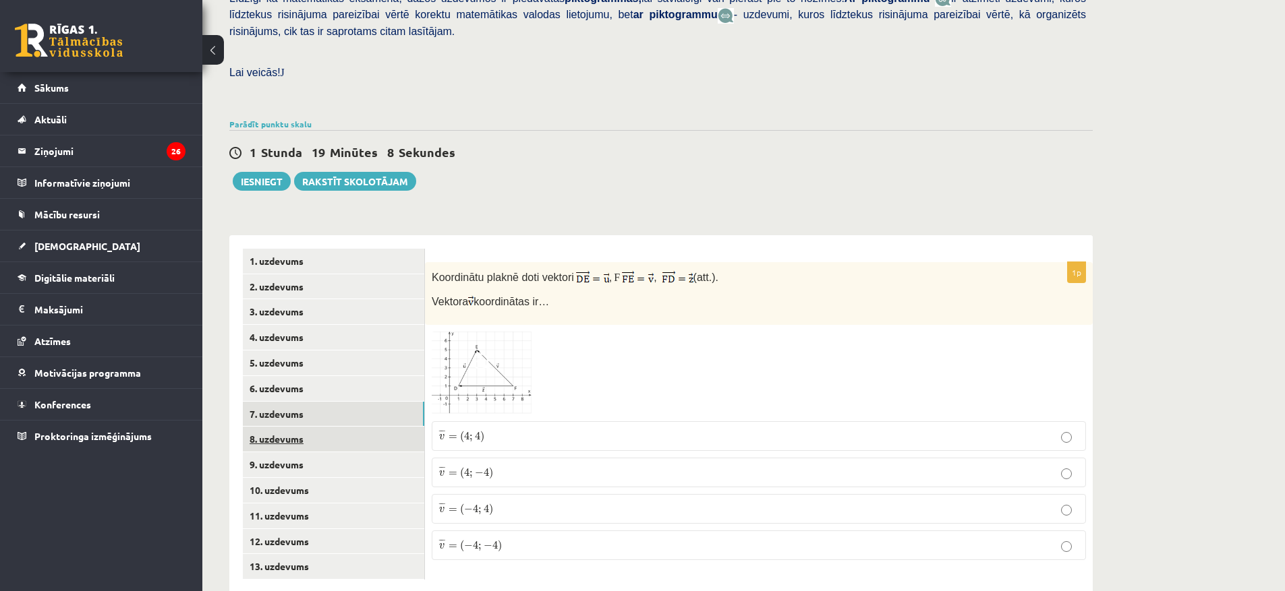
click at [297, 427] on link "8. uzdevums" at bounding box center [333, 439] width 181 height 25
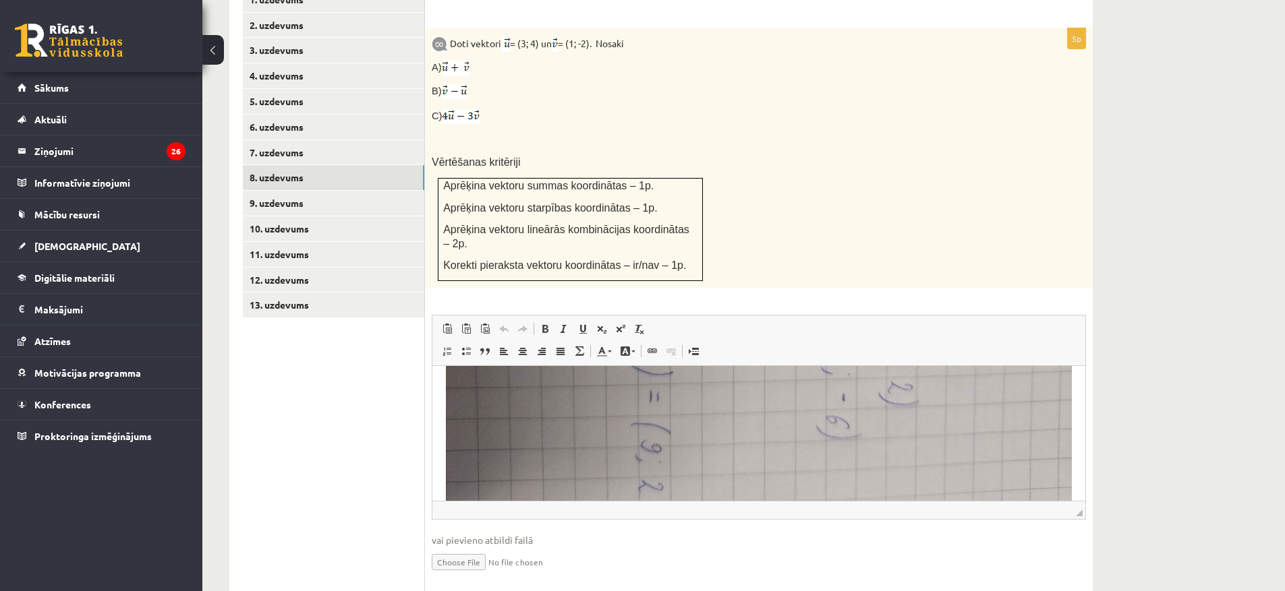
scroll to position [717, 0]
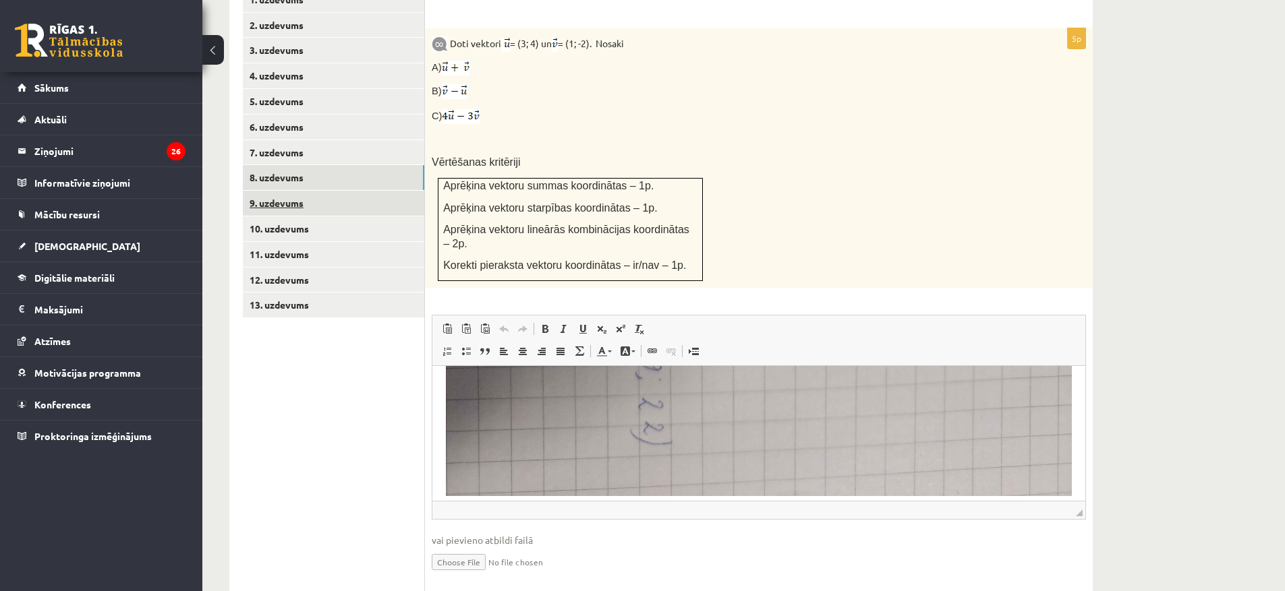
click at [292, 191] on link "9. uzdevums" at bounding box center [333, 203] width 181 height 25
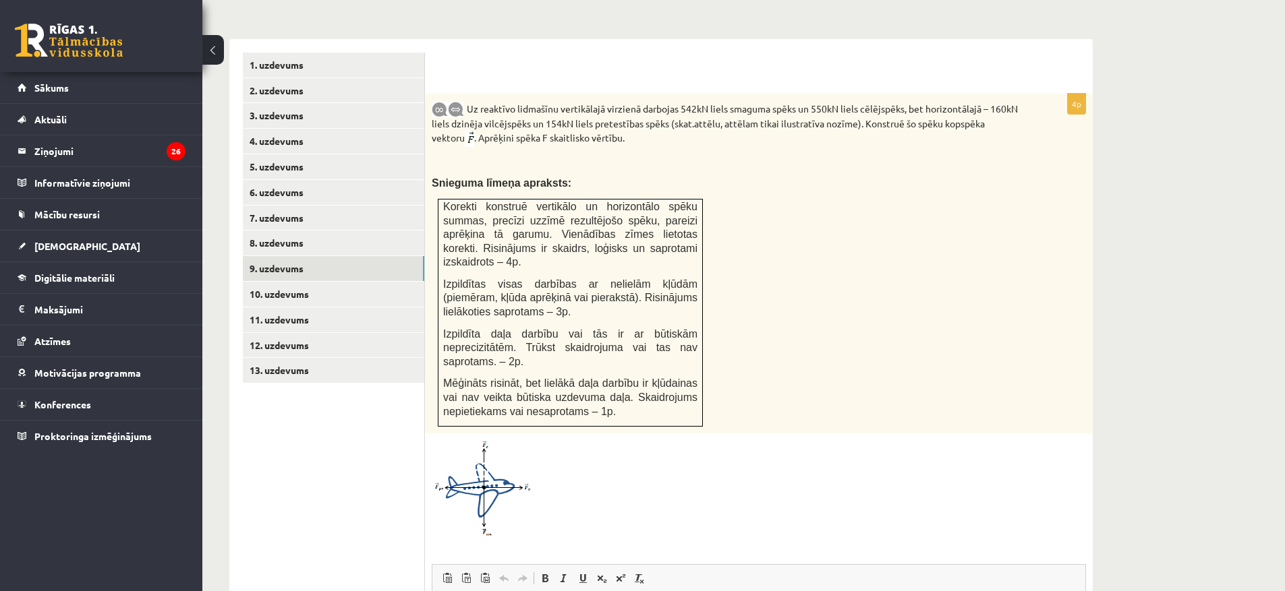
scroll to position [544, 0]
click at [488, 442] on link at bounding box center [482, 490] width 101 height 96
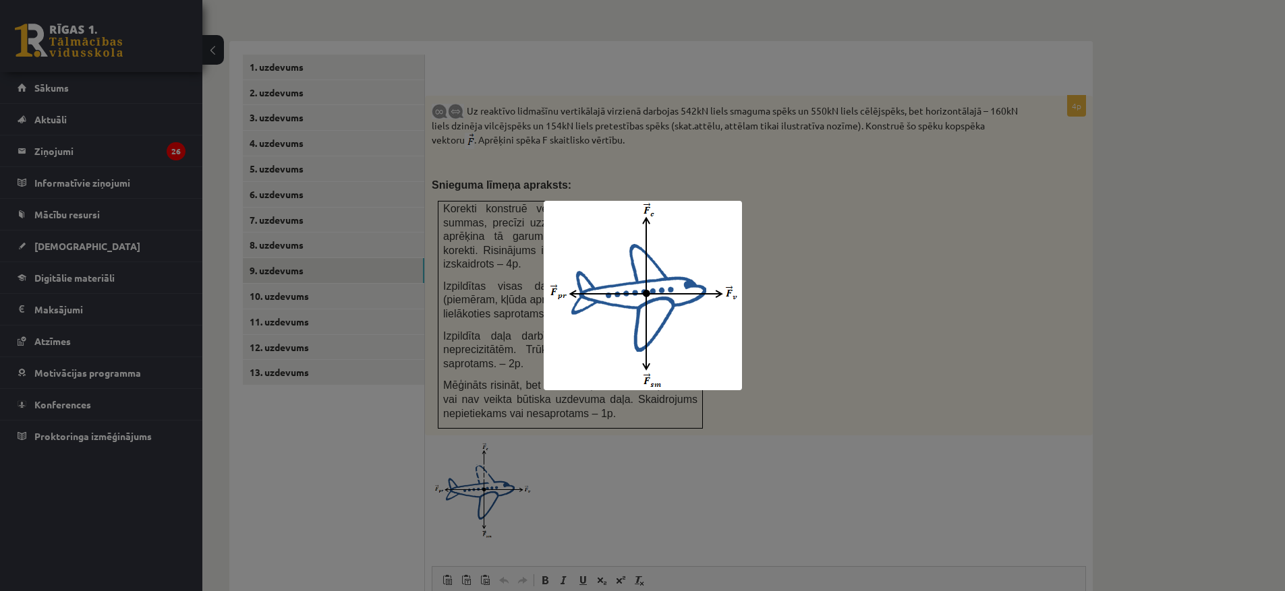
click at [891, 196] on div at bounding box center [642, 295] width 1285 height 591
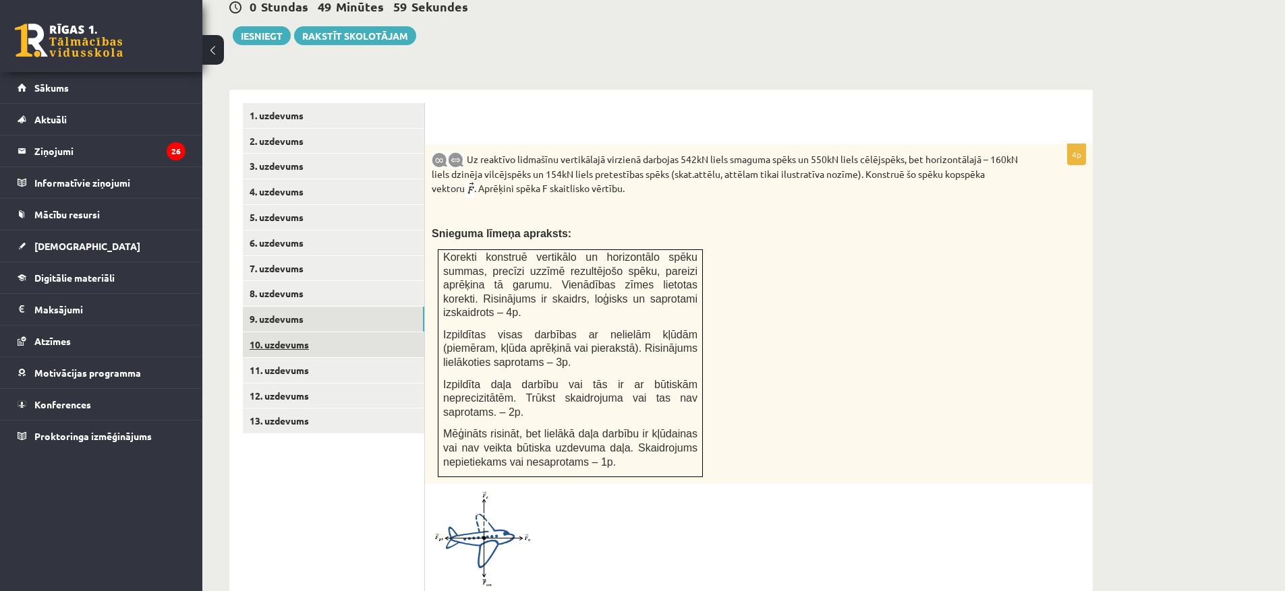
scroll to position [460, 0]
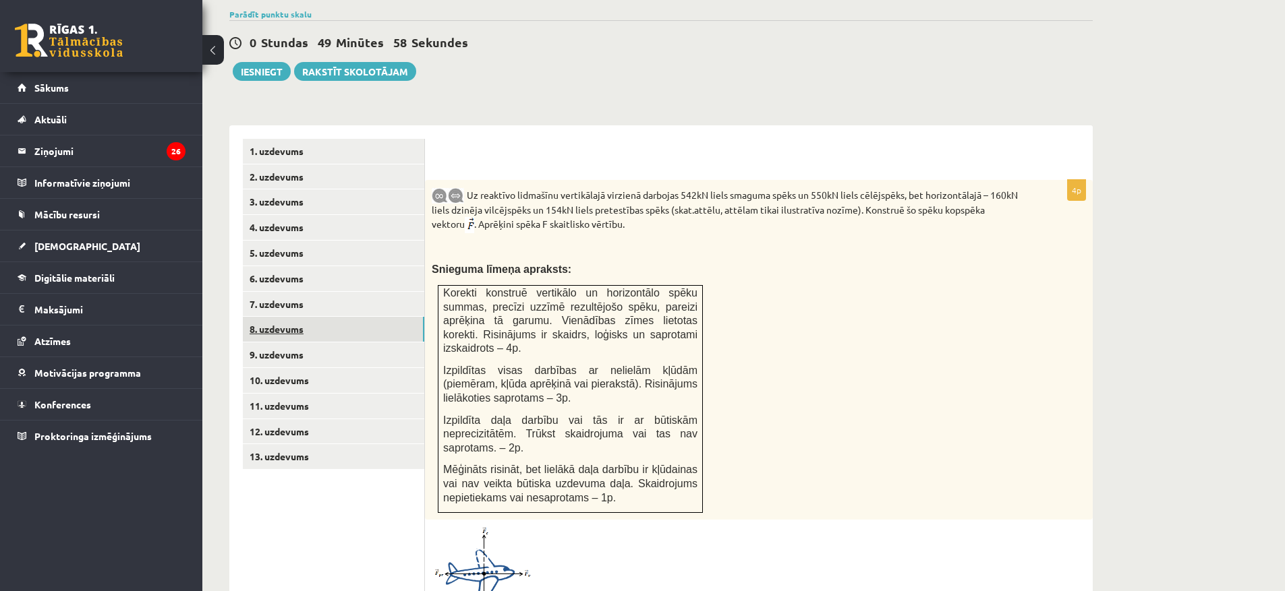
click at [291, 317] on link "8. uzdevums" at bounding box center [333, 329] width 181 height 25
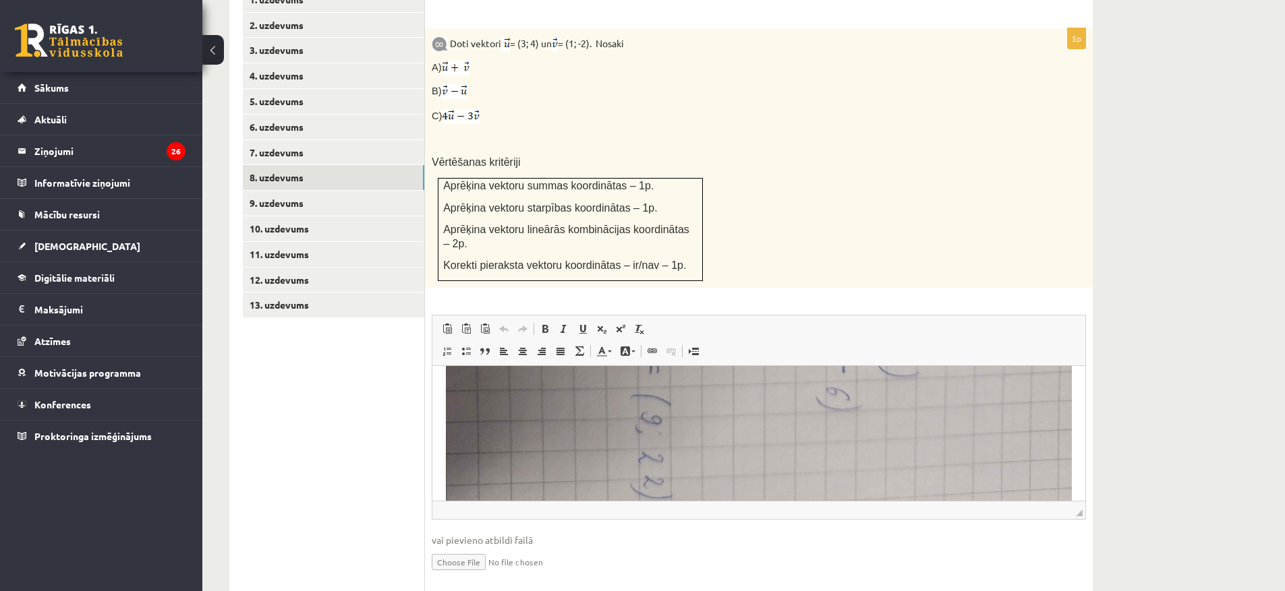
scroll to position [717, 0]
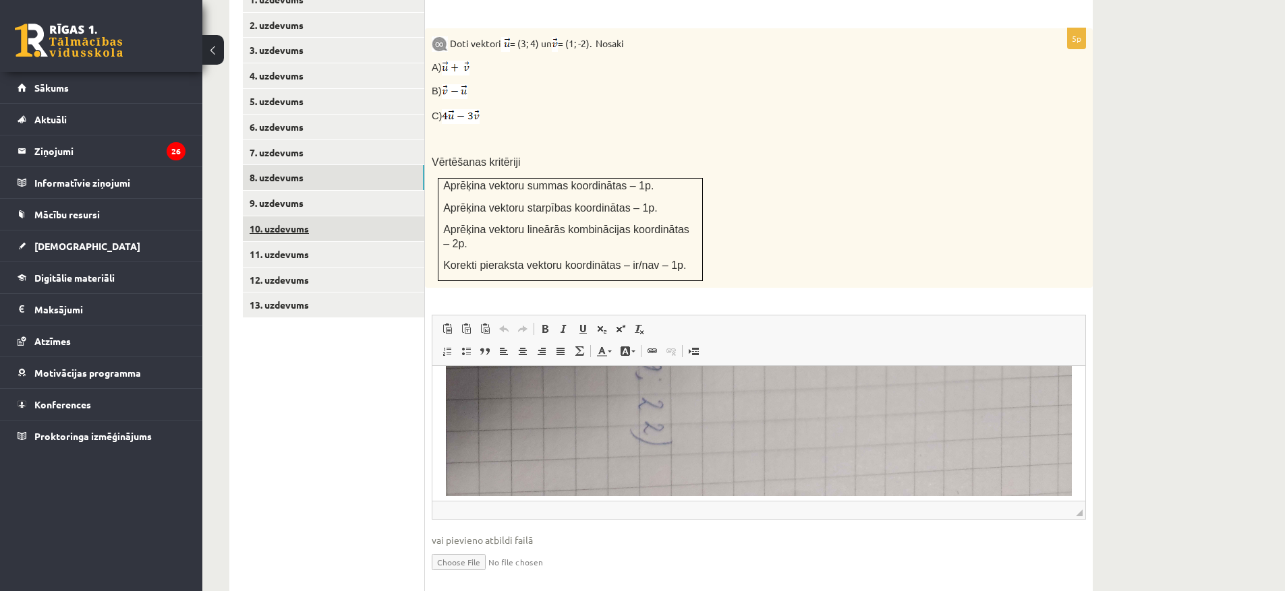
click at [299, 216] on link "10. uzdevums" at bounding box center [333, 228] width 181 height 25
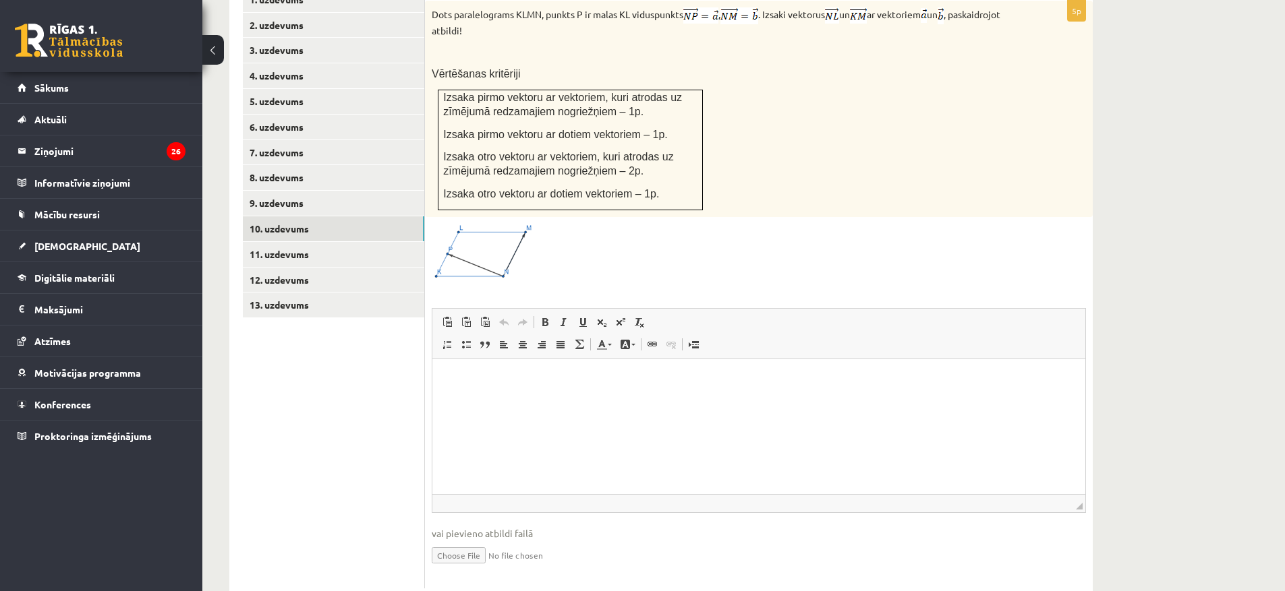
scroll to position [0, 0]
click at [283, 191] on link "9. uzdevums" at bounding box center [333, 203] width 181 height 25
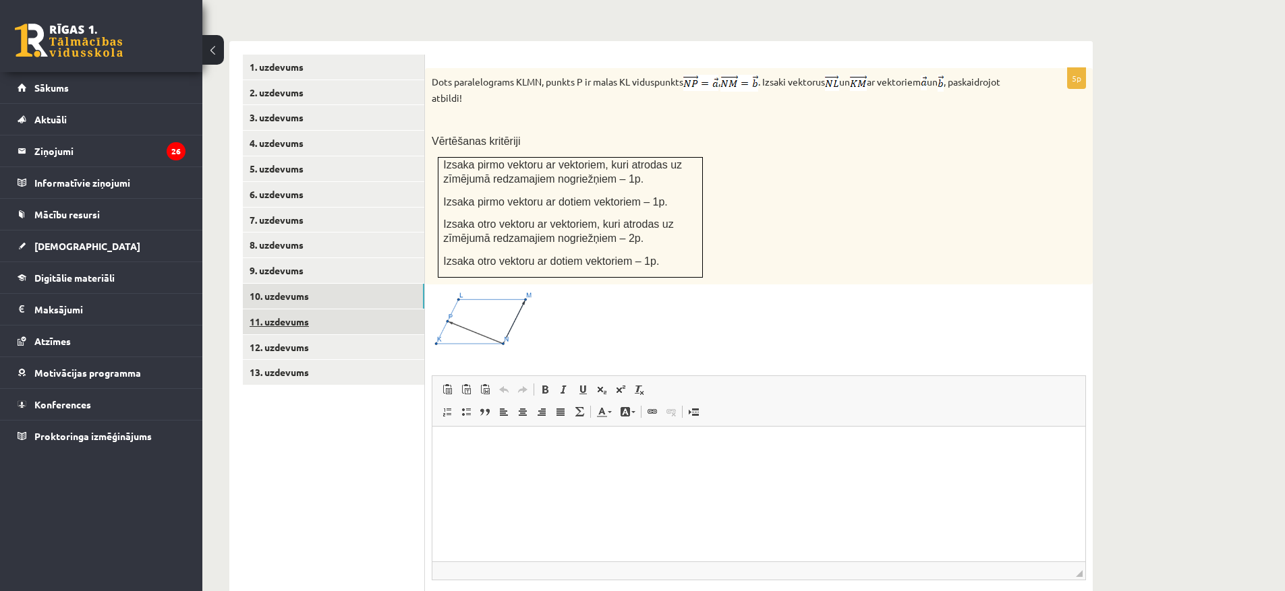
click at [305, 310] on link "11. uzdevums" at bounding box center [333, 322] width 181 height 25
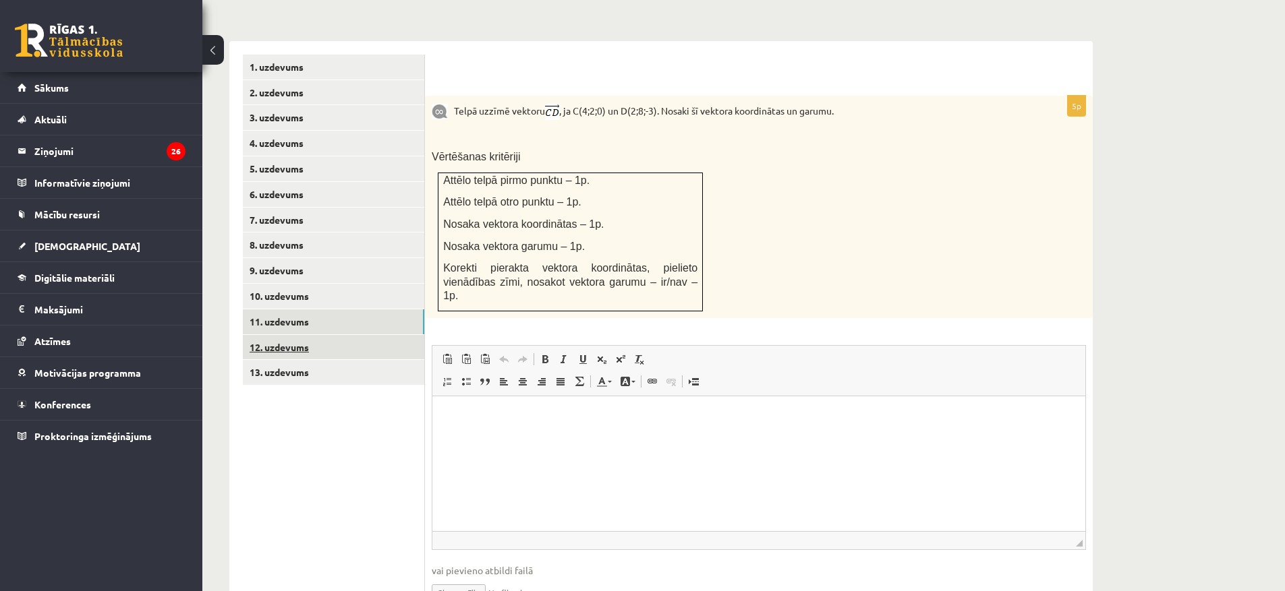
click at [289, 335] on link "12. uzdevums" at bounding box center [333, 347] width 181 height 25
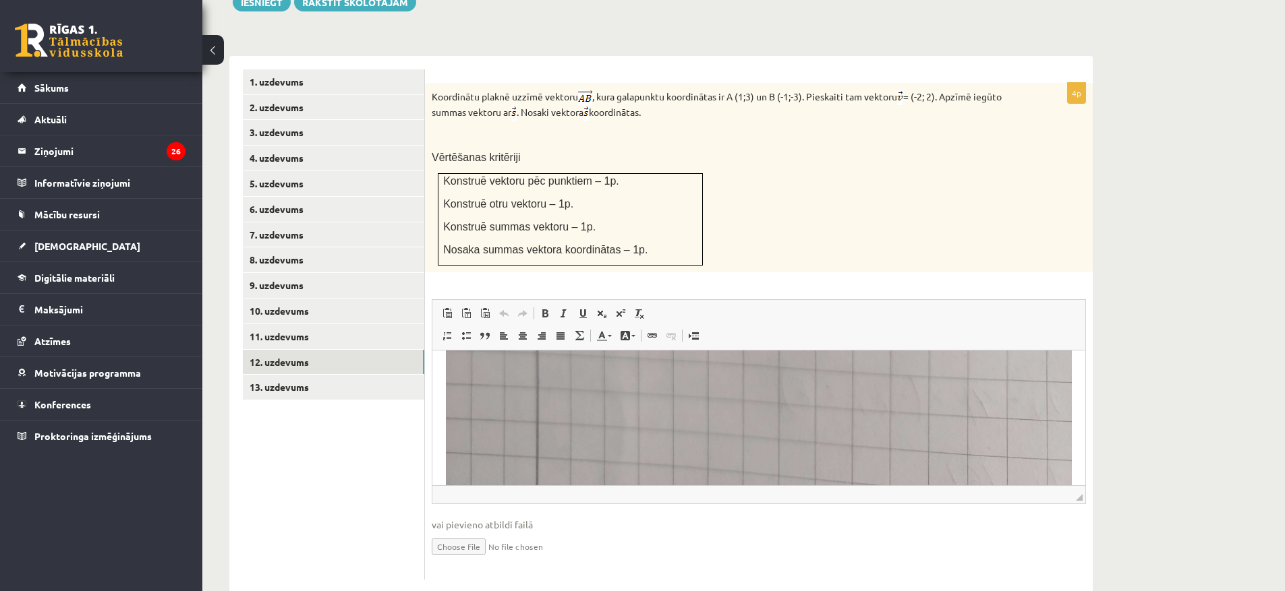
scroll to position [717, 0]
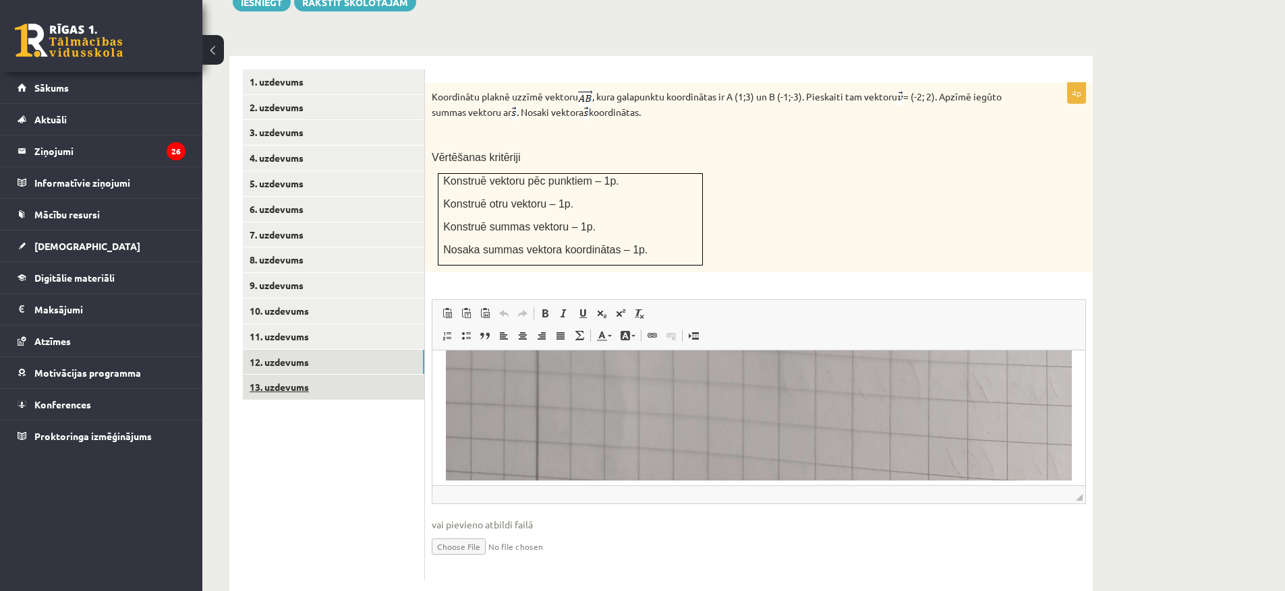
click at [268, 375] on link "13. uzdevums" at bounding box center [333, 387] width 181 height 25
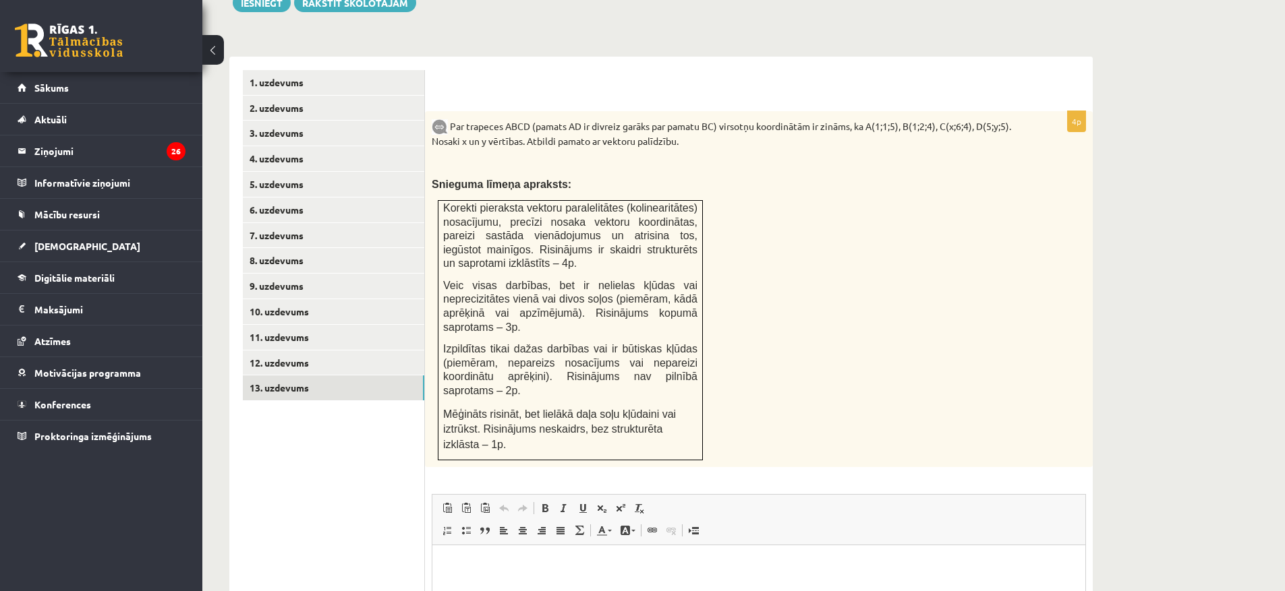
scroll to position [529, 0]
click at [281, 299] on link "10. uzdevums" at bounding box center [333, 311] width 181 height 25
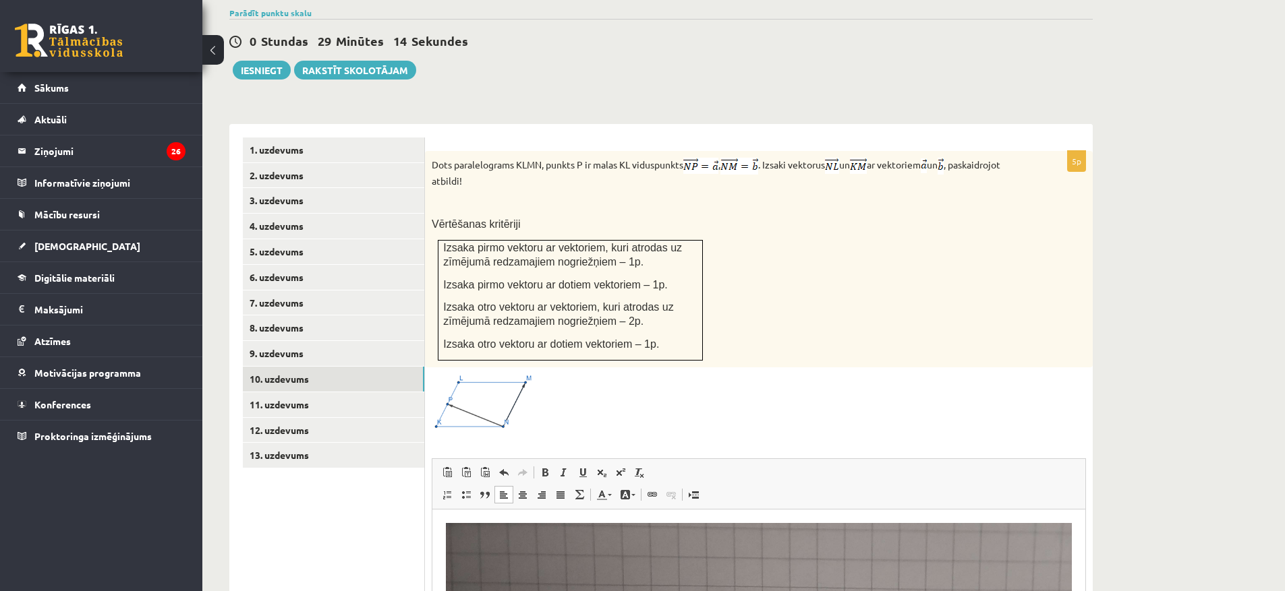
scroll to position [462, 0]
click at [283, 366] on link "10. uzdevums" at bounding box center [333, 378] width 181 height 25
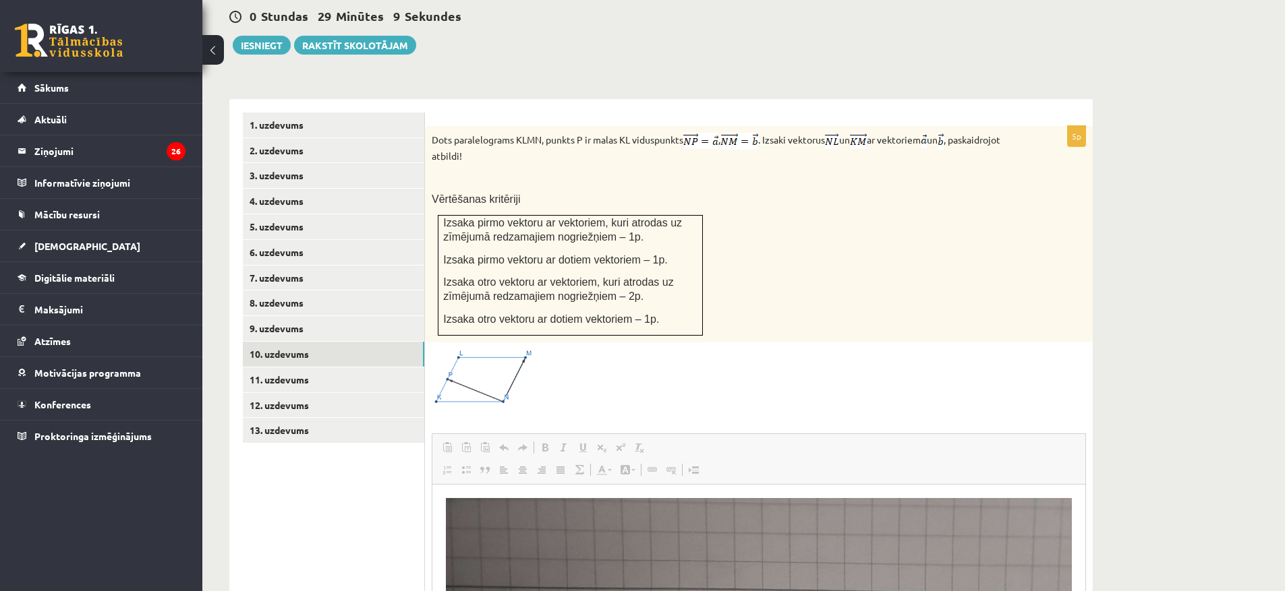
scroll to position [0, 0]
click at [287, 367] on link "11. uzdevums" at bounding box center [333, 379] width 181 height 25
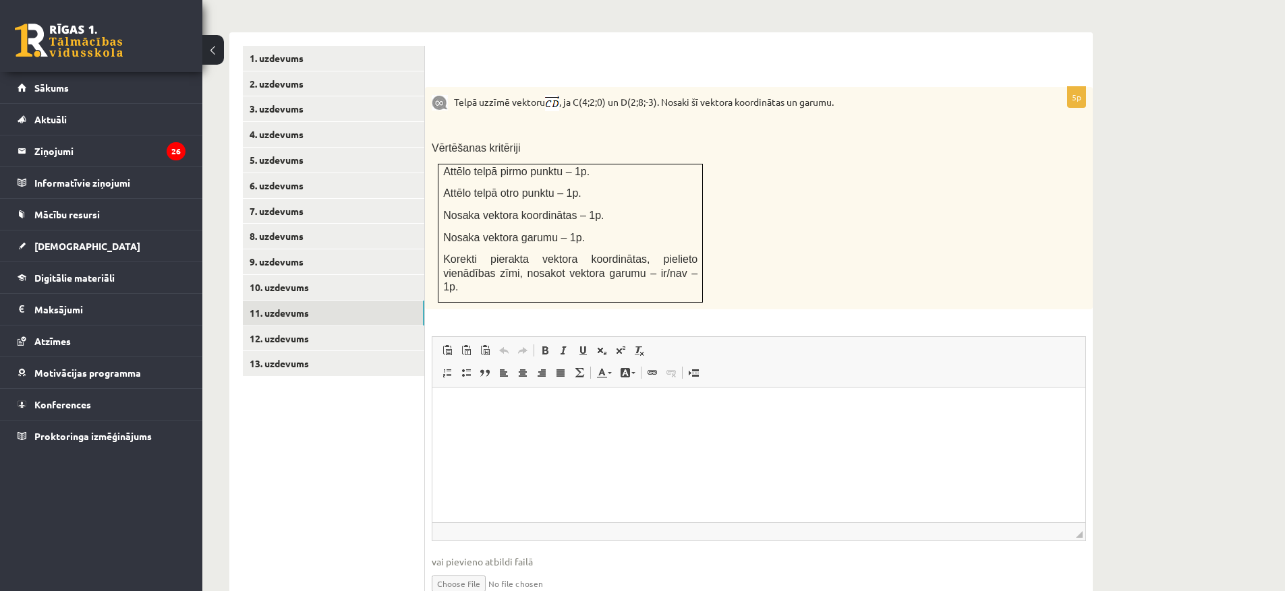
scroll to position [554, 0]
click at [310, 326] on link "12. uzdevums" at bounding box center [333, 338] width 181 height 25
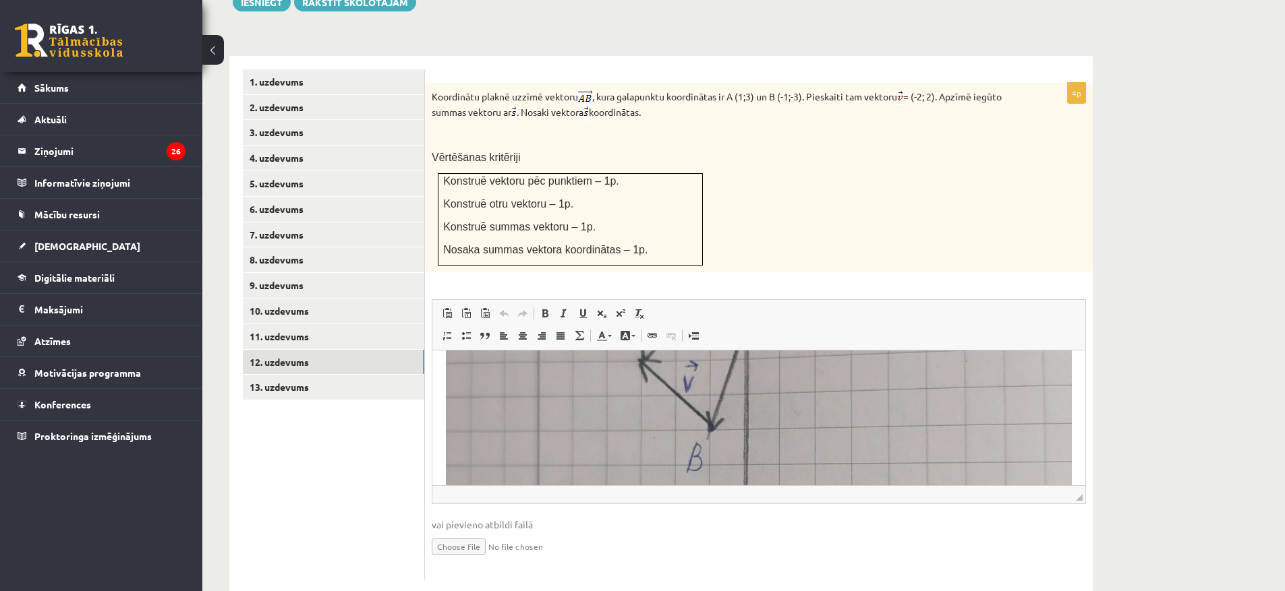
scroll to position [405, 0]
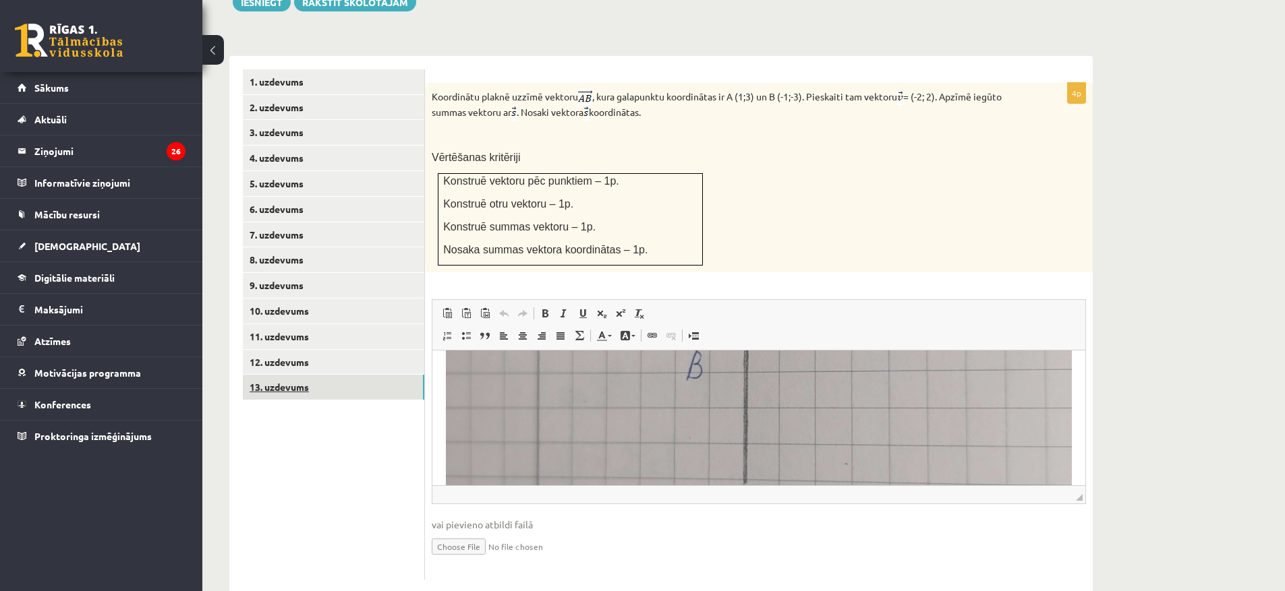
click at [285, 375] on link "13. uzdevums" at bounding box center [333, 387] width 181 height 25
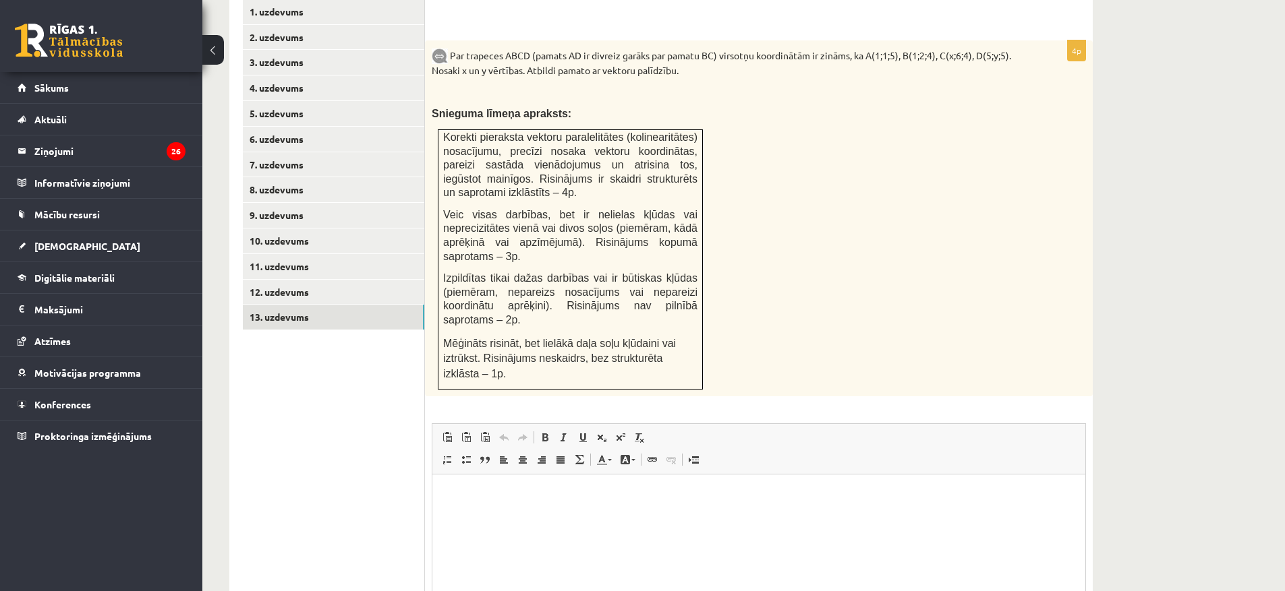
scroll to position [492, 0]
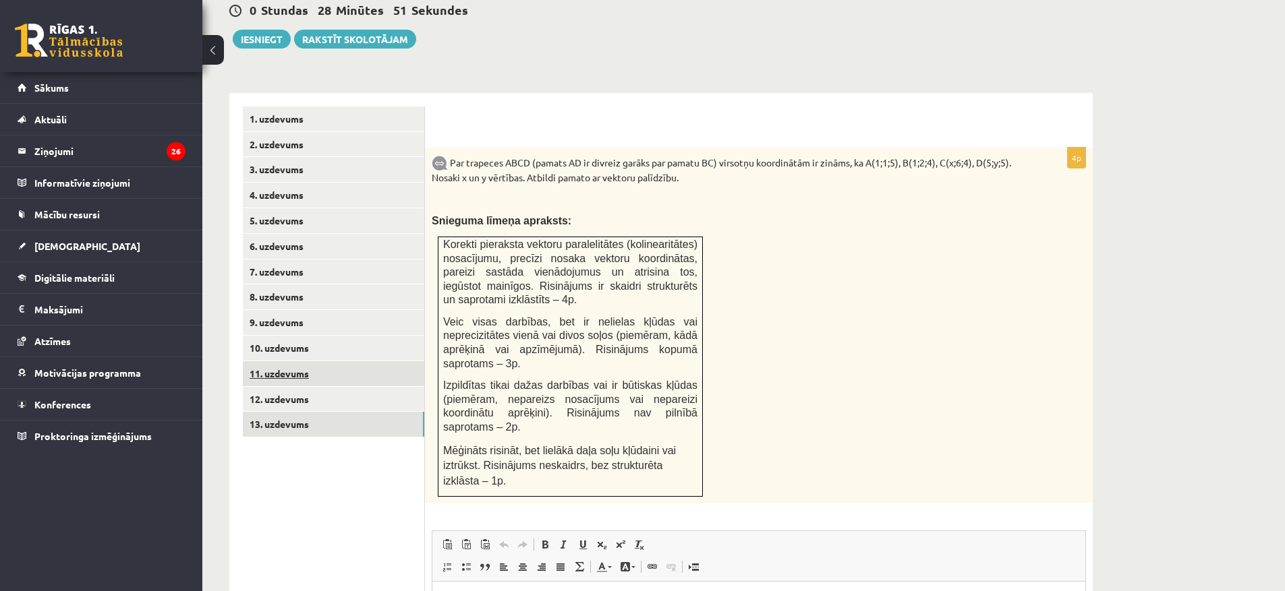
click at [293, 361] on link "11. uzdevums" at bounding box center [333, 373] width 181 height 25
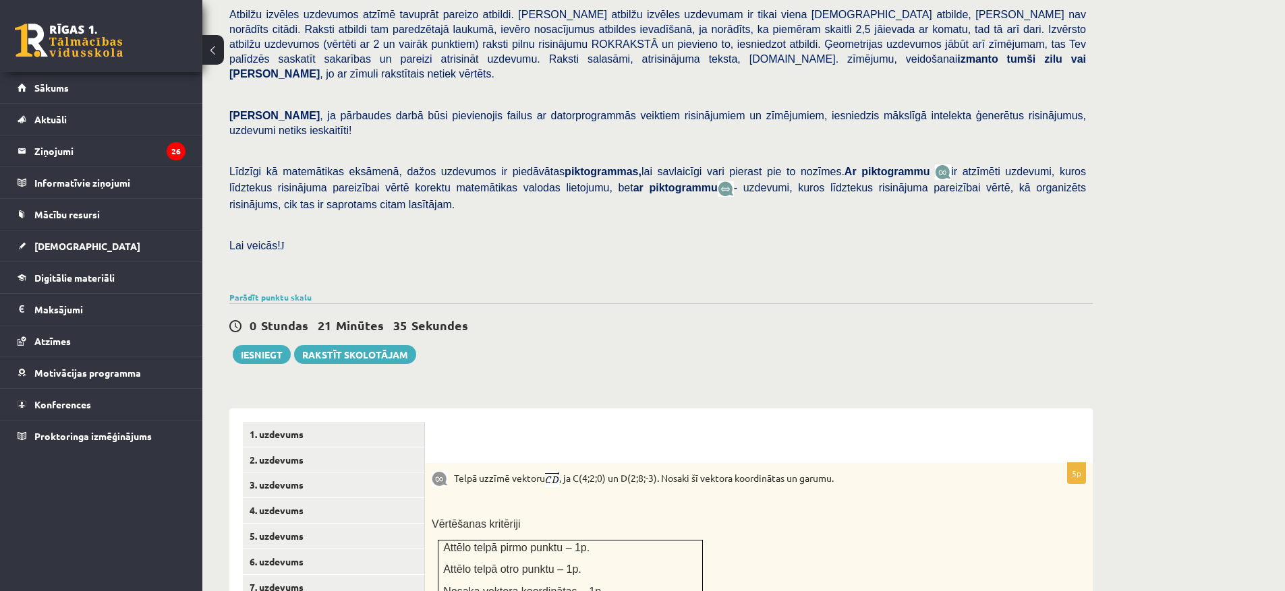
scroll to position [472, 0]
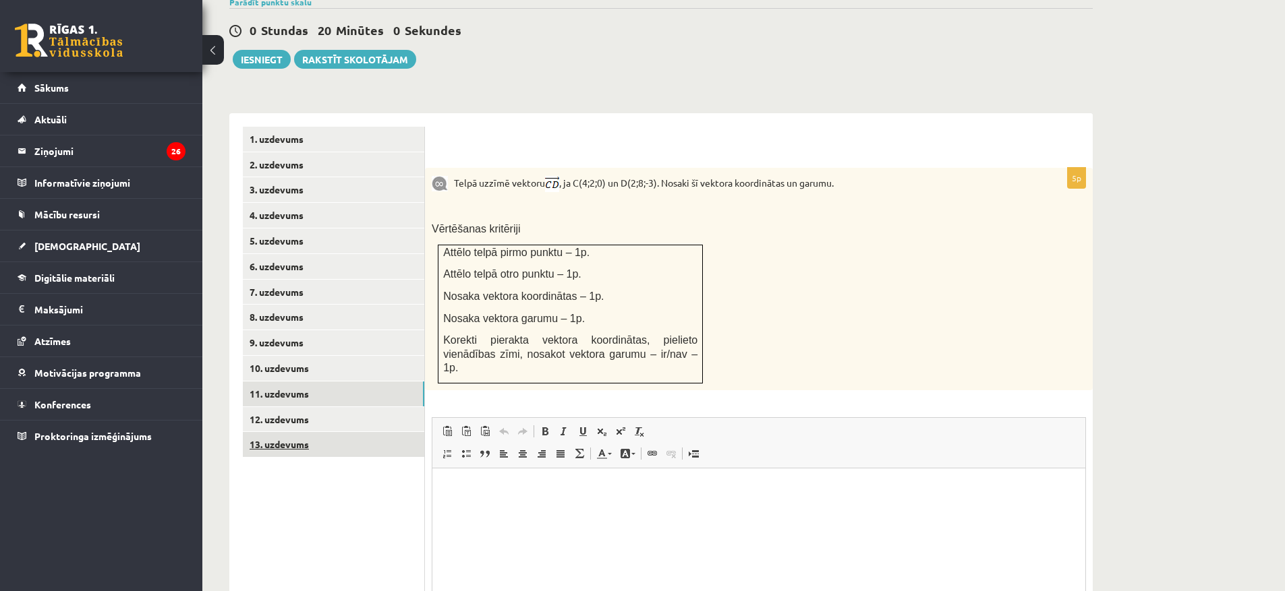
click at [289, 432] on link "13. uzdevums" at bounding box center [333, 444] width 181 height 25
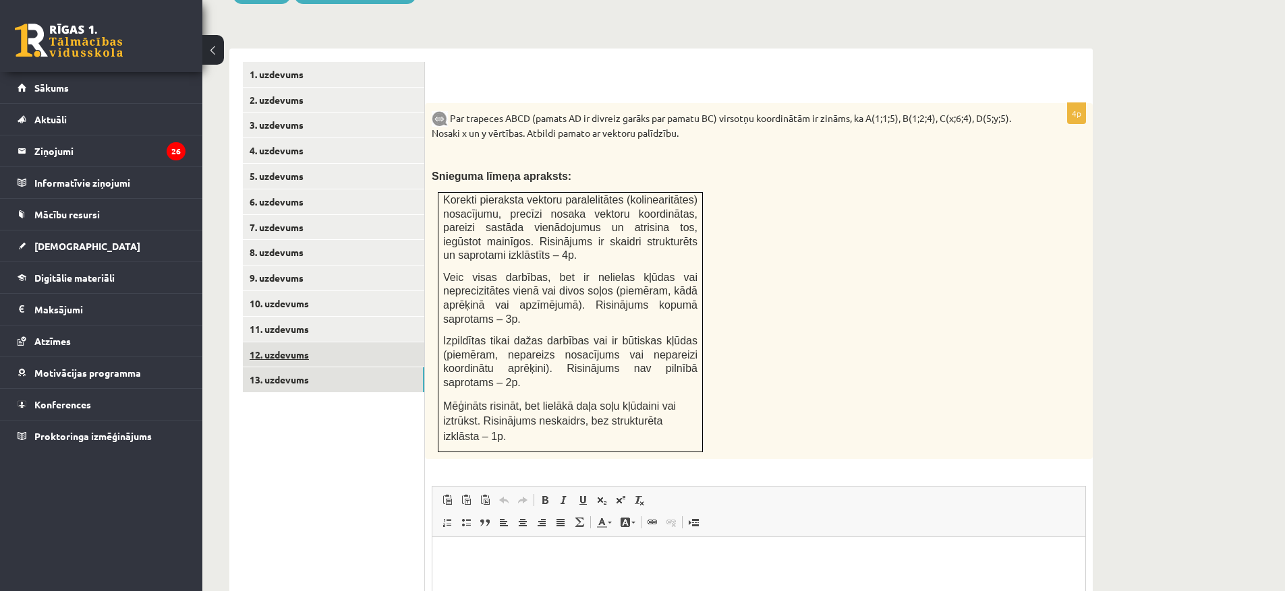
scroll to position [539, 0]
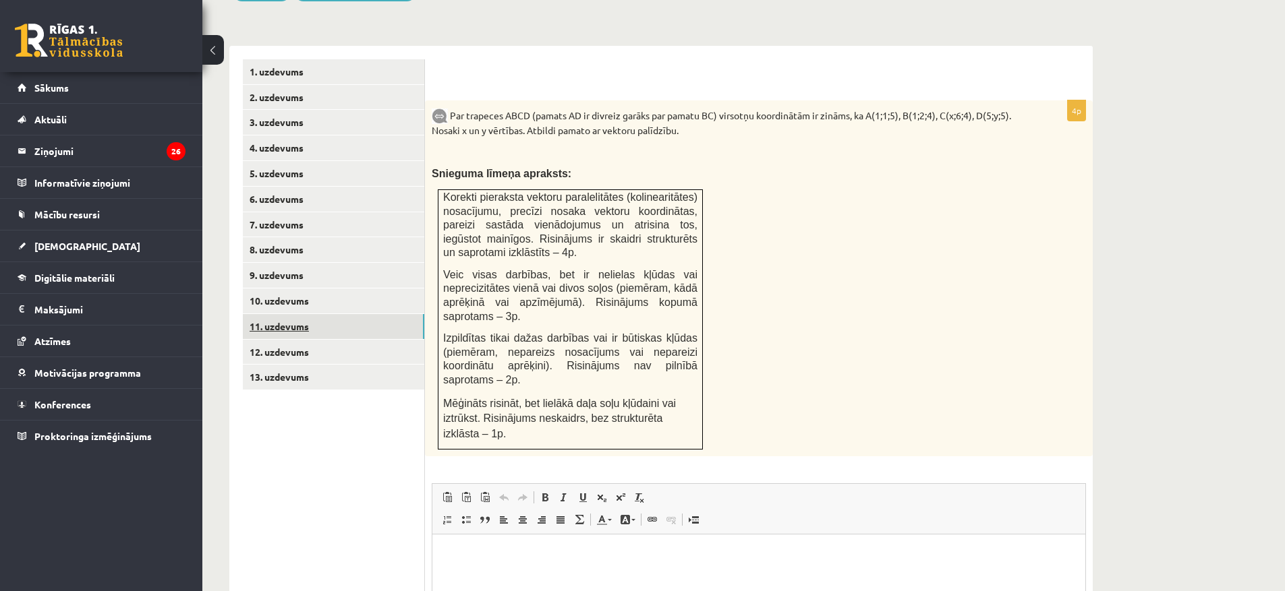
click at [276, 314] on link "11. uzdevums" at bounding box center [333, 326] width 181 height 25
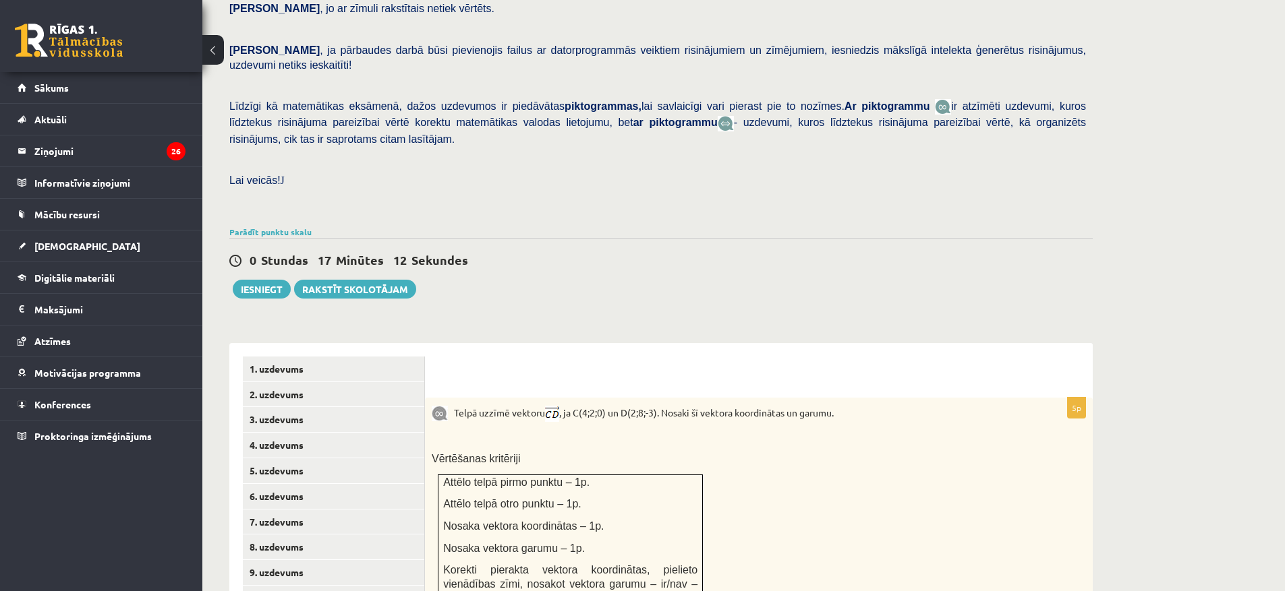
scroll to position [238, 0]
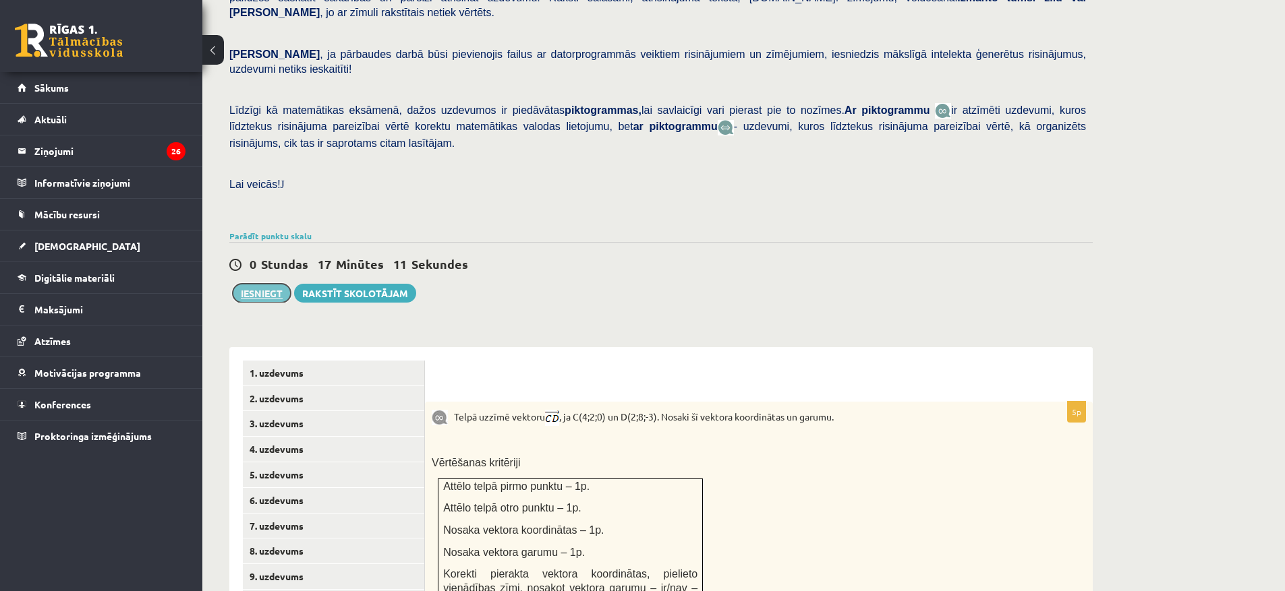
click at [255, 284] on button "Iesniegt" at bounding box center [262, 293] width 58 height 19
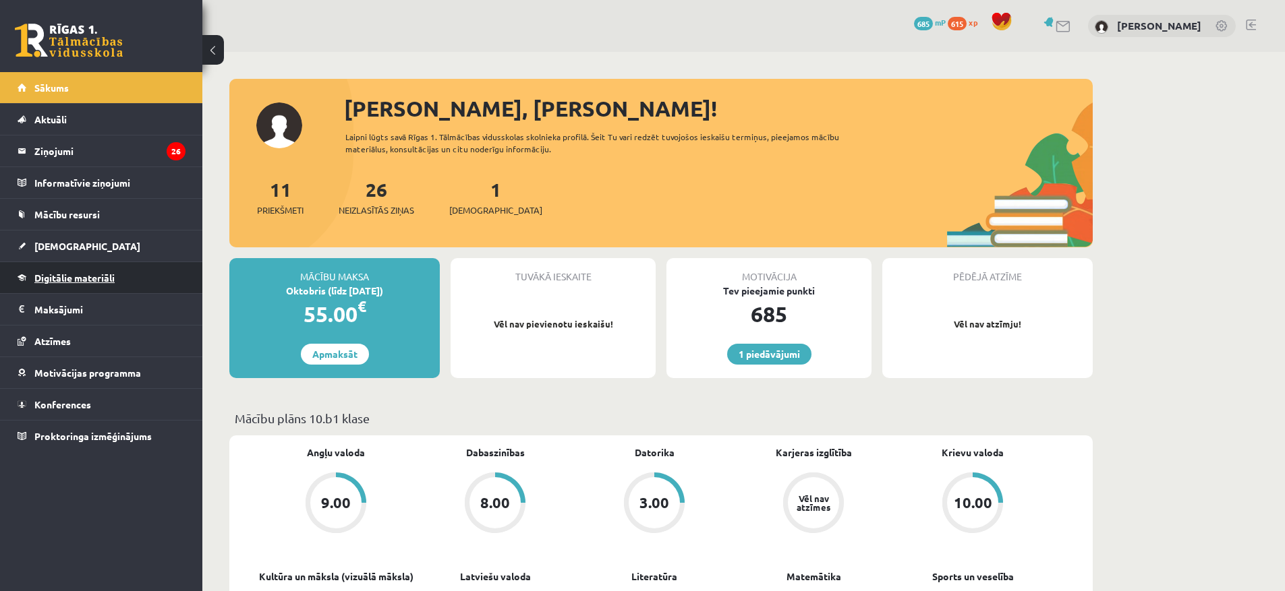
click at [84, 270] on link "Digitālie materiāli" at bounding box center [102, 277] width 168 height 31
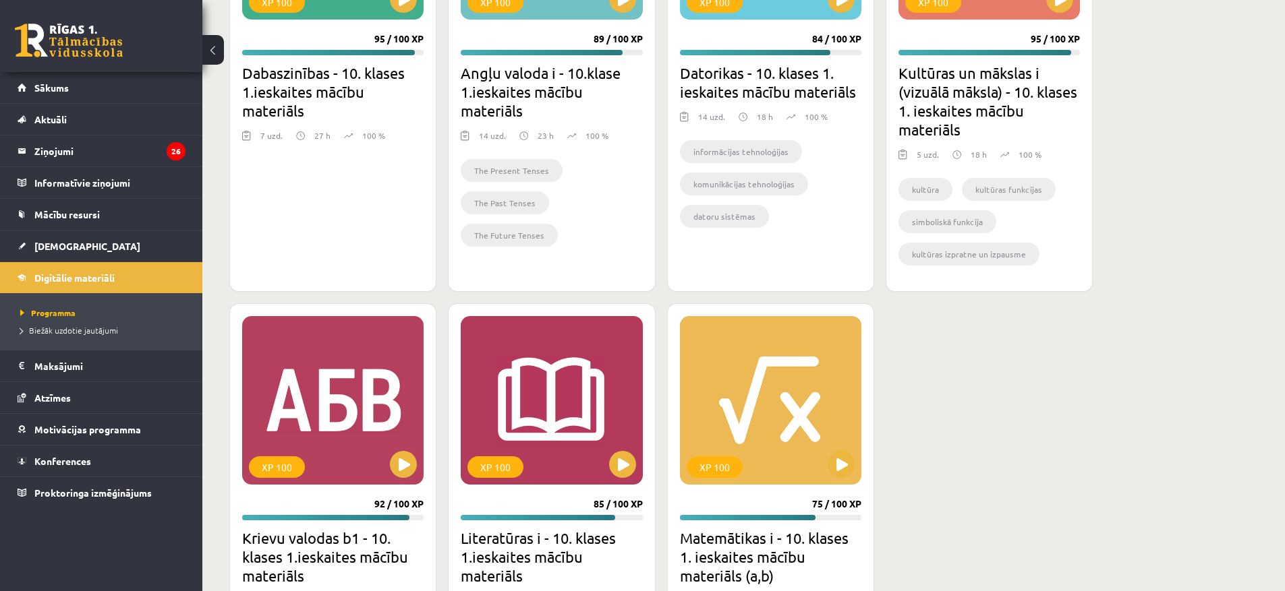
scroll to position [1551, 0]
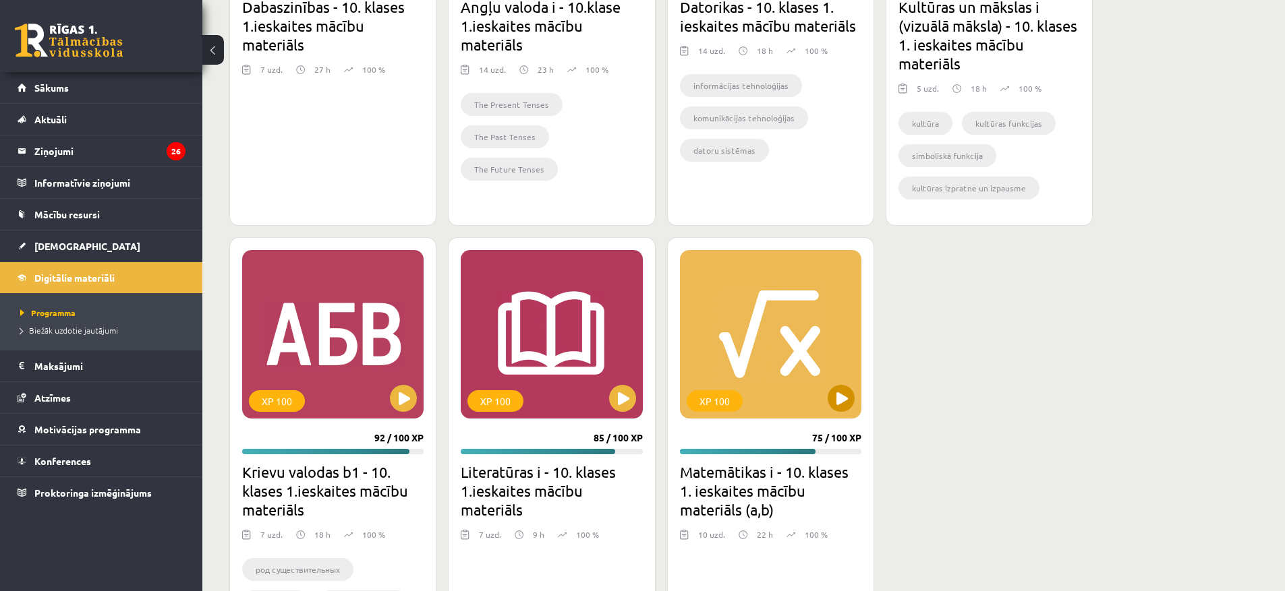
click at [765, 357] on div "XP 100" at bounding box center [770, 334] width 181 height 169
click at [744, 390] on div "XP 100" at bounding box center [770, 334] width 181 height 169
click at [728, 407] on div "XP 100" at bounding box center [714, 401] width 56 height 22
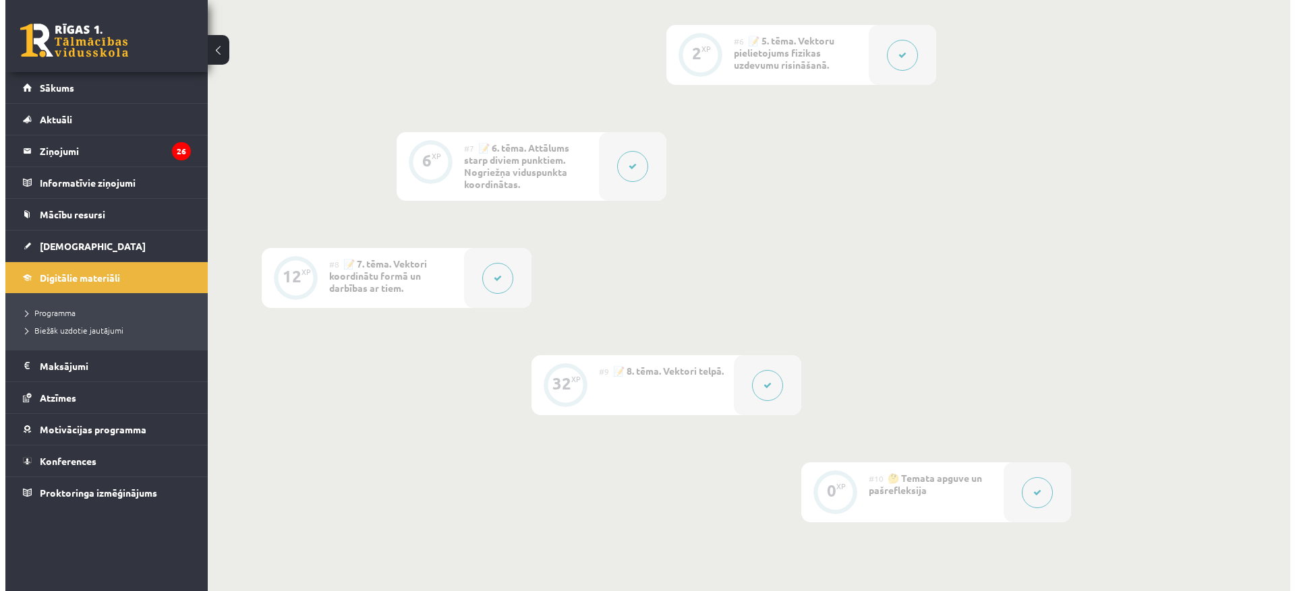
scroll to position [877, 0]
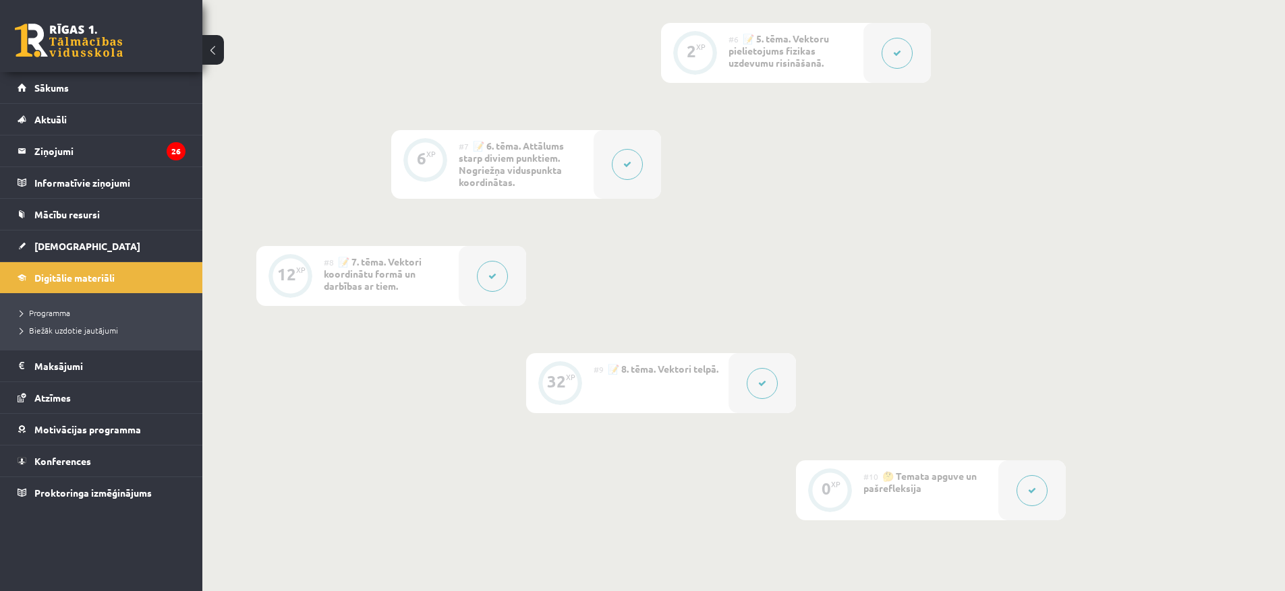
click at [631, 390] on div "#9 📝 8. tēma. Vektori telpā." at bounding box center [660, 383] width 135 height 60
click at [641, 367] on span "📝 8. tēma. Vektori telpā." at bounding box center [663, 369] width 111 height 12
click at [745, 383] on div at bounding box center [761, 383] width 67 height 60
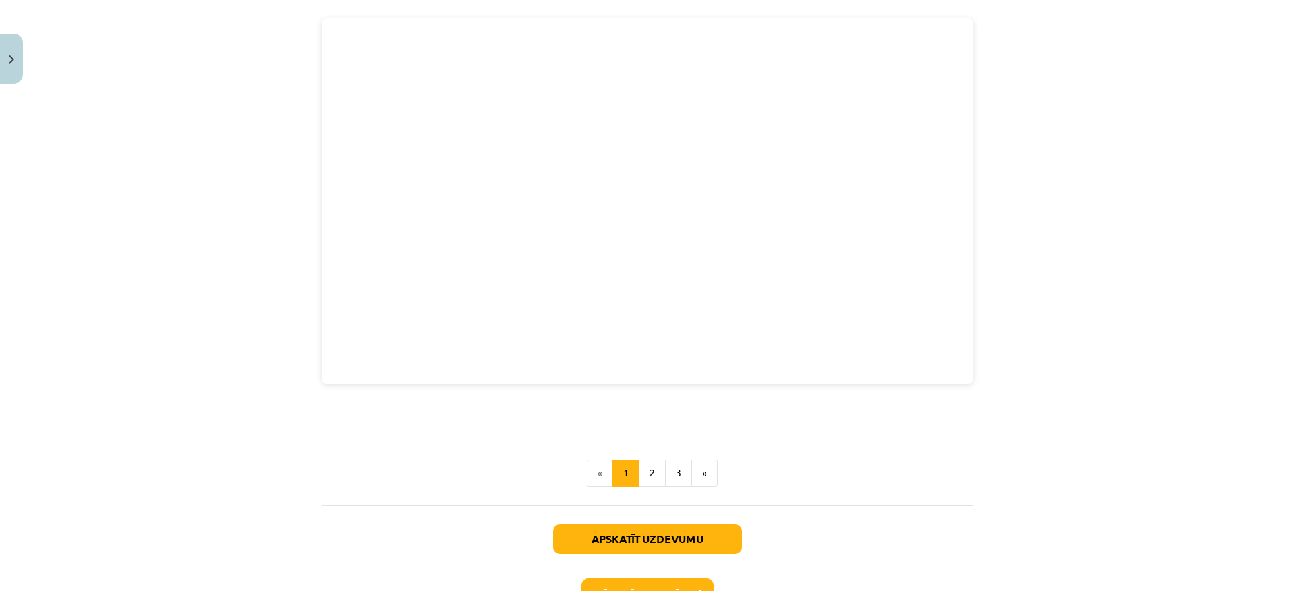
scroll to position [1814, 0]
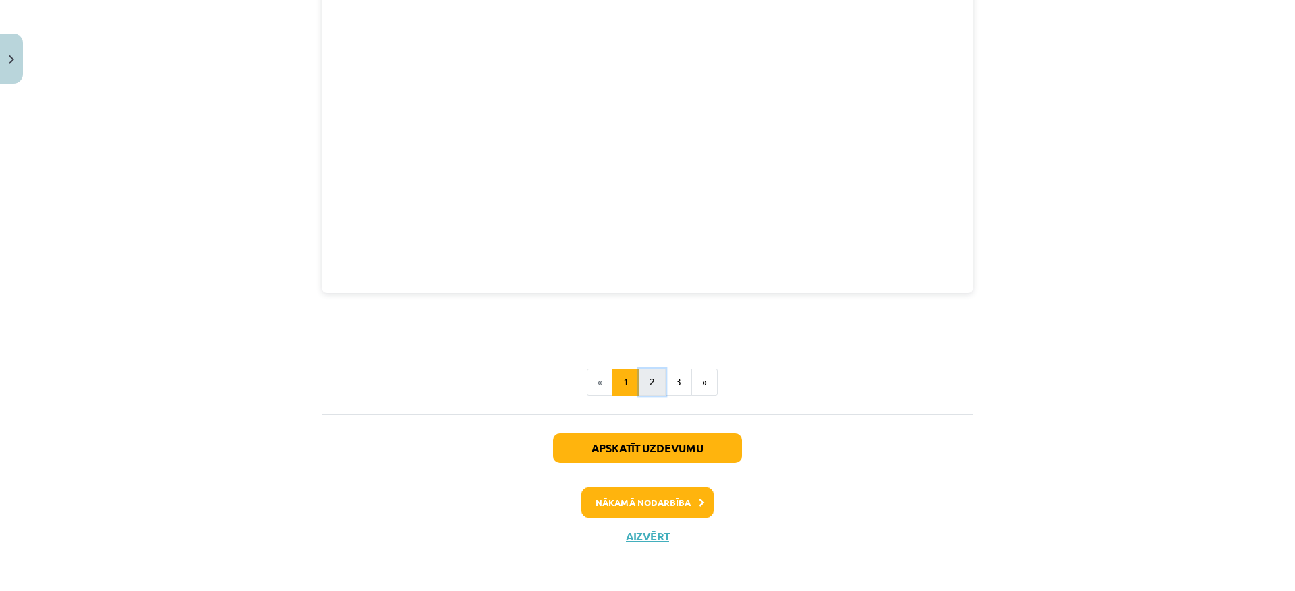
click at [647, 389] on button "2" at bounding box center [652, 382] width 27 height 27
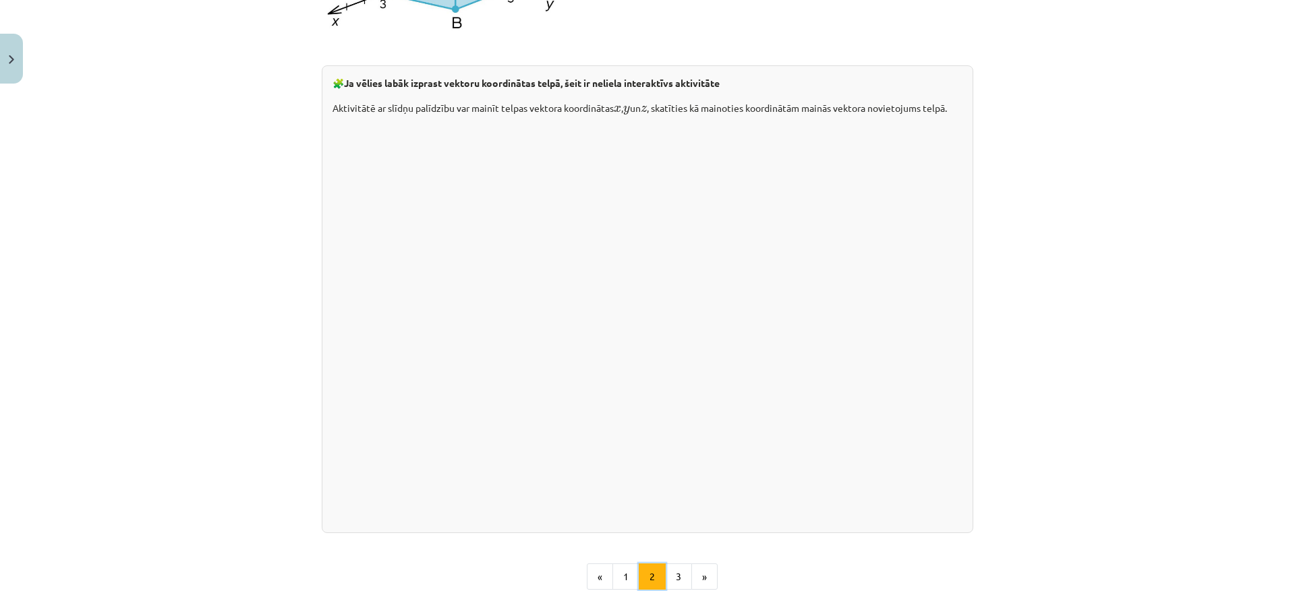
scroll to position [1792, 0]
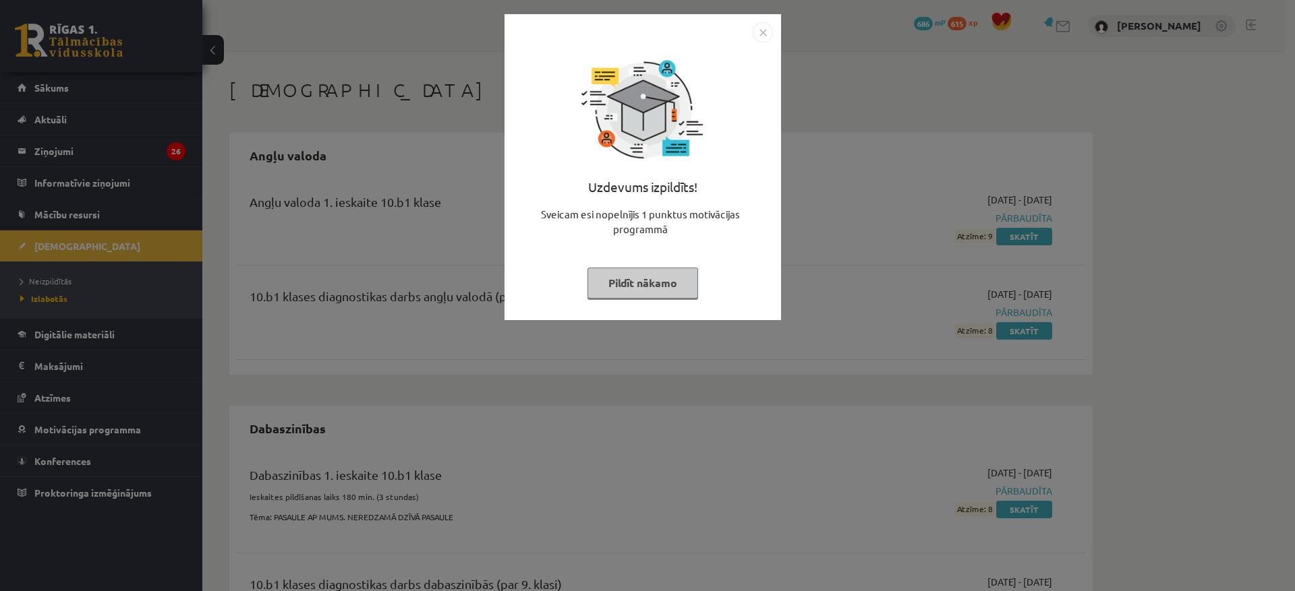
click at [772, 33] on img "Close" at bounding box center [763, 32] width 20 height 20
